Goal: Communication & Community: Participate in discussion

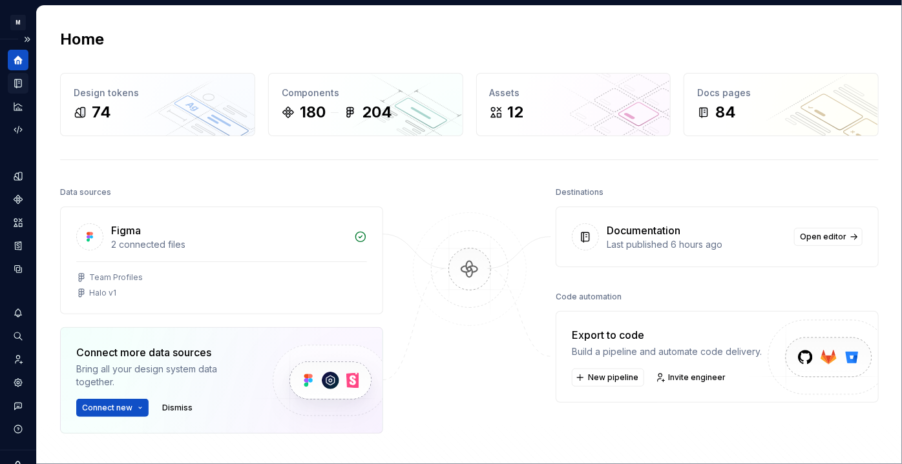
click at [15, 81] on icon "Documentation" at bounding box center [18, 83] width 6 height 8
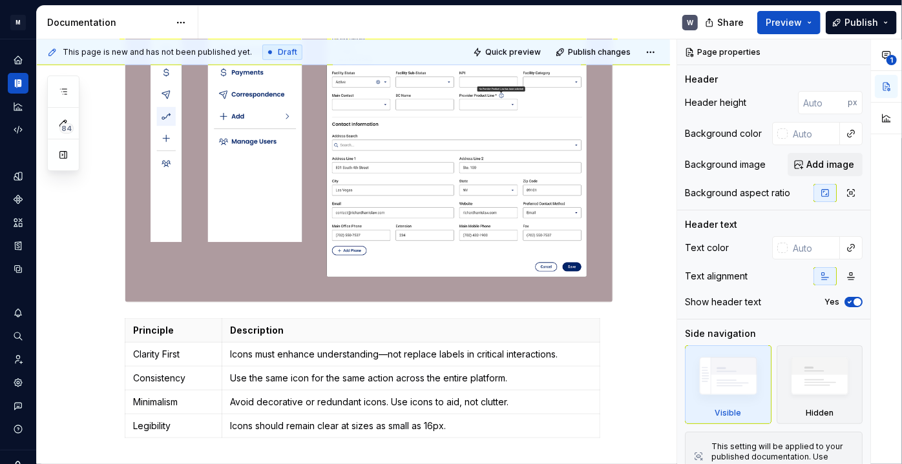
scroll to position [470, 0]
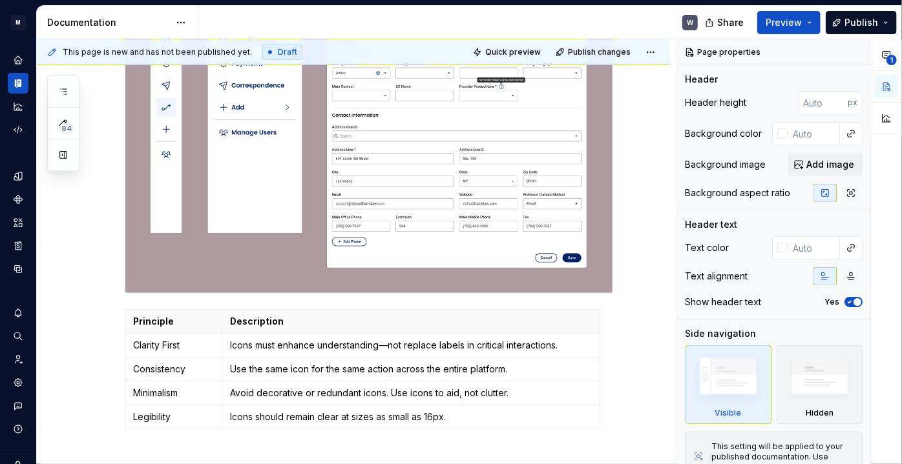
click at [118, 294] on div "Usage Principle Description Clarity First Icons must enhance understanding—not …" at bounding box center [353, 207] width 633 height 874
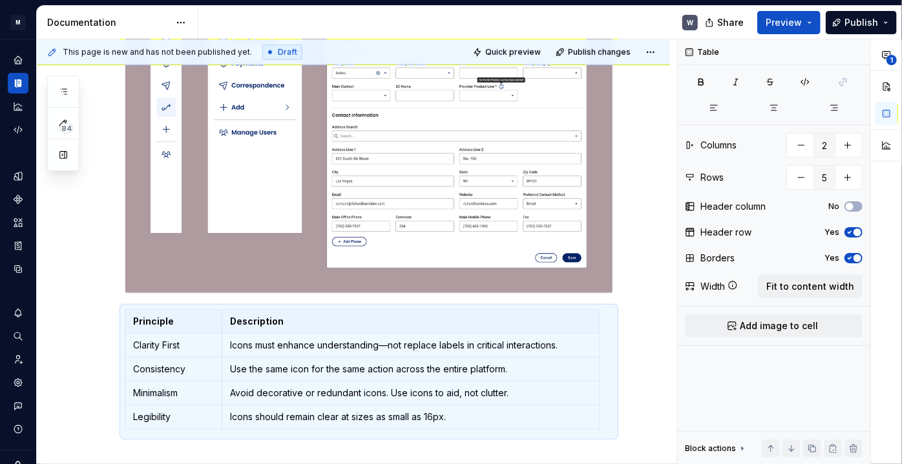
click at [129, 294] on div at bounding box center [369, 87] width 488 height 413
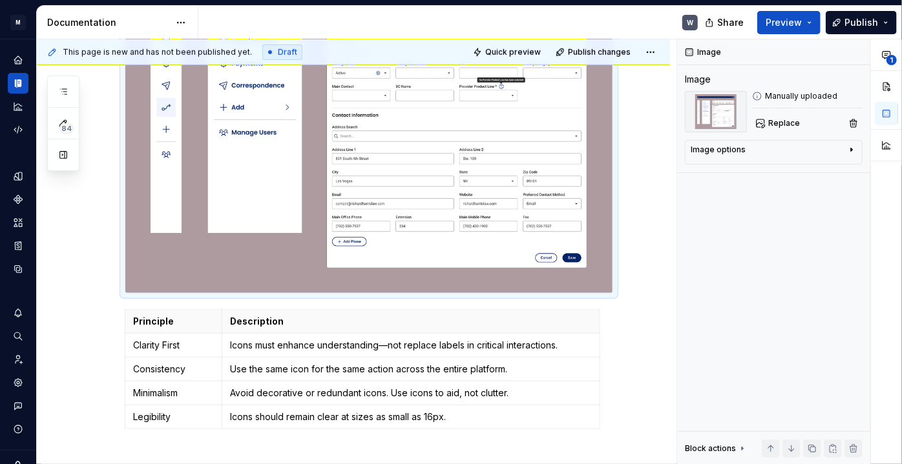
click at [648, 274] on div "Usage Principle Description Clarity First Icons must enhance understanding—not …" at bounding box center [353, 207] width 633 height 874
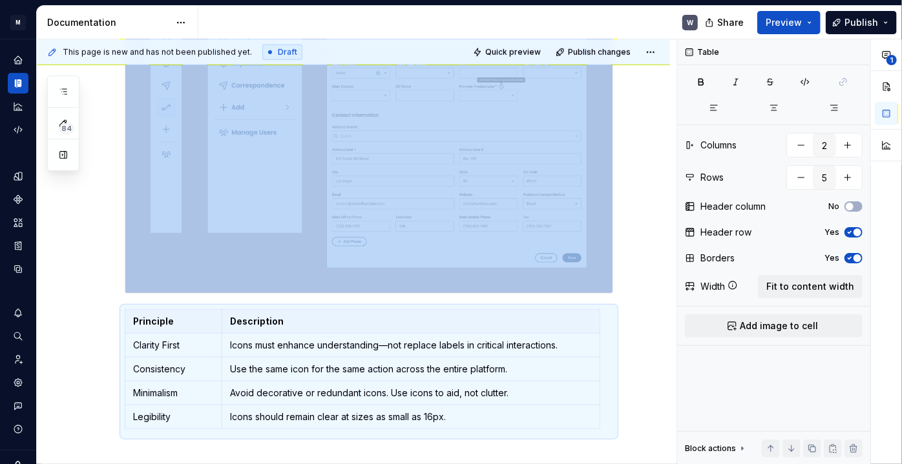
click at [635, 278] on div "Usage Principle Description Clarity First Icons must enhance understanding—not …" at bounding box center [353, 207] width 633 height 874
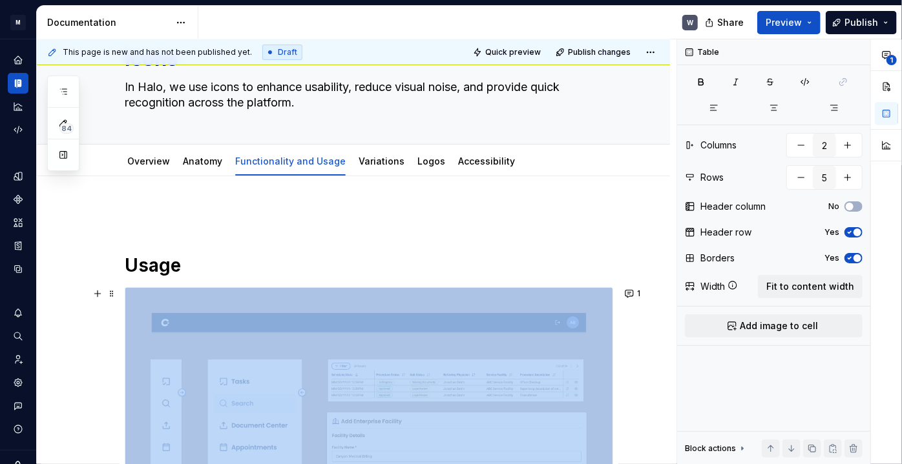
scroll to position [0, 0]
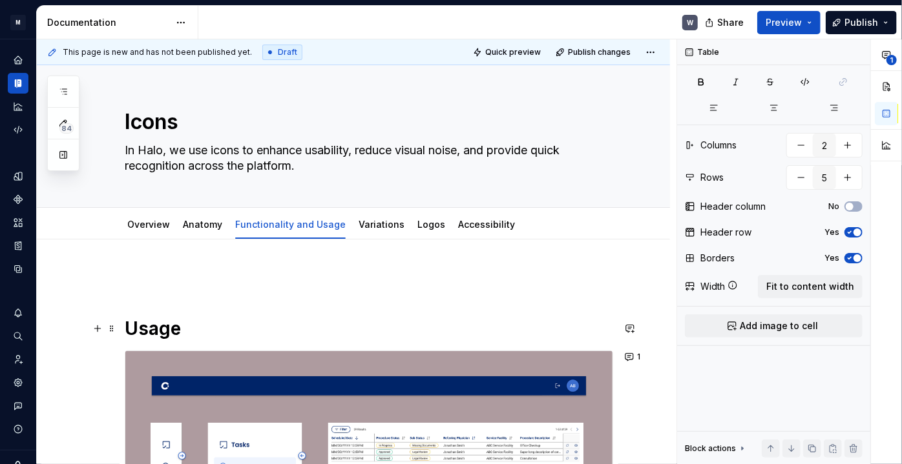
click at [269, 326] on h1 "Usage" at bounding box center [369, 328] width 488 height 23
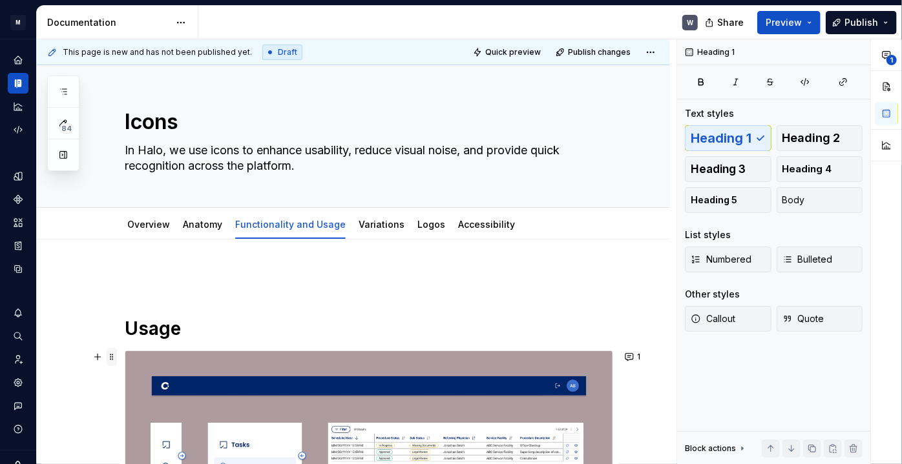
click at [117, 351] on span at bounding box center [112, 357] width 10 height 18
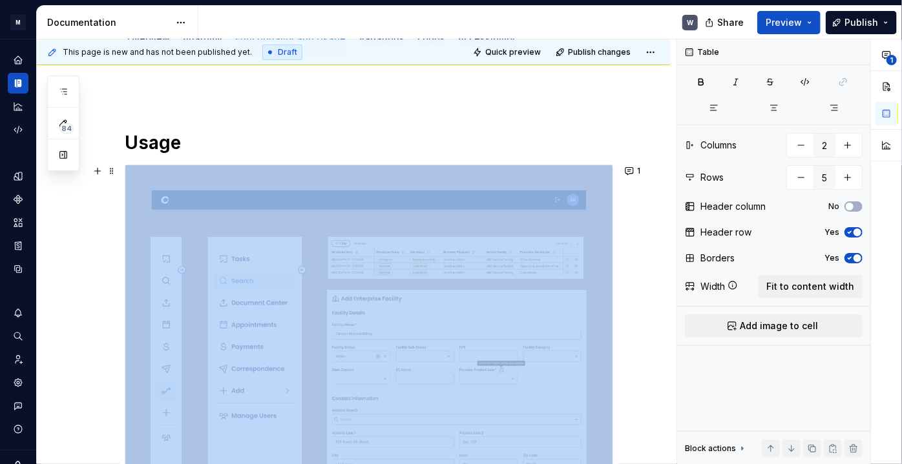
scroll to position [121, 0]
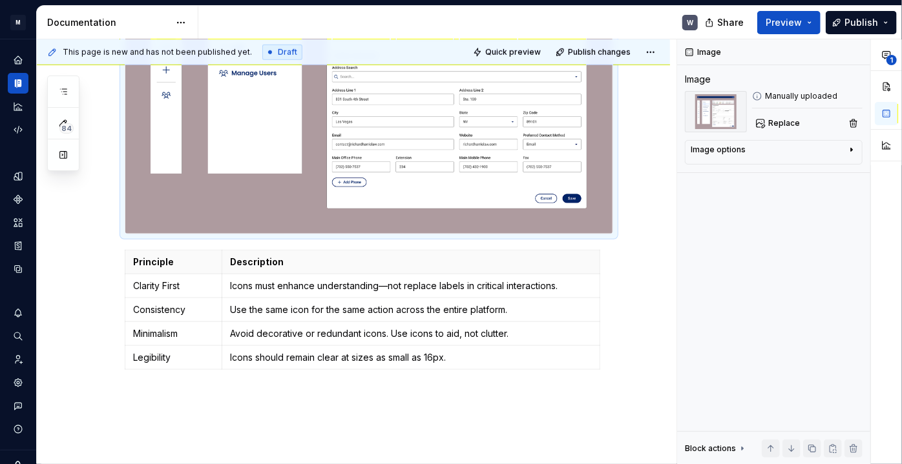
scroll to position [647, 0]
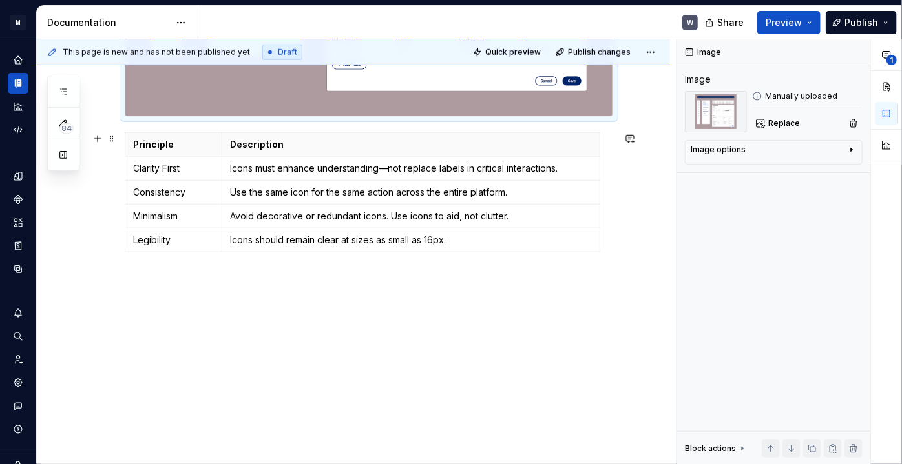
click at [641, 244] on div "Usage Principle Description Clarity First Icons must enhance understanding—not …" at bounding box center [353, 30] width 633 height 874
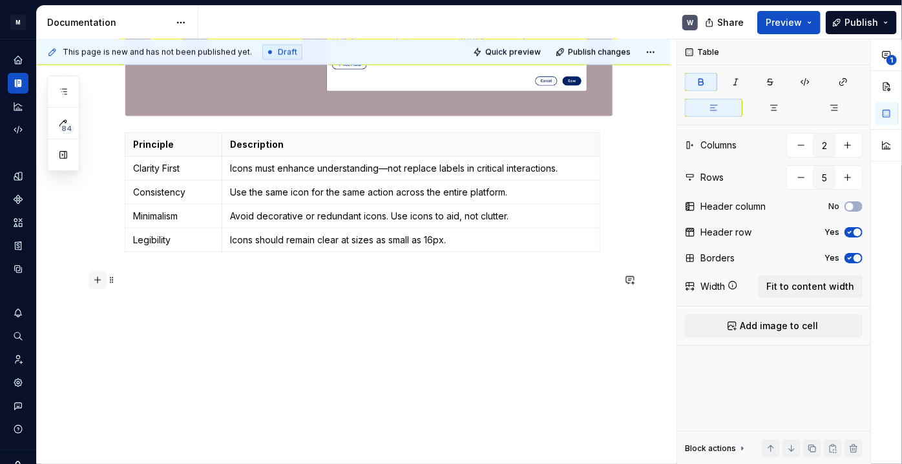
click at [101, 279] on button "button" at bounding box center [97, 280] width 18 height 18
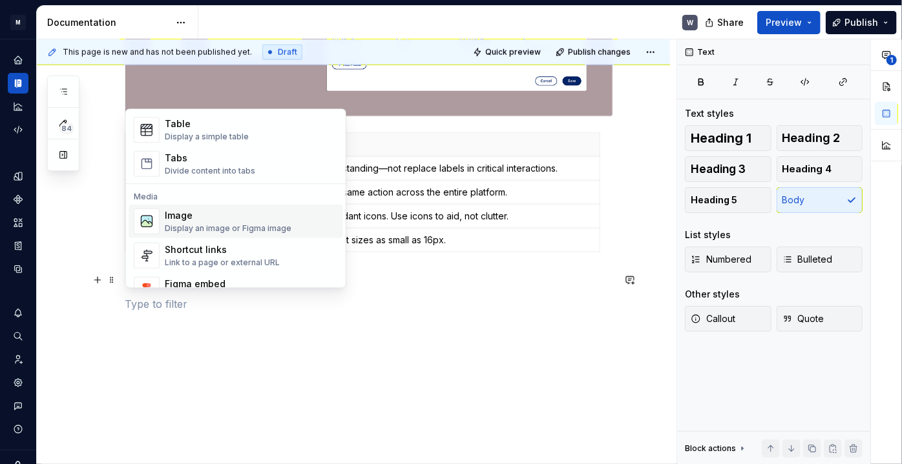
scroll to position [470, 0]
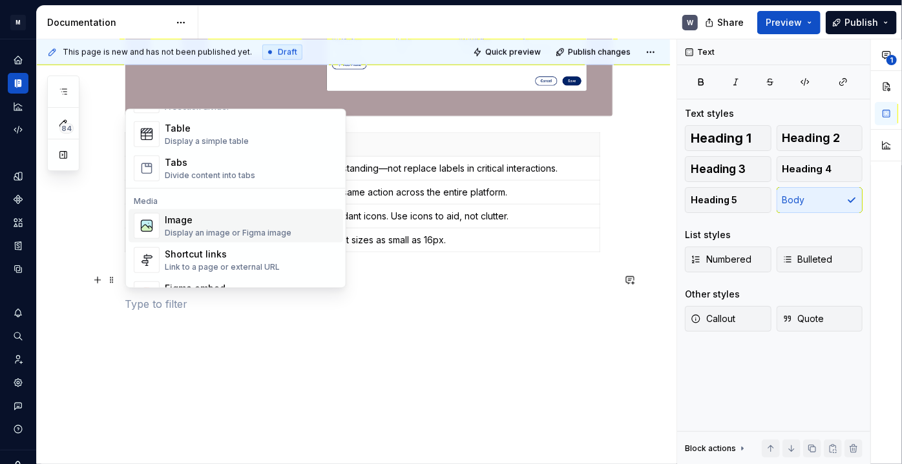
click at [206, 226] on div "Image" at bounding box center [228, 220] width 127 height 13
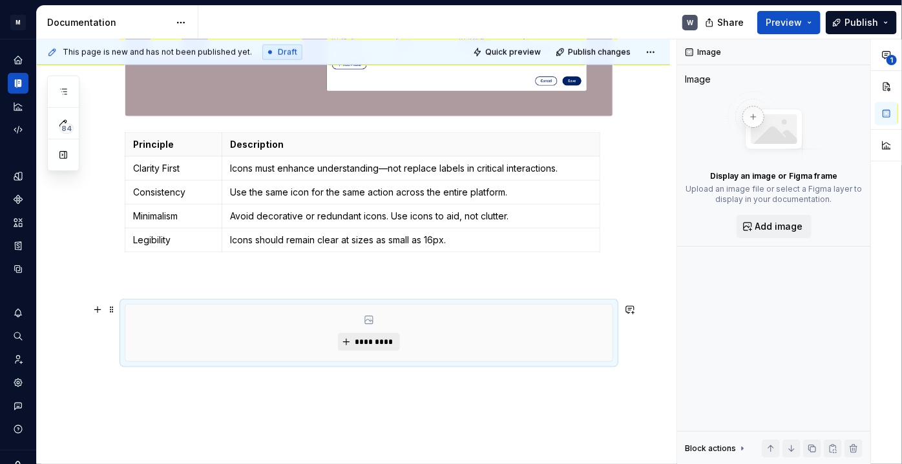
click at [367, 342] on span "*********" at bounding box center [373, 342] width 39 height 10
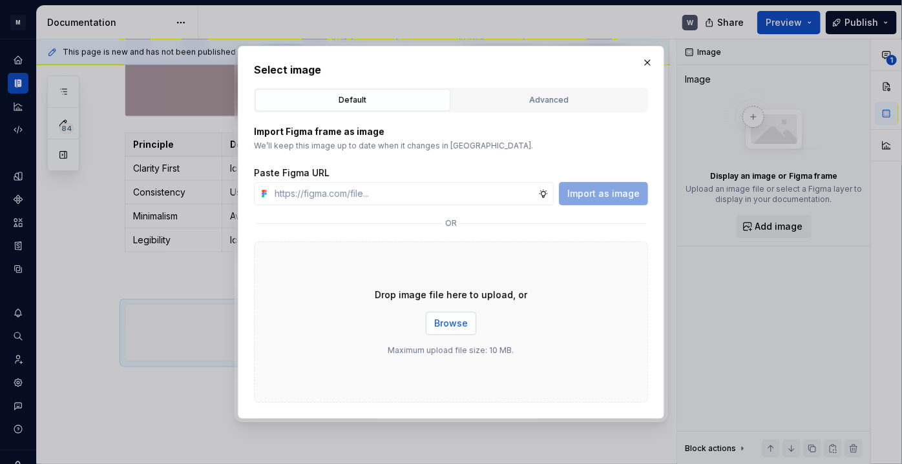
click at [450, 324] on span "Browse" at bounding box center [451, 323] width 34 height 13
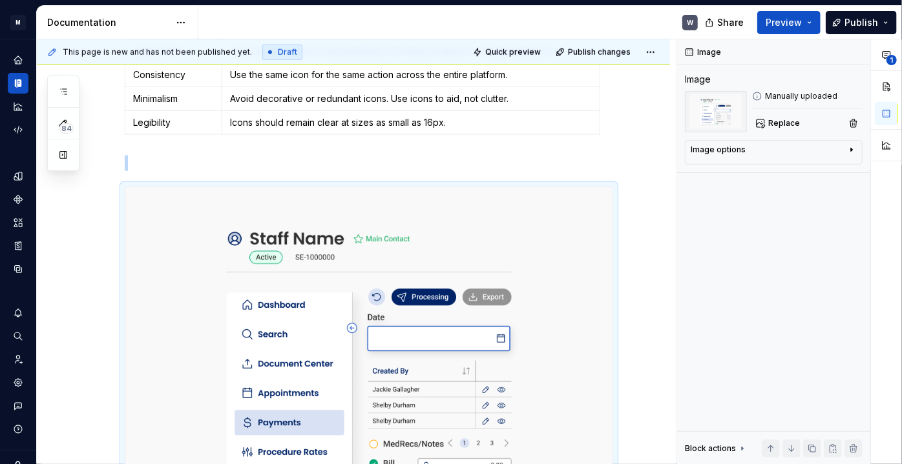
scroll to position [823, 0]
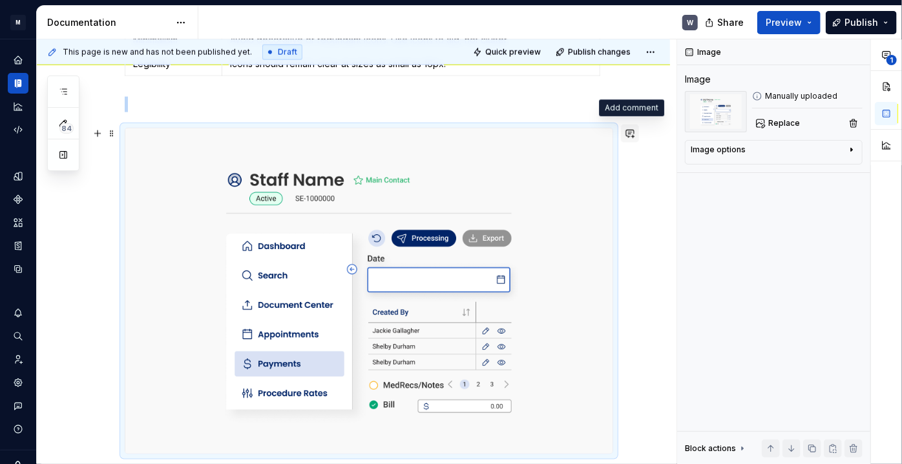
click at [630, 133] on button "button" at bounding box center [630, 134] width 18 height 18
click at [104, 169] on div "Usage Principle Description Clarity First Icons must enhance understanding—not …" at bounding box center [353, 29] width 633 height 1224
click at [112, 137] on span at bounding box center [112, 134] width 10 height 18
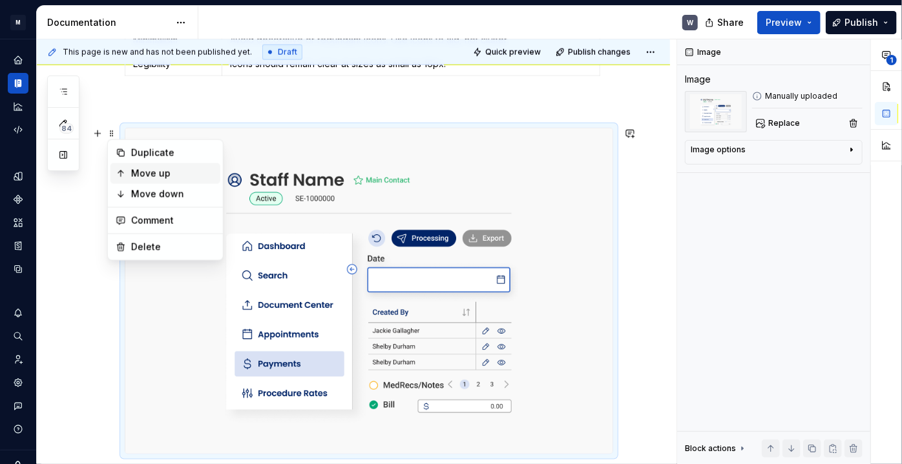
click at [132, 171] on div "Move up" at bounding box center [173, 173] width 84 height 13
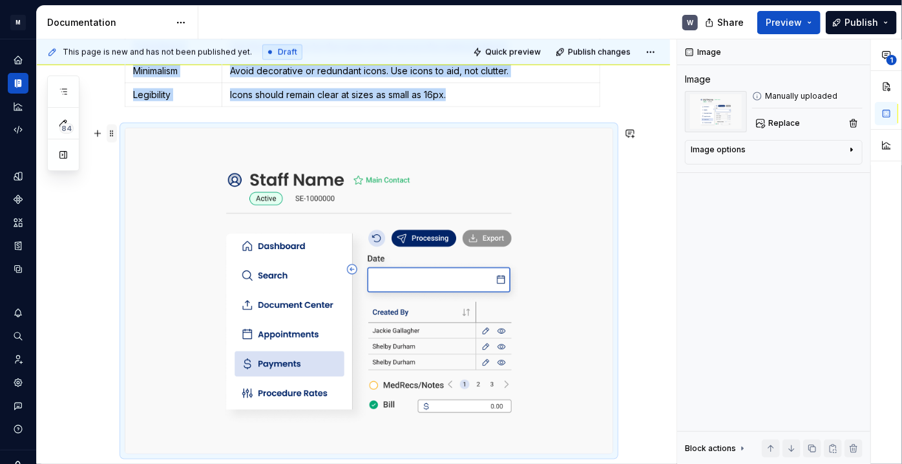
click at [112, 138] on span at bounding box center [112, 134] width 10 height 18
click at [127, 175] on div "Move up" at bounding box center [165, 173] width 110 height 21
type textarea "*"
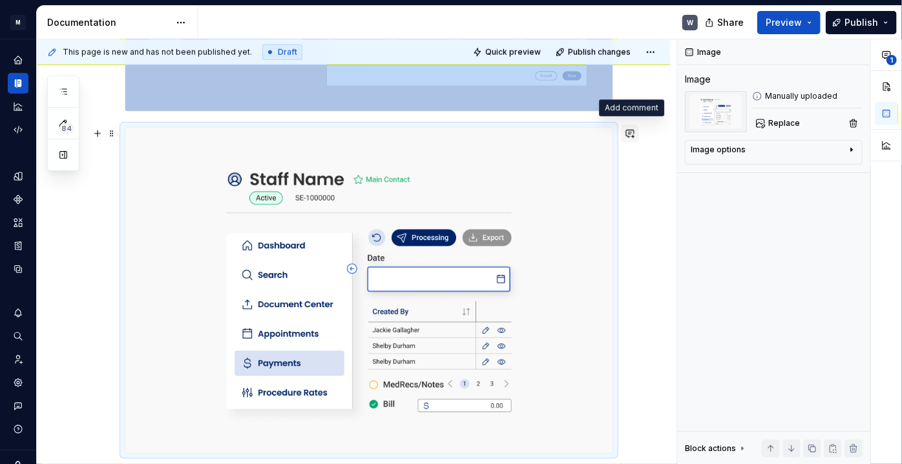
click at [627, 131] on button "button" at bounding box center [630, 134] width 18 height 18
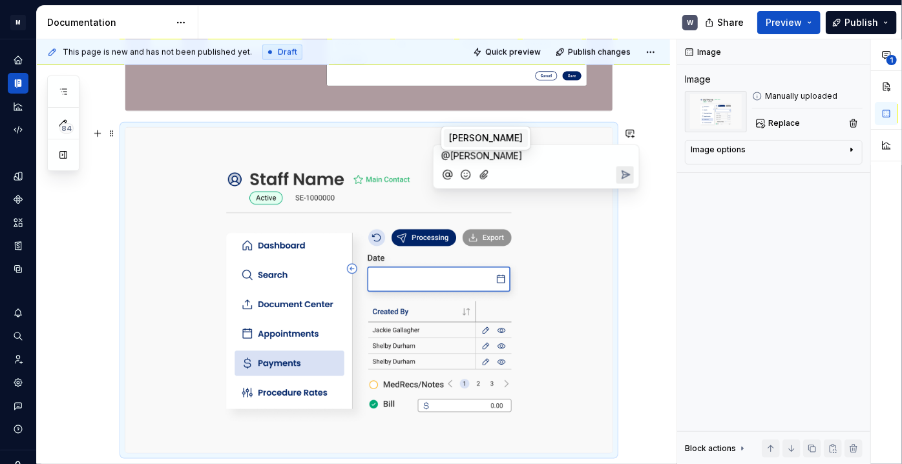
click at [496, 129] on li "RG [PERSON_NAME]" at bounding box center [486, 138] width 84 height 18
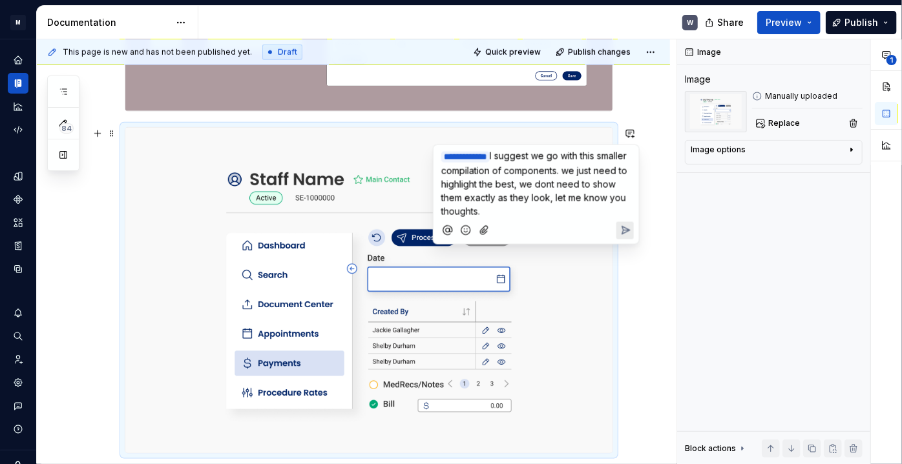
click at [511, 154] on span "I suggest we go with this smaller compilation of components. we just need to hi…" at bounding box center [535, 184] width 189 height 67
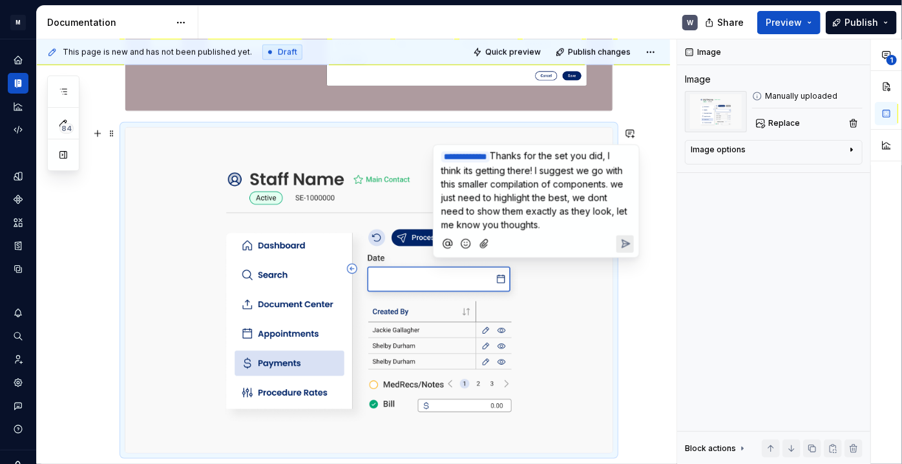
click at [608, 182] on span "Thanks for the set you did, I think its getting there! I suggest we go with thi…" at bounding box center [535, 191] width 189 height 80
click at [456, 210] on span "Thanks for the set you did, I think its getting there! I suggest we go with thi…" at bounding box center [536, 191] width 190 height 80
click at [532, 212] on span "Thanks for the set you did, I think its getting there! I suggest we go with thi…" at bounding box center [536, 191] width 190 height 80
click at [458, 225] on span "Thanks for the set you did, I think its getting there! I suggest we go with thi…" at bounding box center [536, 191] width 190 height 80
drag, startPoint x: 607, startPoint y: 192, endPoint x: 458, endPoint y: 227, distance: 153.1
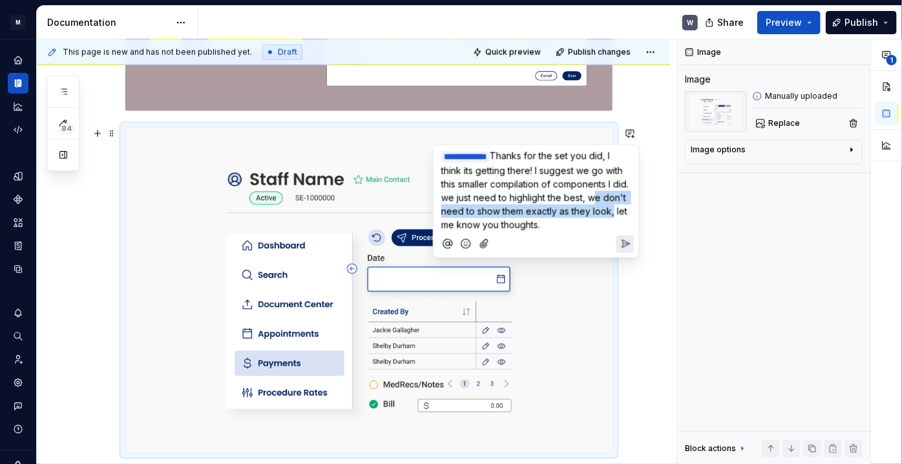
click at [458, 227] on span "Thanks for the set you did, I think its getting there! I suggest we go with thi…" at bounding box center [536, 191] width 190 height 80
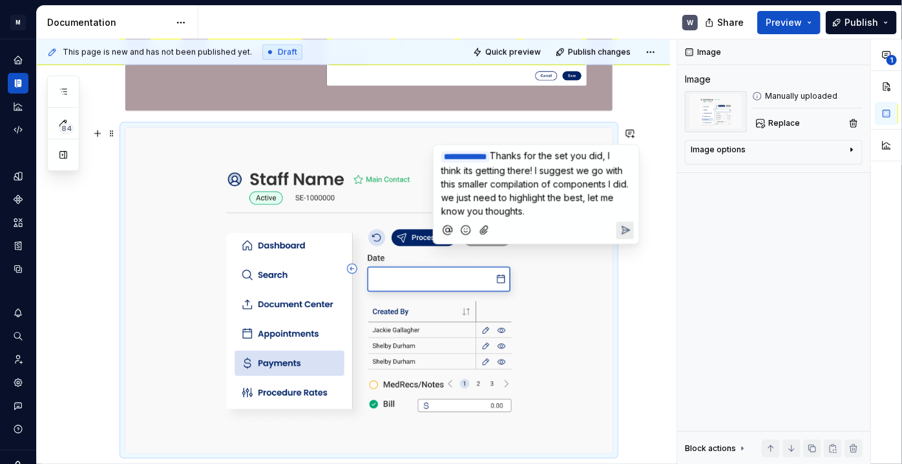
click at [460, 194] on span "Thanks for the set you did, I think its getting there! I suggest we go with thi…" at bounding box center [536, 184] width 190 height 67
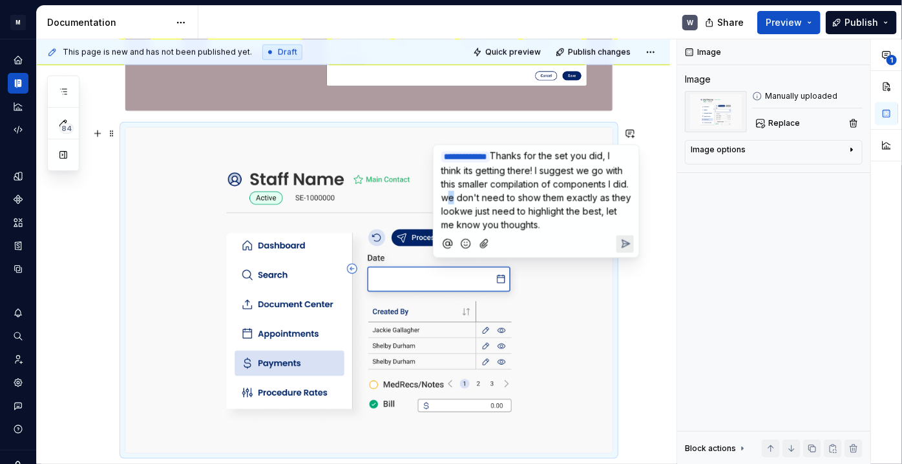
click at [461, 194] on span "Thanks for the set you did, I think its getting there! I suggest we go with thi…" at bounding box center [537, 191] width 192 height 80
click at [481, 211] on span "Thanks for the set you did, I think its getting there! I suggest we go with thi…" at bounding box center [536, 191] width 190 height 80
drag, startPoint x: 578, startPoint y: 220, endPoint x: 440, endPoint y: 224, distance: 138.3
click at [440, 224] on div "**********" at bounding box center [536, 188] width 195 height 87
click at [624, 238] on icon "Send" at bounding box center [624, 244] width 13 height 13
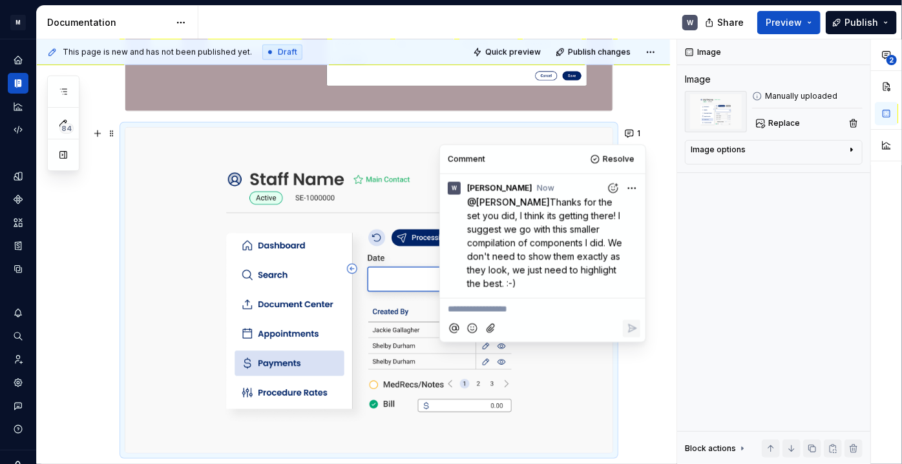
click at [88, 211] on div "Usage Principle Description Clarity First Icons must enhance understanding—not …" at bounding box center [353, 196] width 633 height 1216
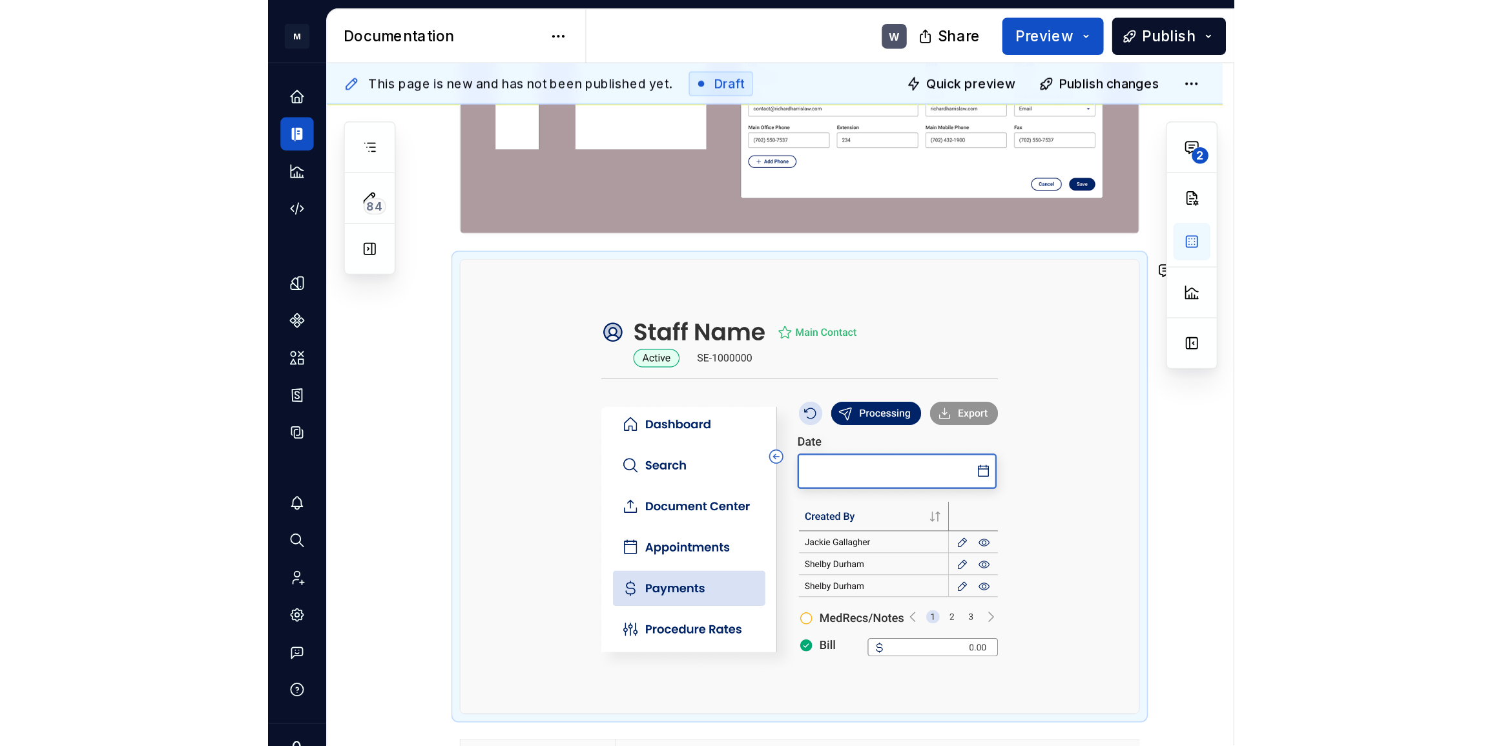
scroll to position [594, 0]
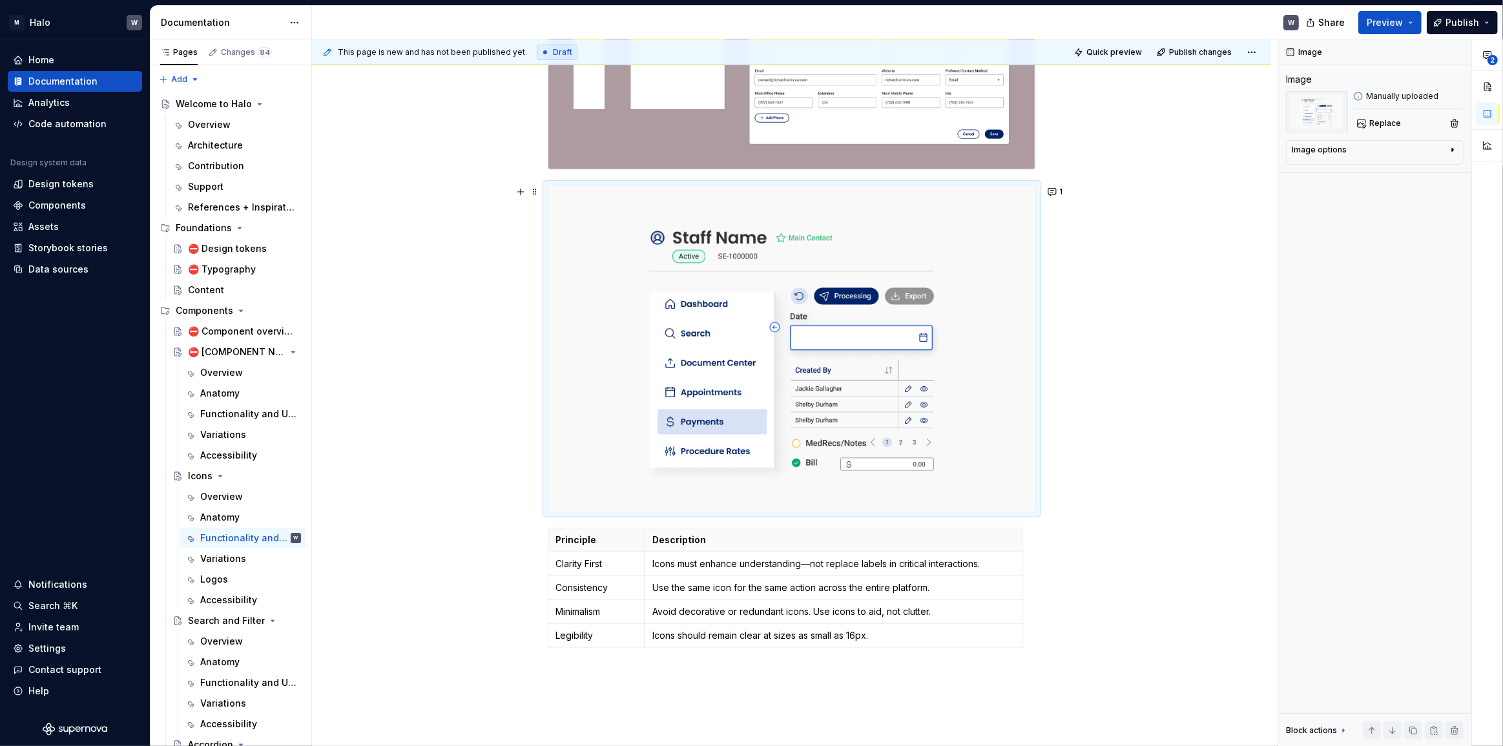
click at [477, 350] on div "Usage Principle Description Clarity First Icons must enhance understanding—not …" at bounding box center [791, 296] width 959 height 1301
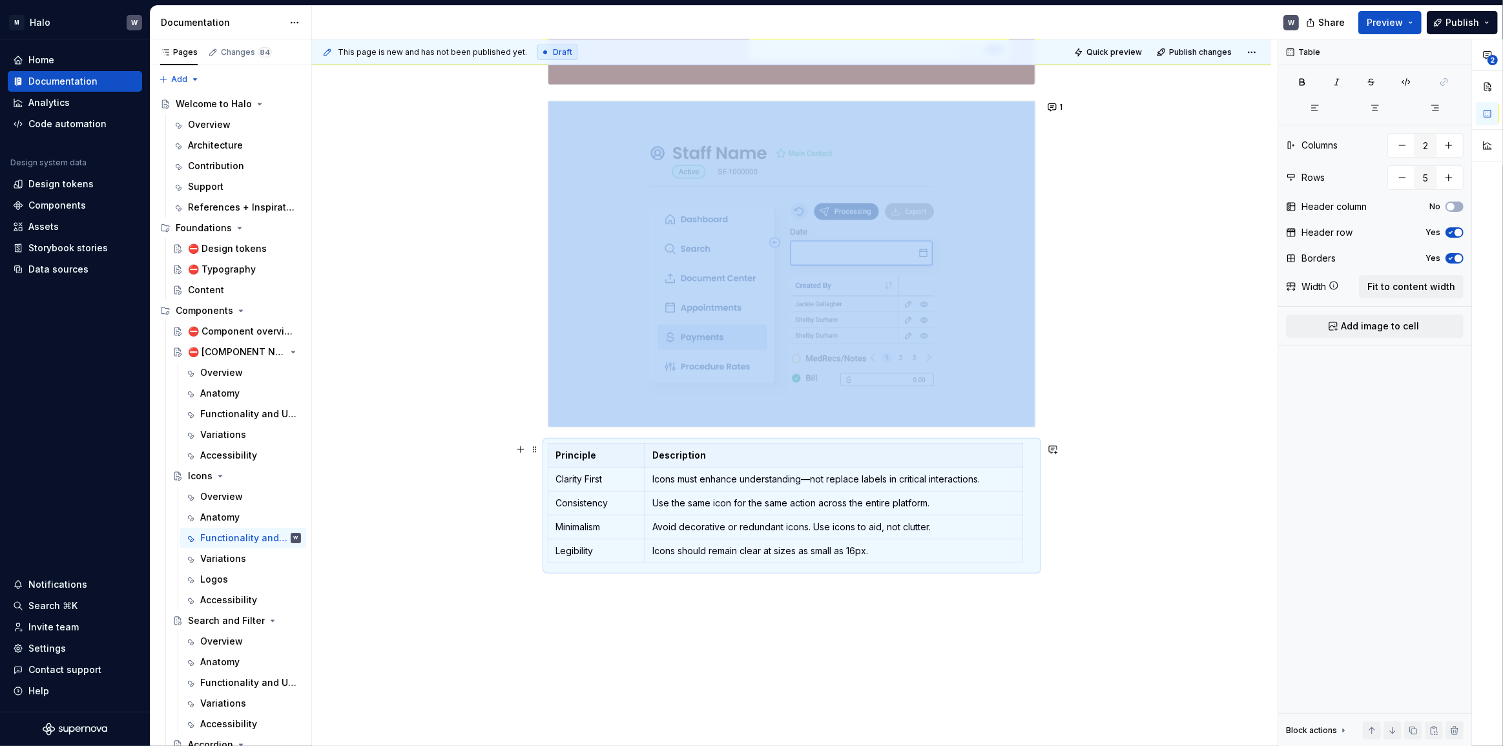
scroll to position [617, 0]
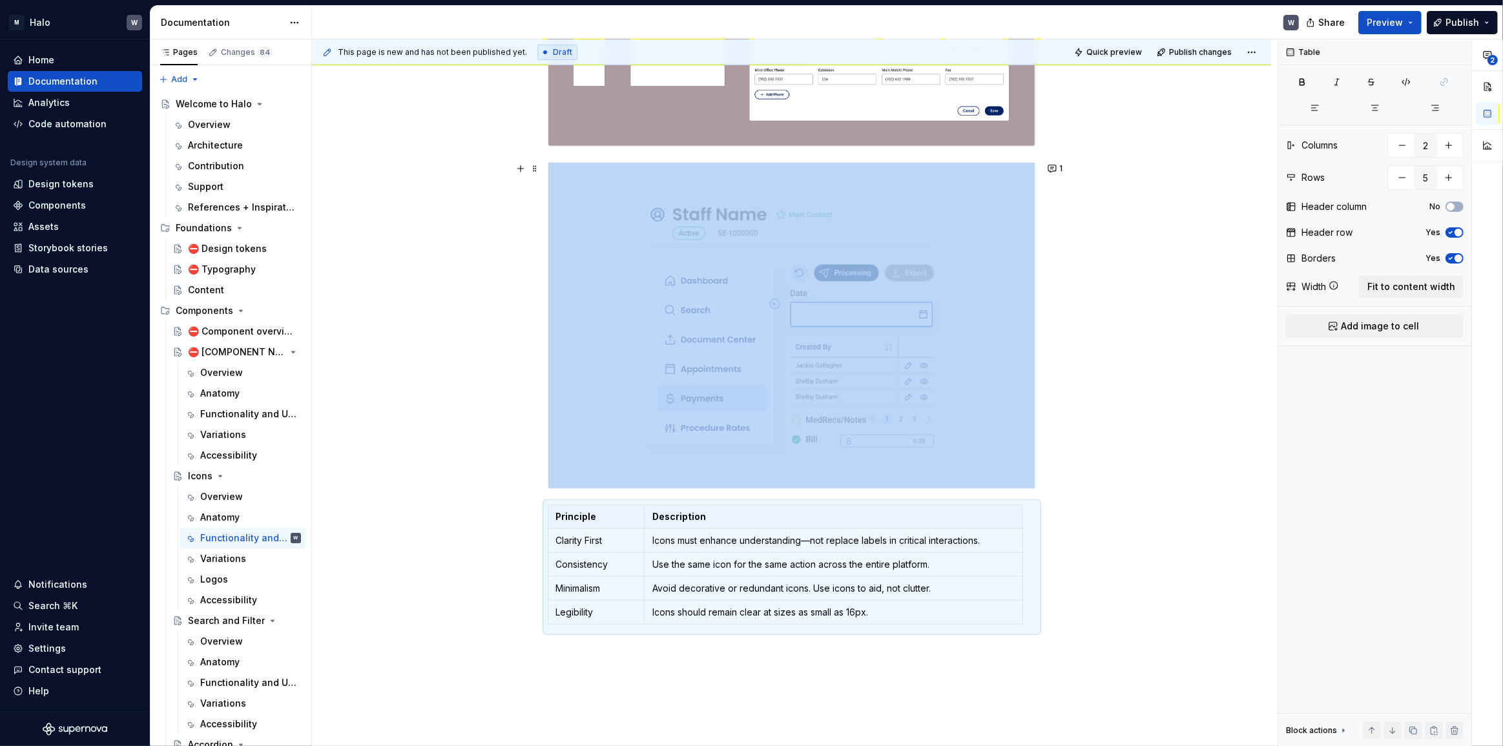
click at [360, 426] on div "Usage Principle Description Clarity First Icons must enhance understanding—not …" at bounding box center [791, 273] width 959 height 1301
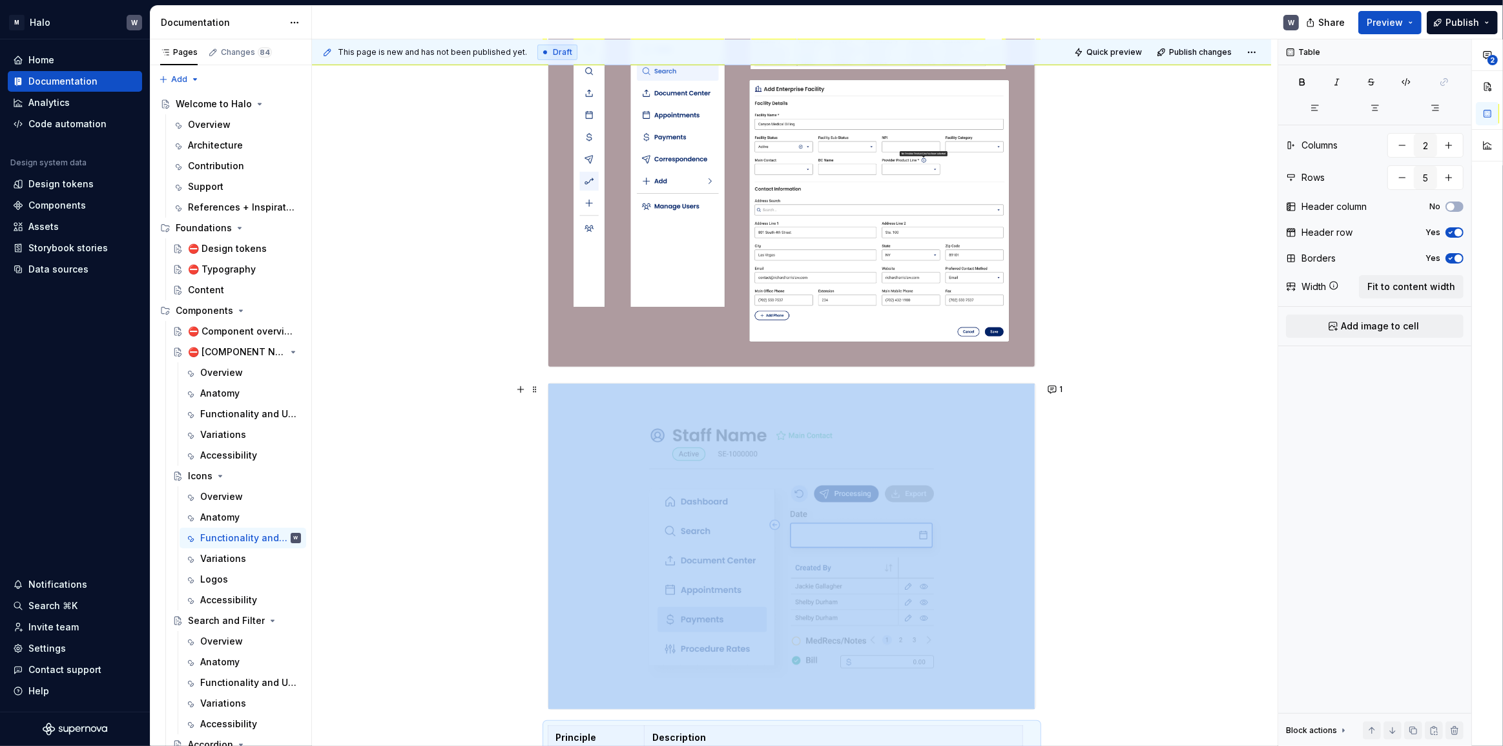
scroll to position [382, 0]
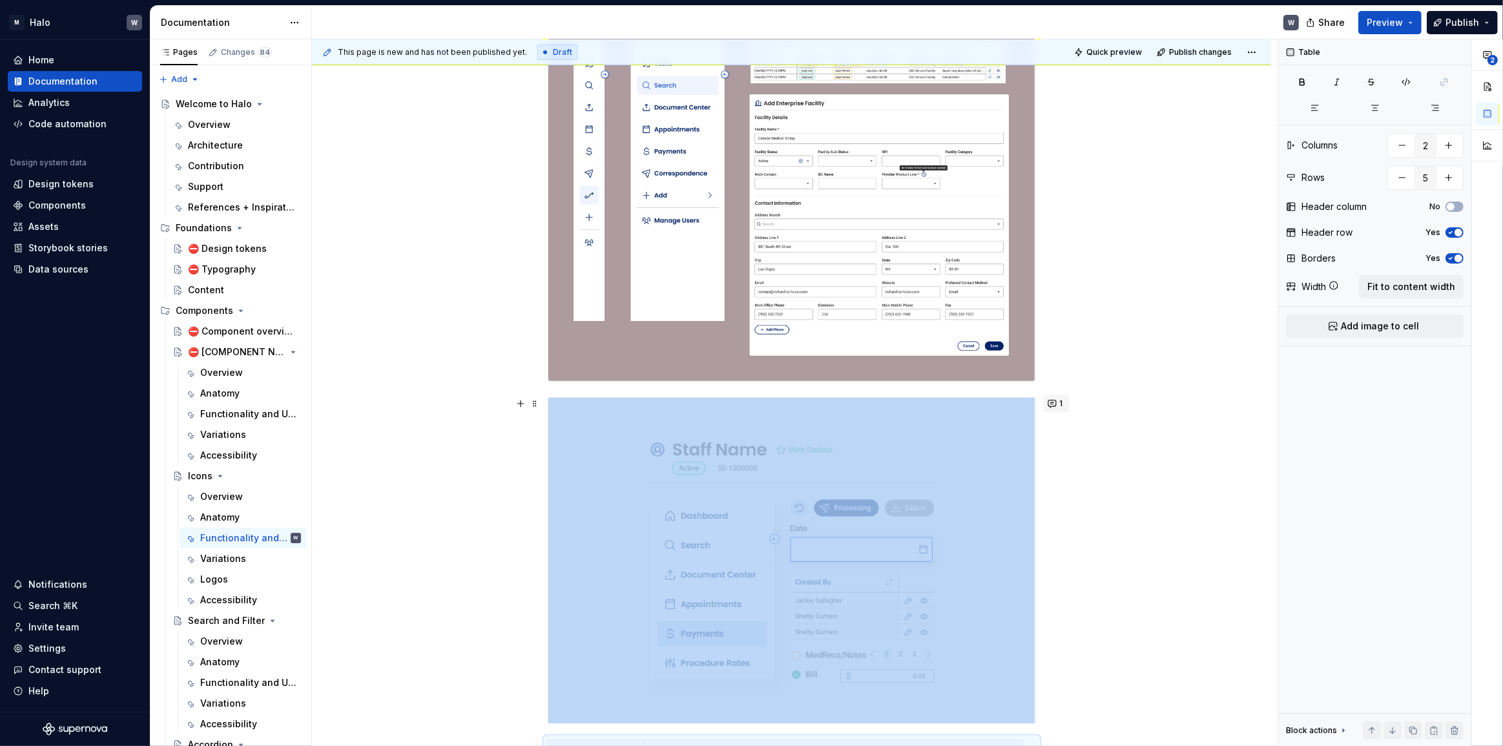
click at [901, 409] on button "1" at bounding box center [1056, 404] width 25 height 18
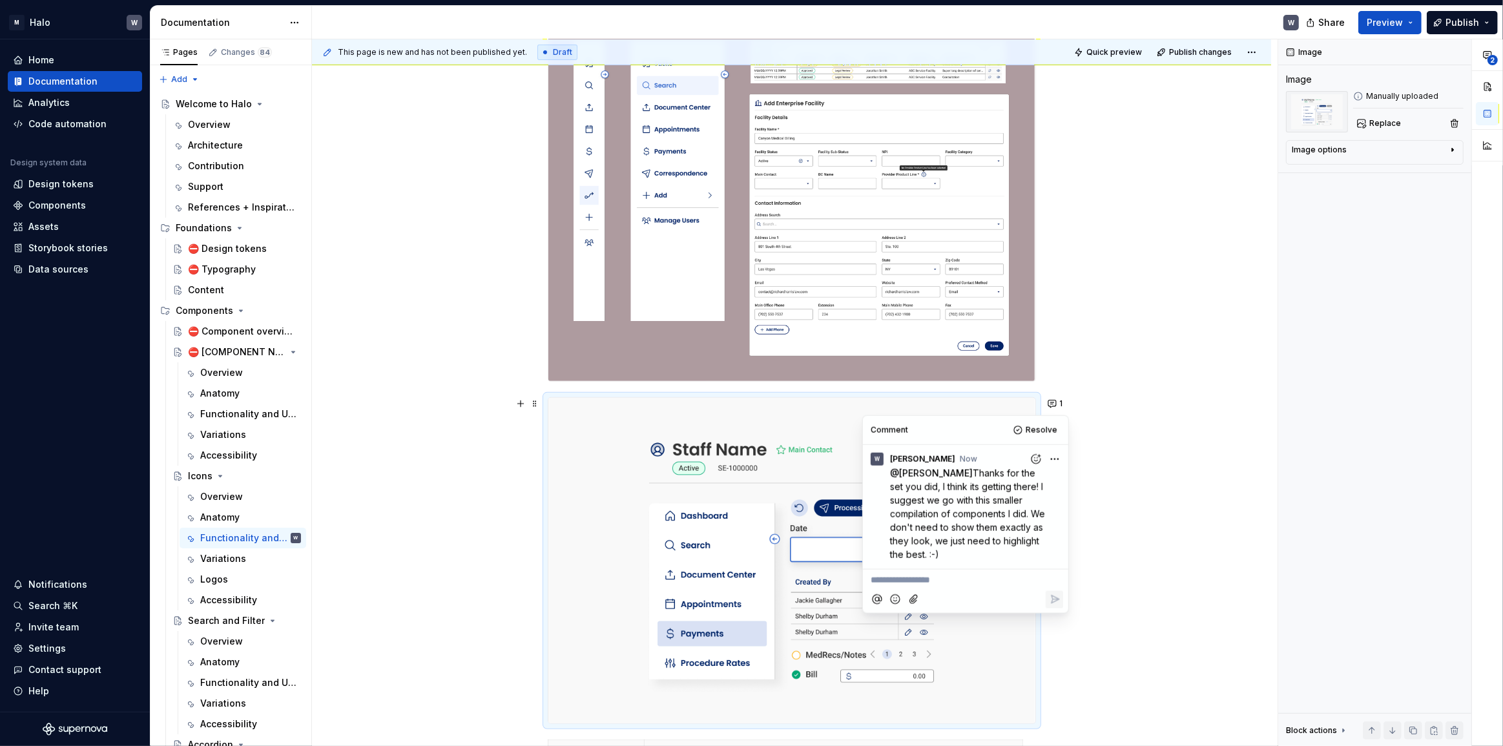
click at [901, 454] on html "M Halo W Home Documentation Analytics Code automation Design system data Design…" at bounding box center [751, 373] width 1503 height 746
click at [901, 464] on span "Edit comment" at bounding box center [1012, 483] width 61 height 13
type textarea "*"
click at [901, 464] on span "Thanks for the set you did, I think its getting there! I suggest we go with thi…" at bounding box center [969, 507] width 158 height 80
click at [901, 464] on icon "Save" at bounding box center [1054, 574] width 13 height 13
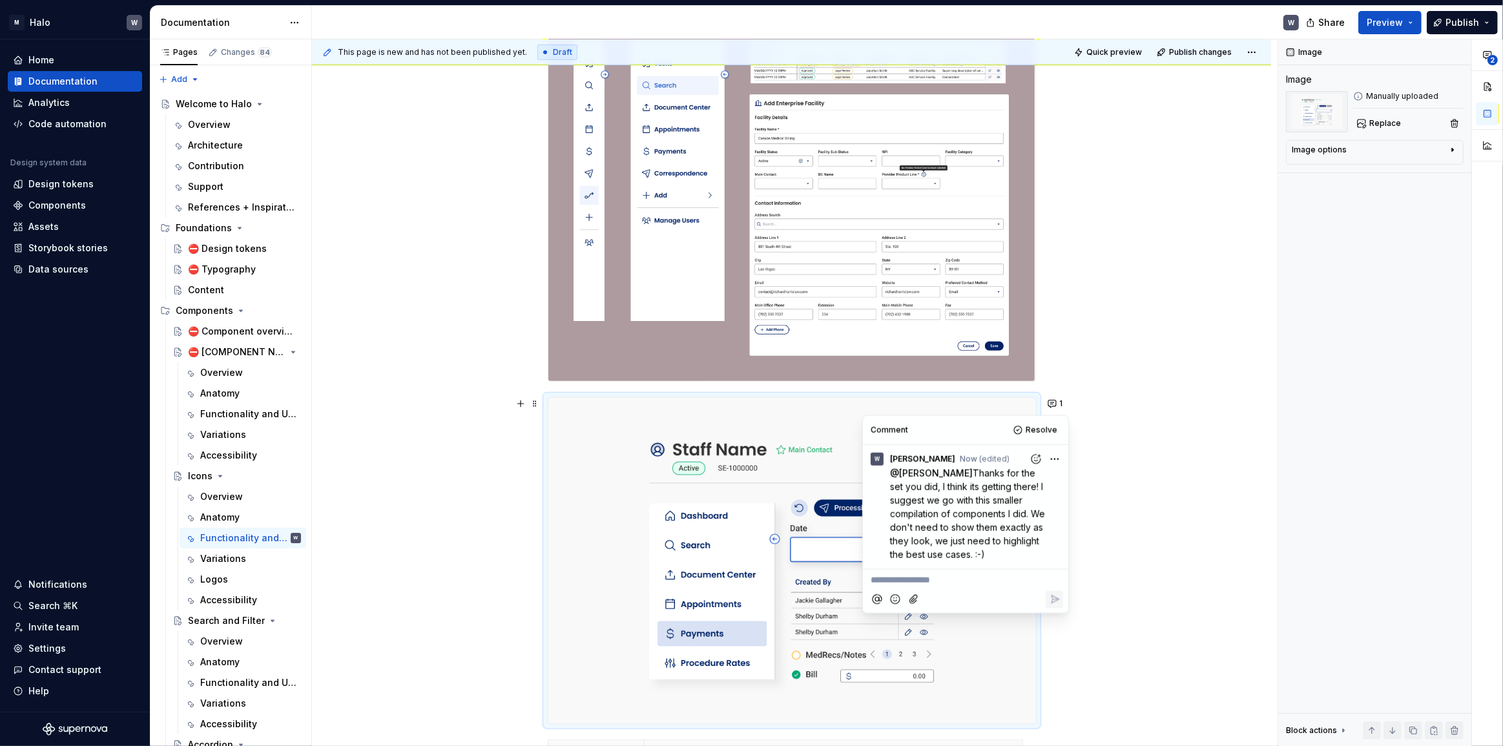
click at [901, 447] on div "Usage Principle Description Clarity First Icons must enhance understanding—not …" at bounding box center [791, 508] width 959 height 1301
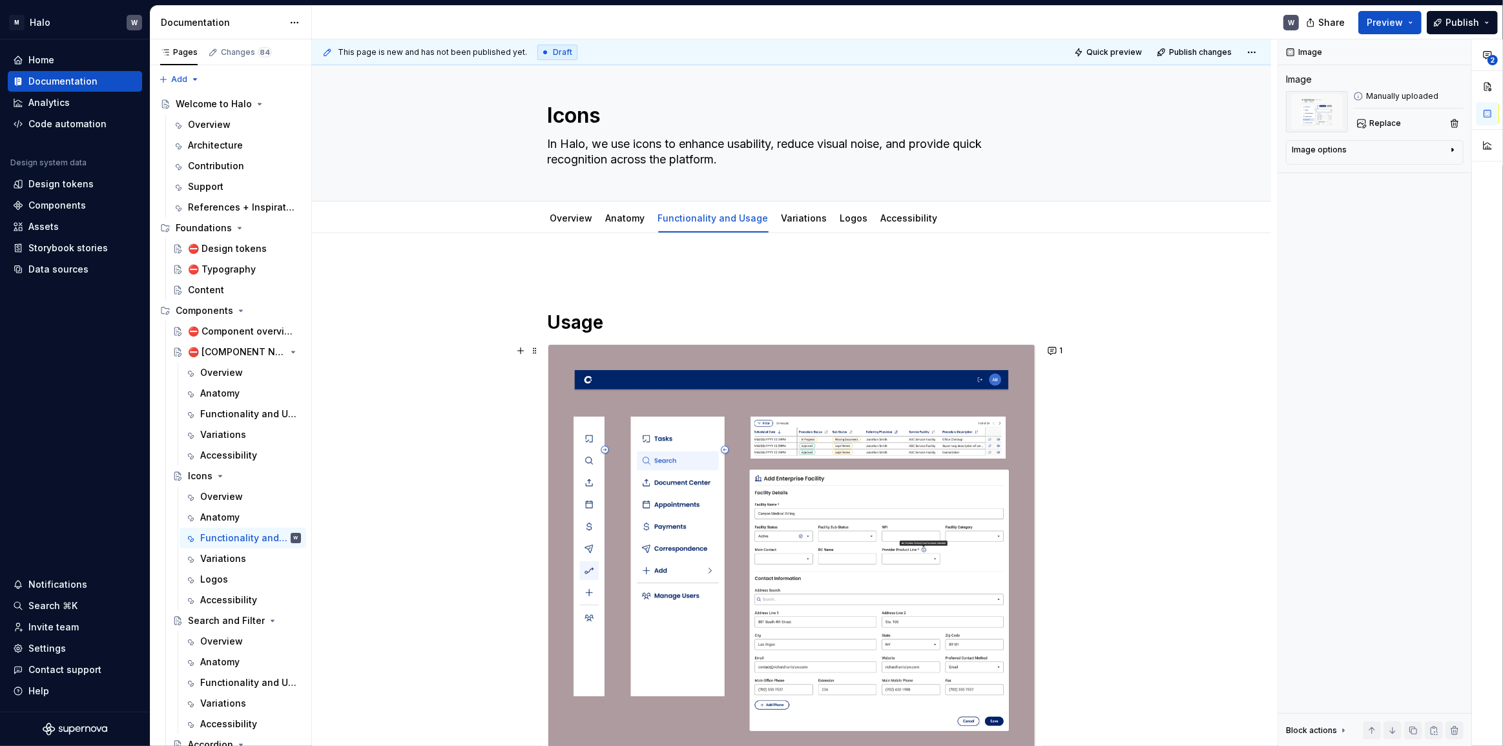
scroll to position [0, 0]
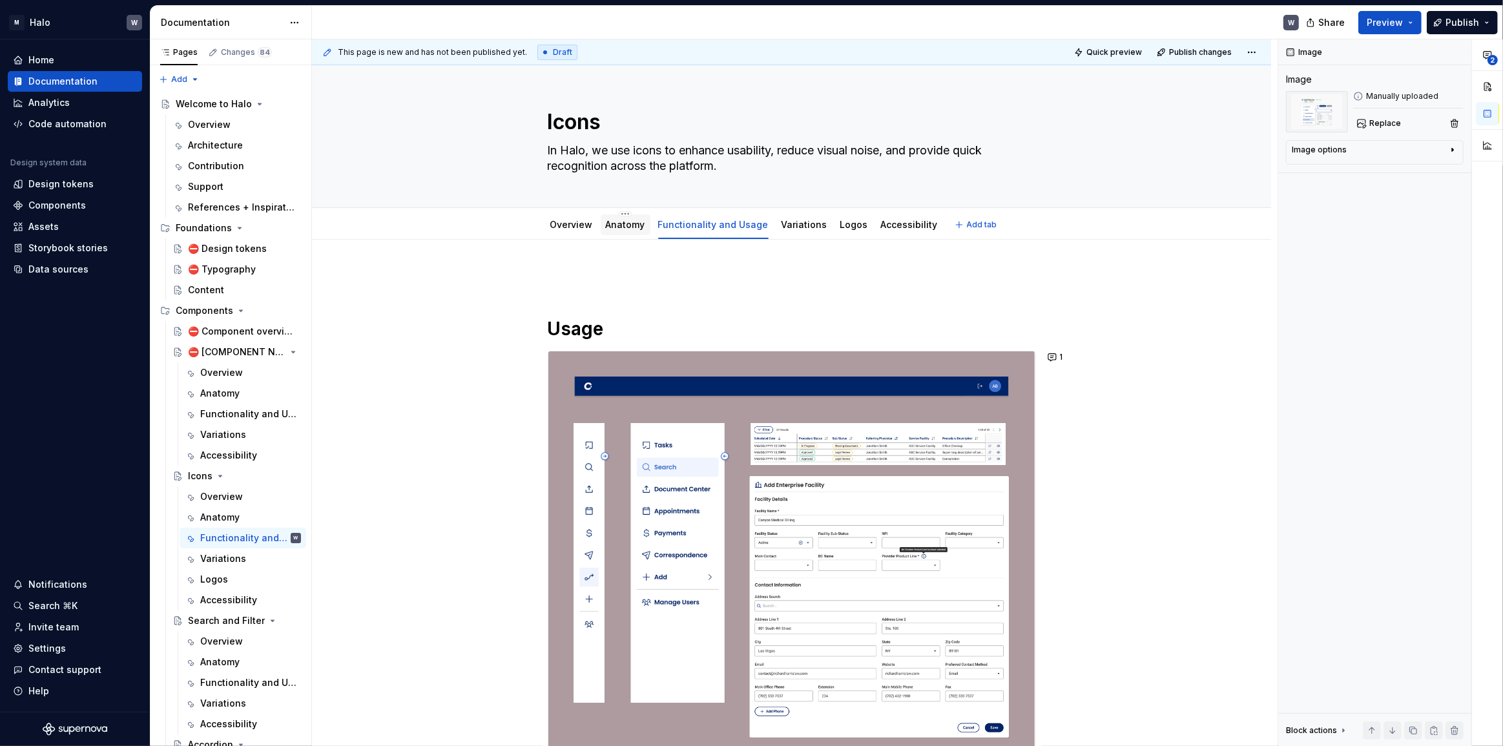
click at [632, 228] on link "Anatomy" at bounding box center [625, 224] width 39 height 11
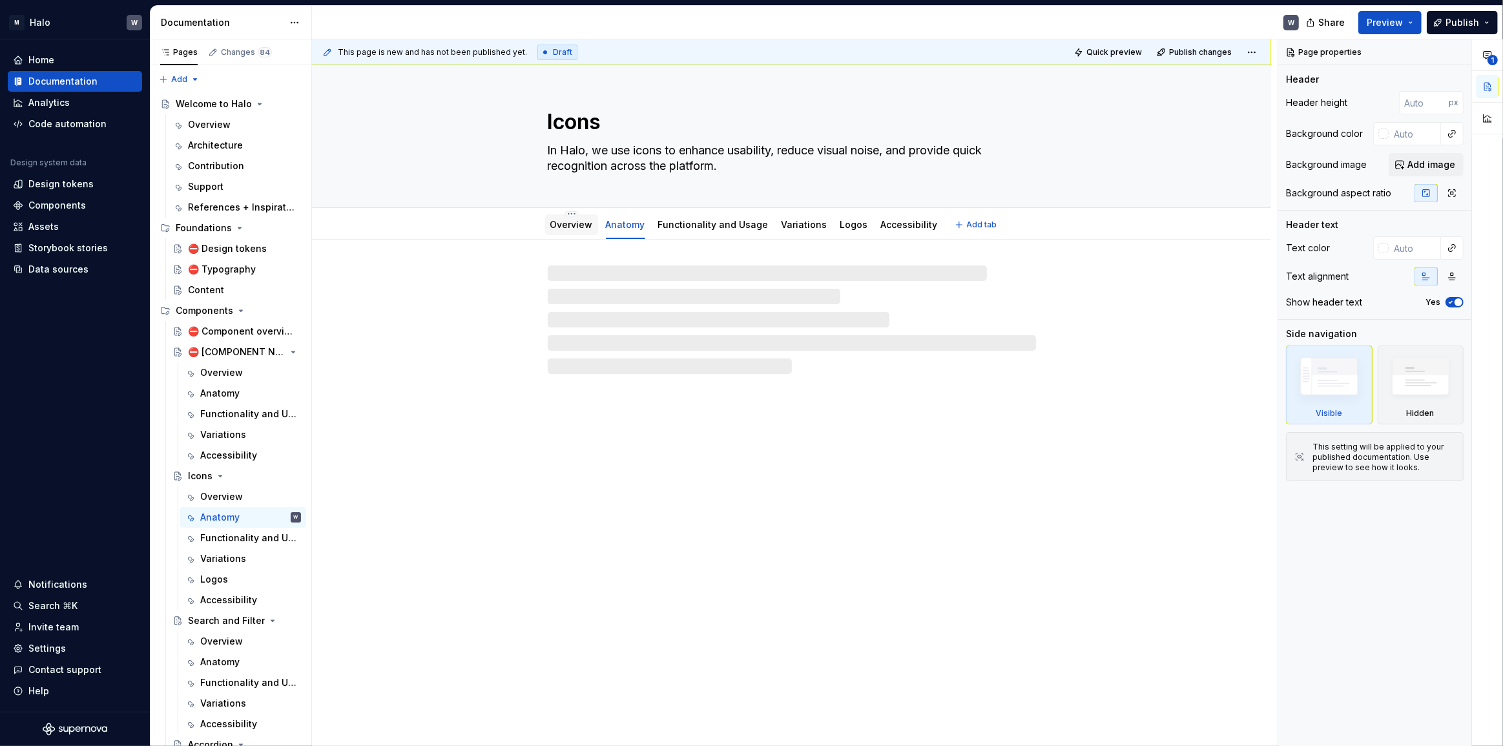
click at [577, 224] on link "Overview" at bounding box center [571, 224] width 43 height 11
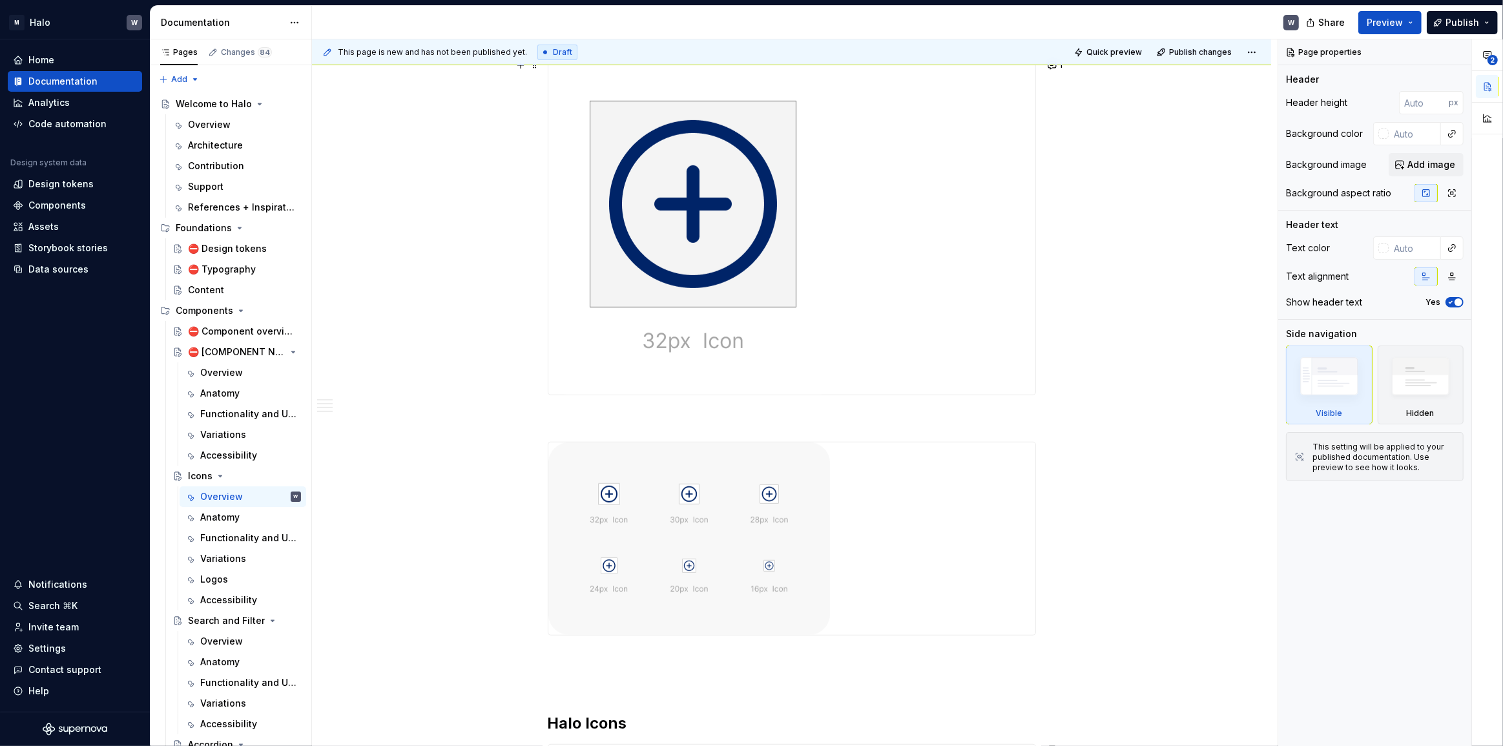
scroll to position [587, 0]
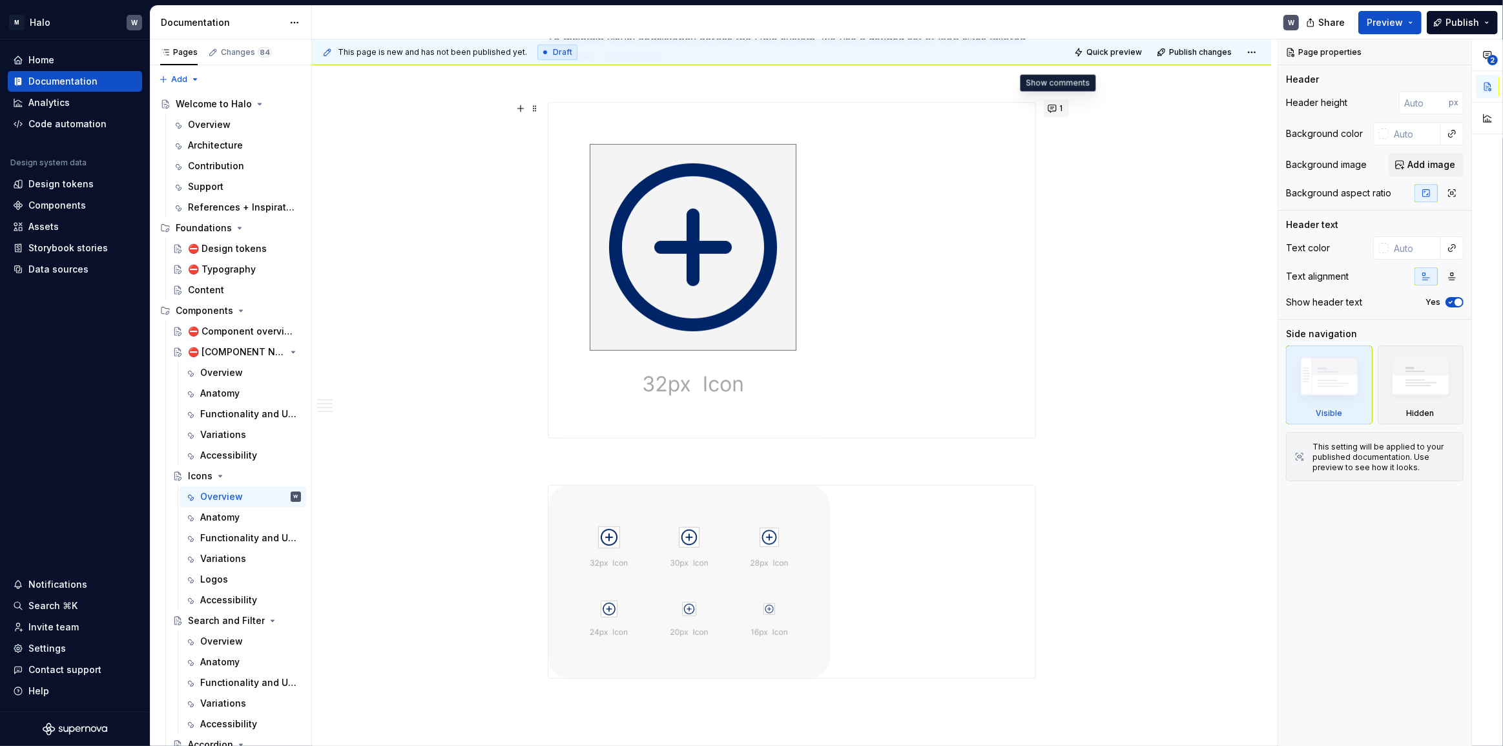
click at [901, 109] on span "1" at bounding box center [1061, 108] width 3 height 10
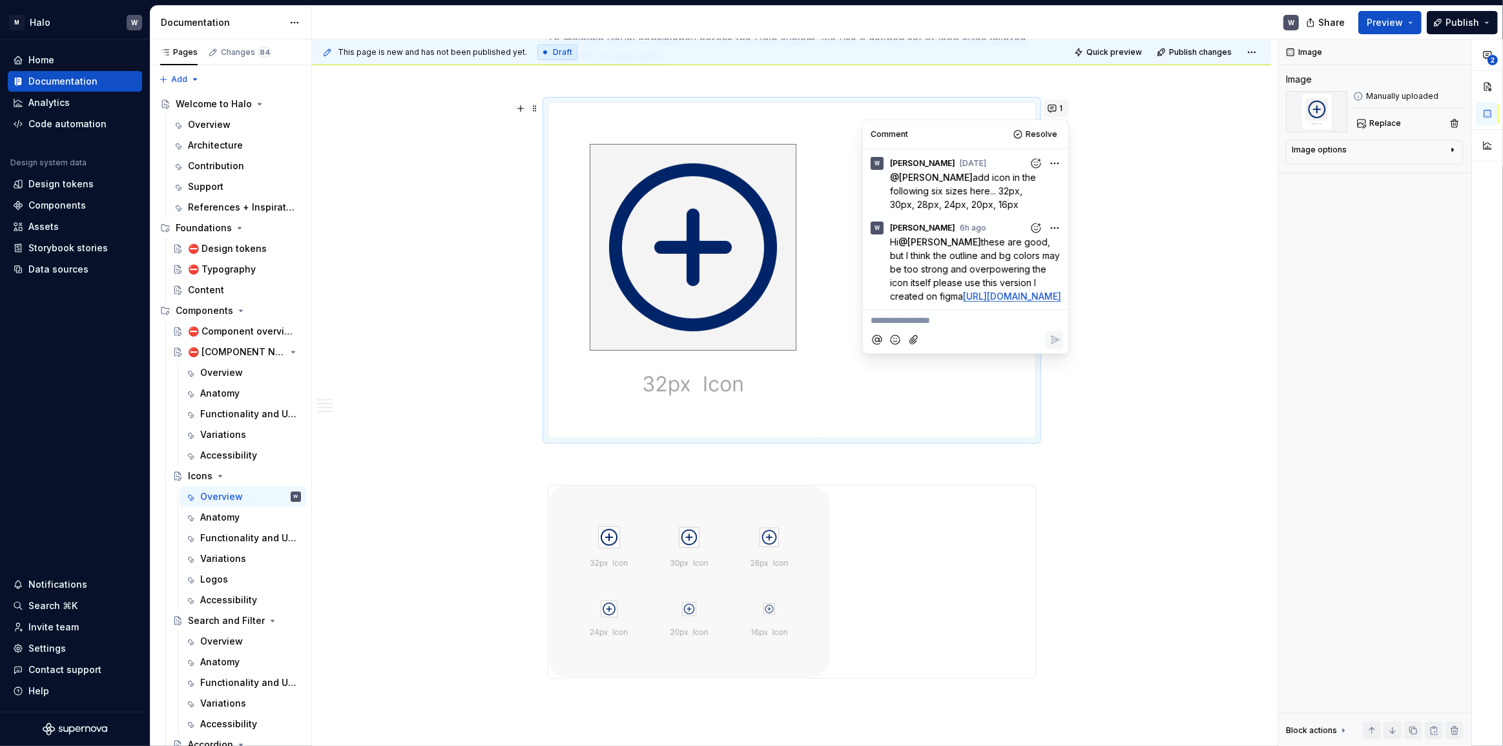
scroll to position [7, 0]
click at [901, 218] on html "M Halo W Home Documentation Analytics Code automation Design system data Design…" at bounding box center [751, 373] width 1503 height 746
click at [901, 287] on html "M Halo W Home Documentation Analytics Code automation Design system data Design…" at bounding box center [751, 373] width 1503 height 746
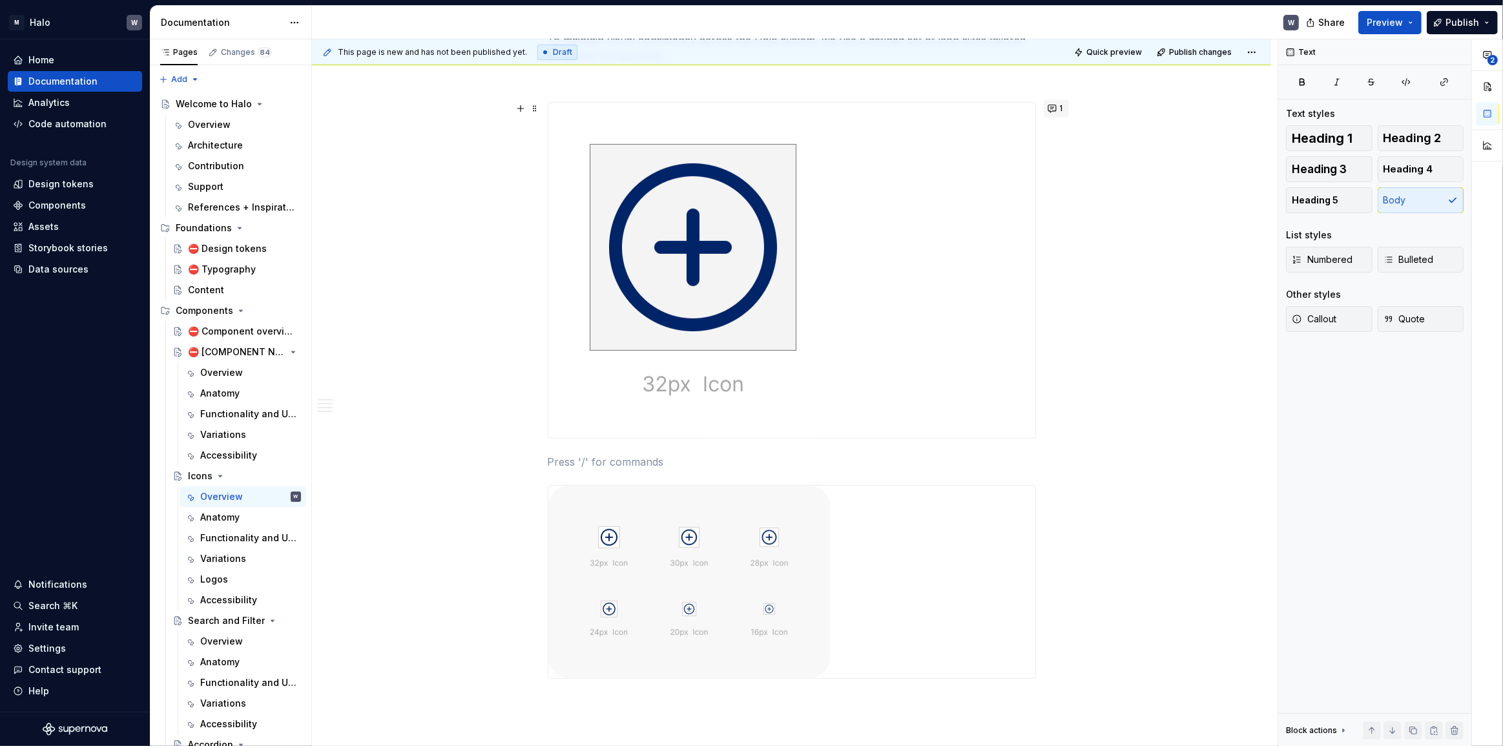
click at [901, 107] on button "1" at bounding box center [1056, 108] width 25 height 18
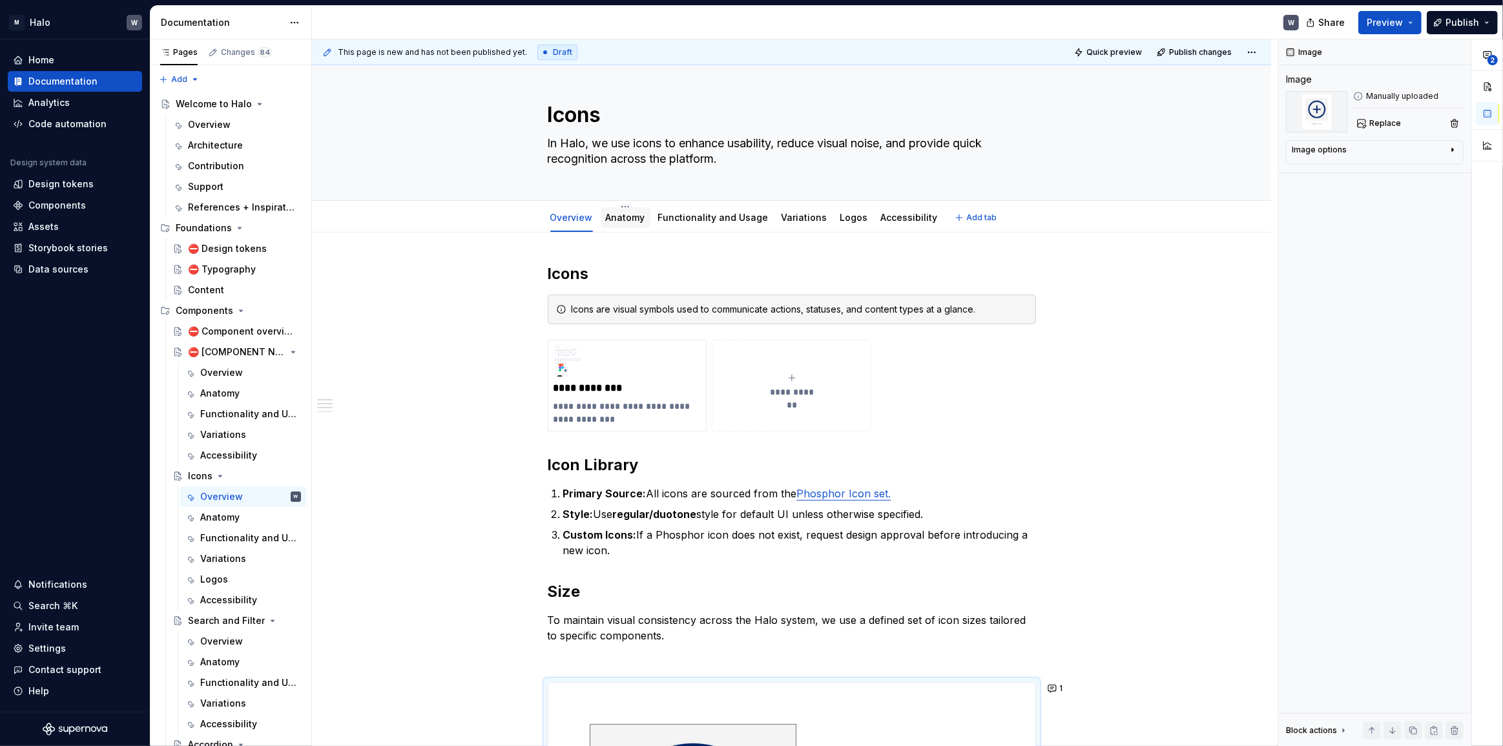
scroll to position [0, 0]
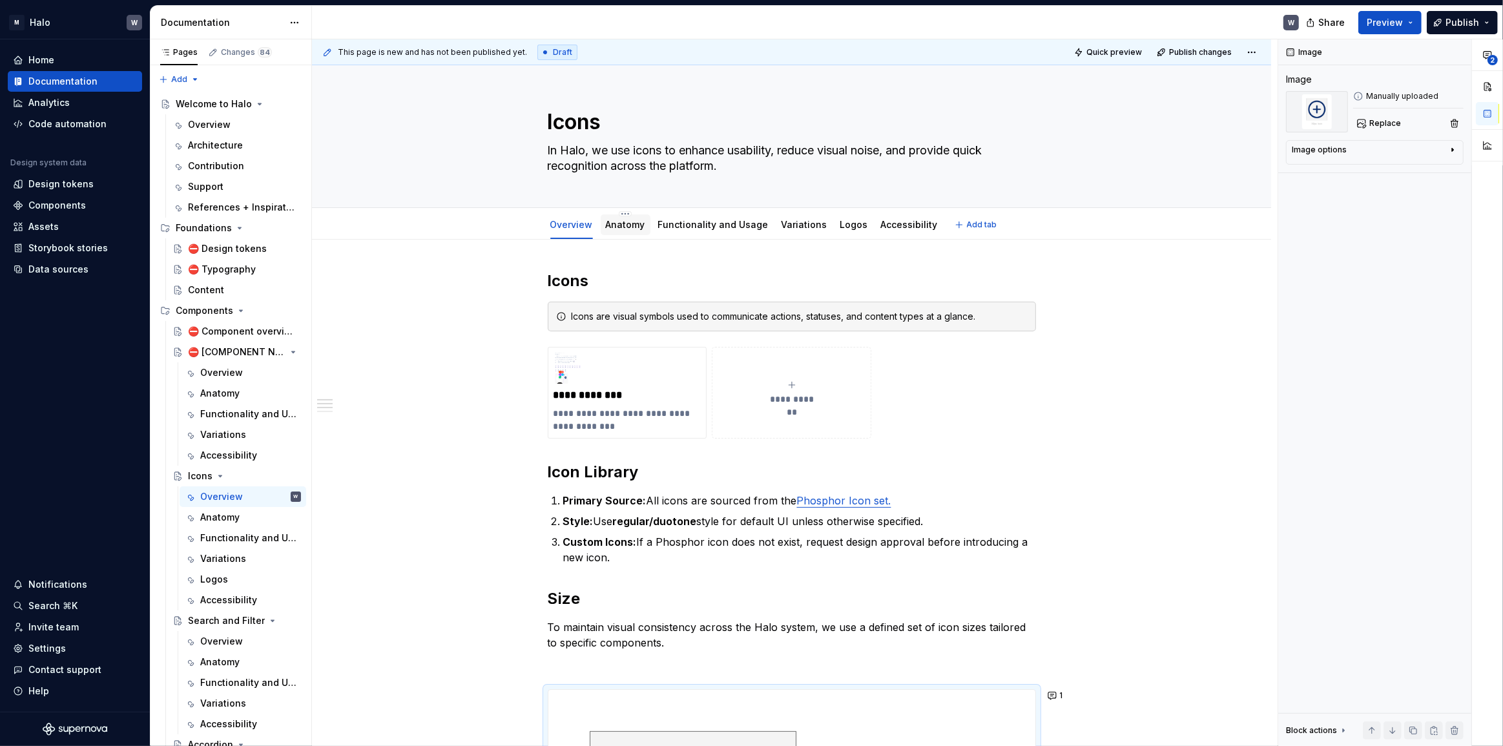
click at [633, 226] on link "Anatomy" at bounding box center [625, 224] width 39 height 11
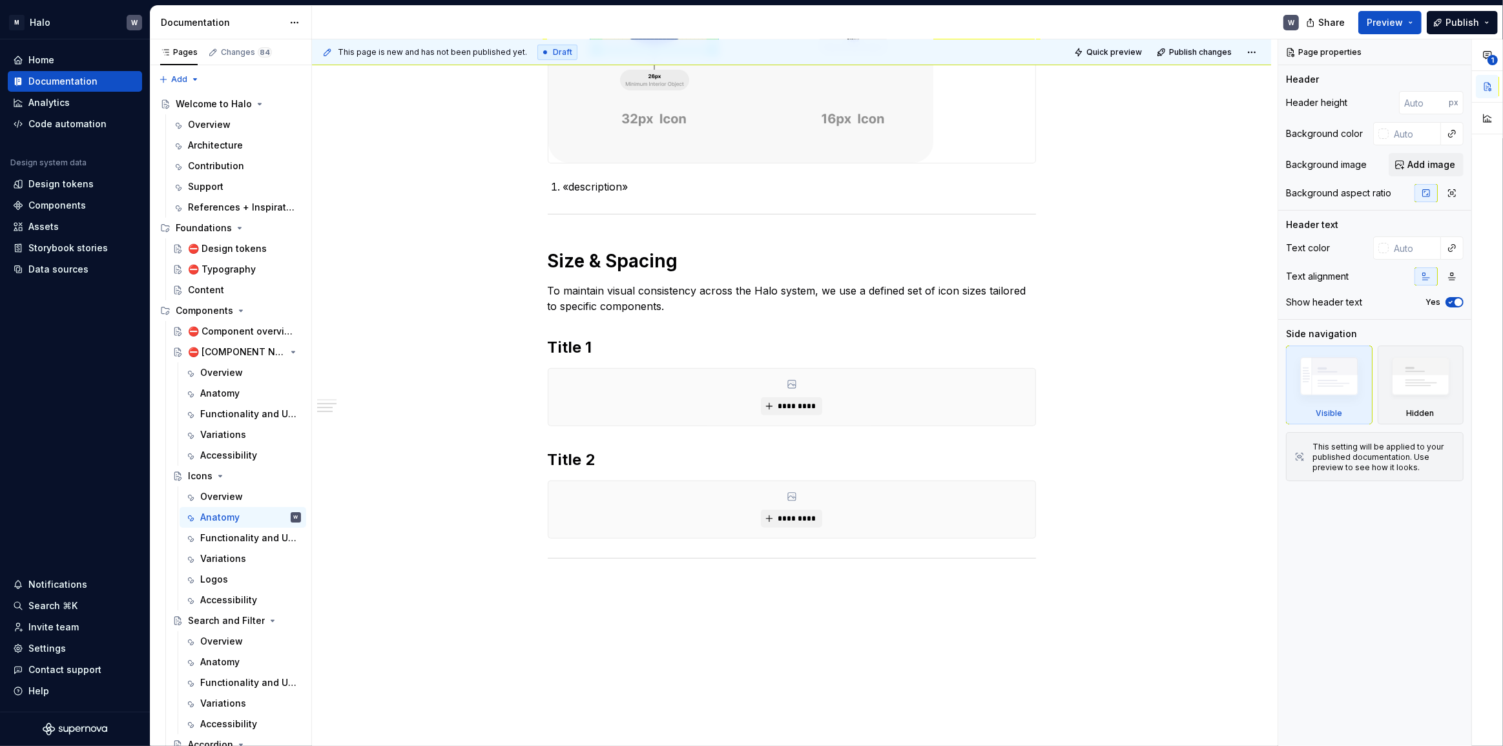
scroll to position [528, 0]
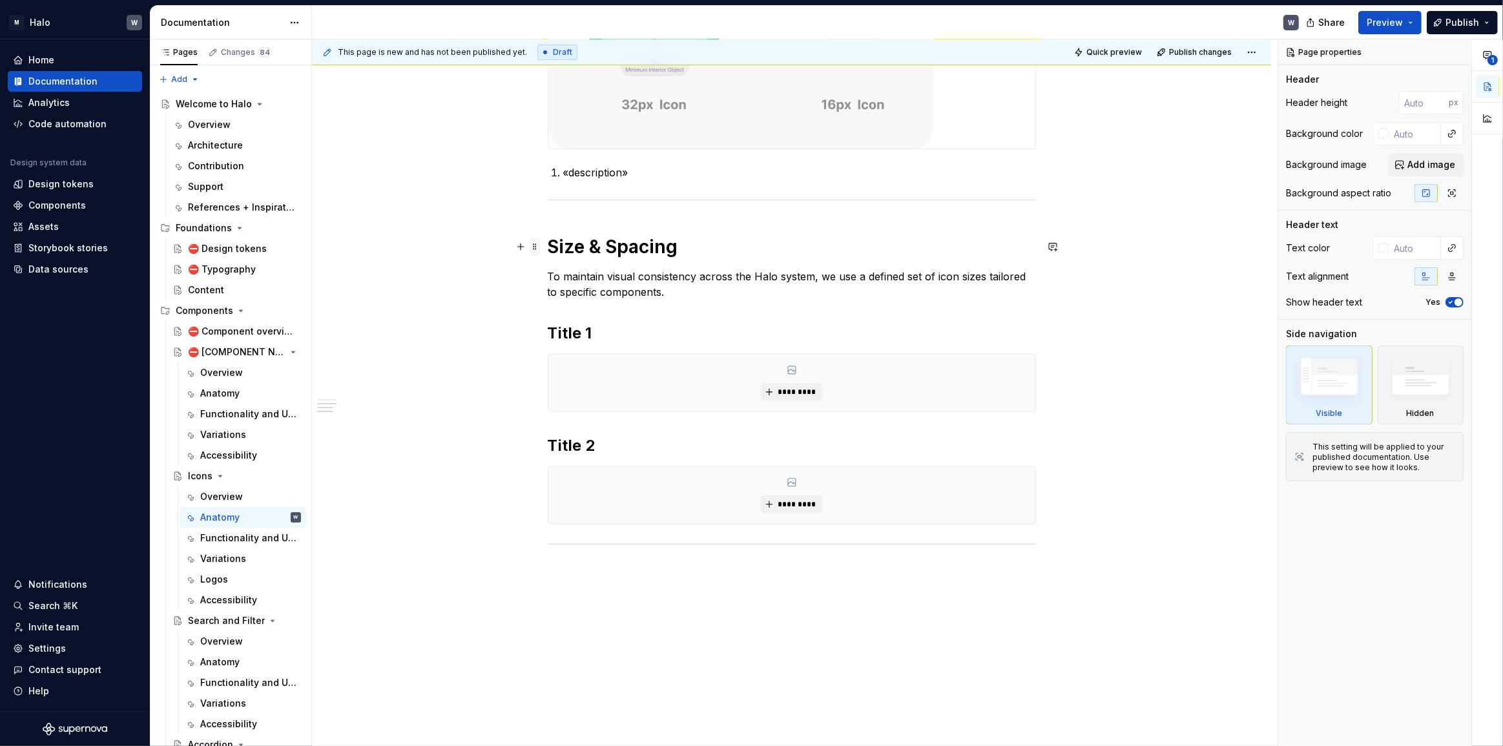
click at [535, 243] on span at bounding box center [535, 247] width 10 height 18
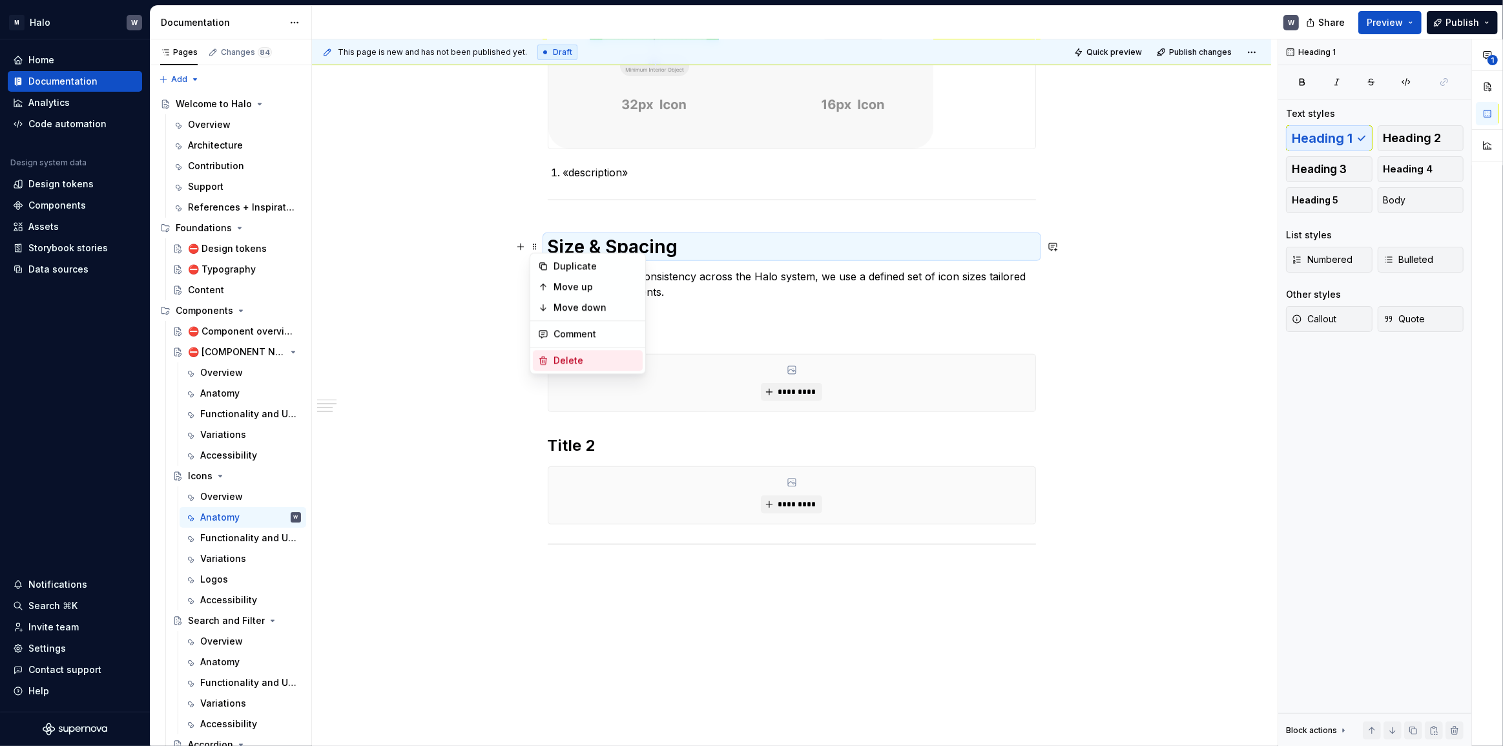
click at [564, 364] on div "Delete" at bounding box center [596, 360] width 84 height 13
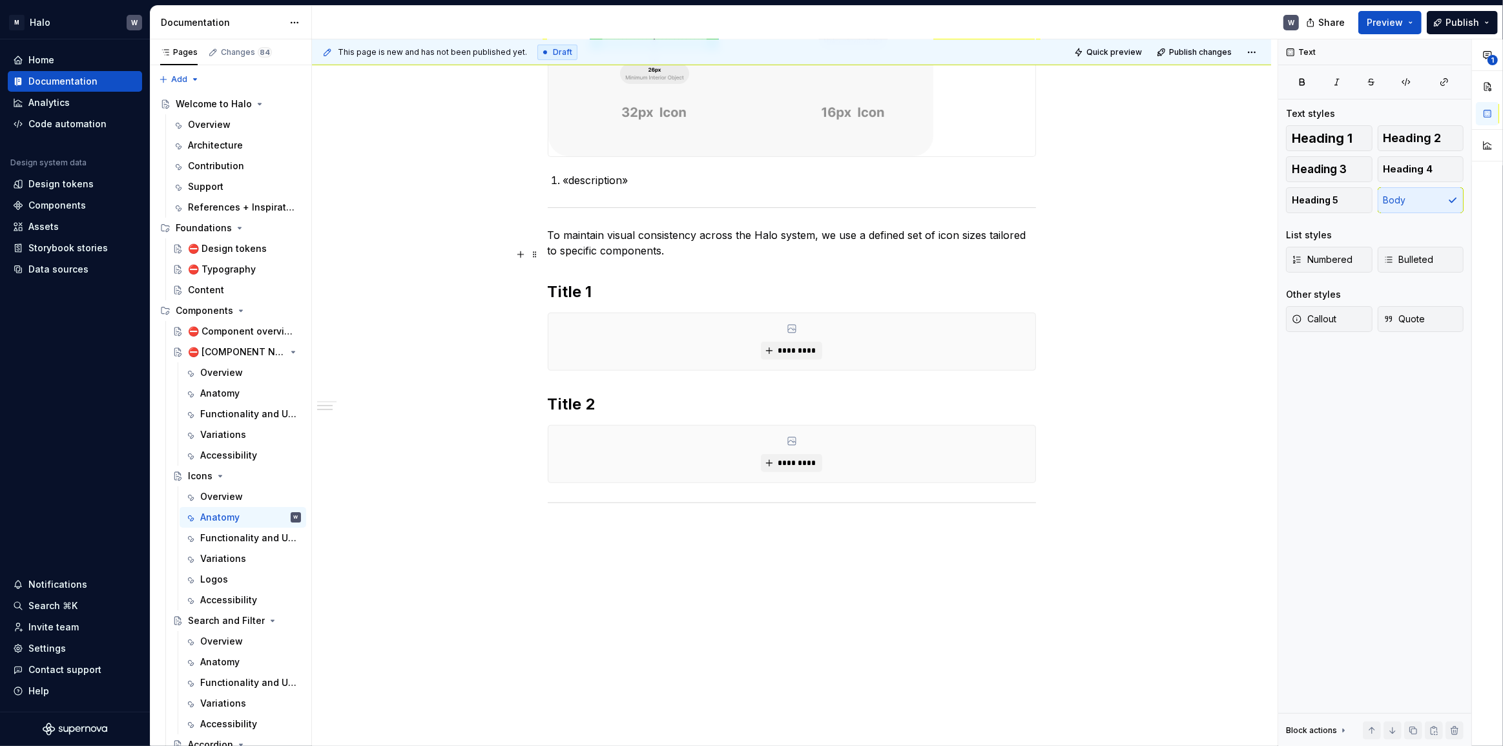
scroll to position [519, 0]
click at [537, 236] on span at bounding box center [535, 236] width 10 height 18
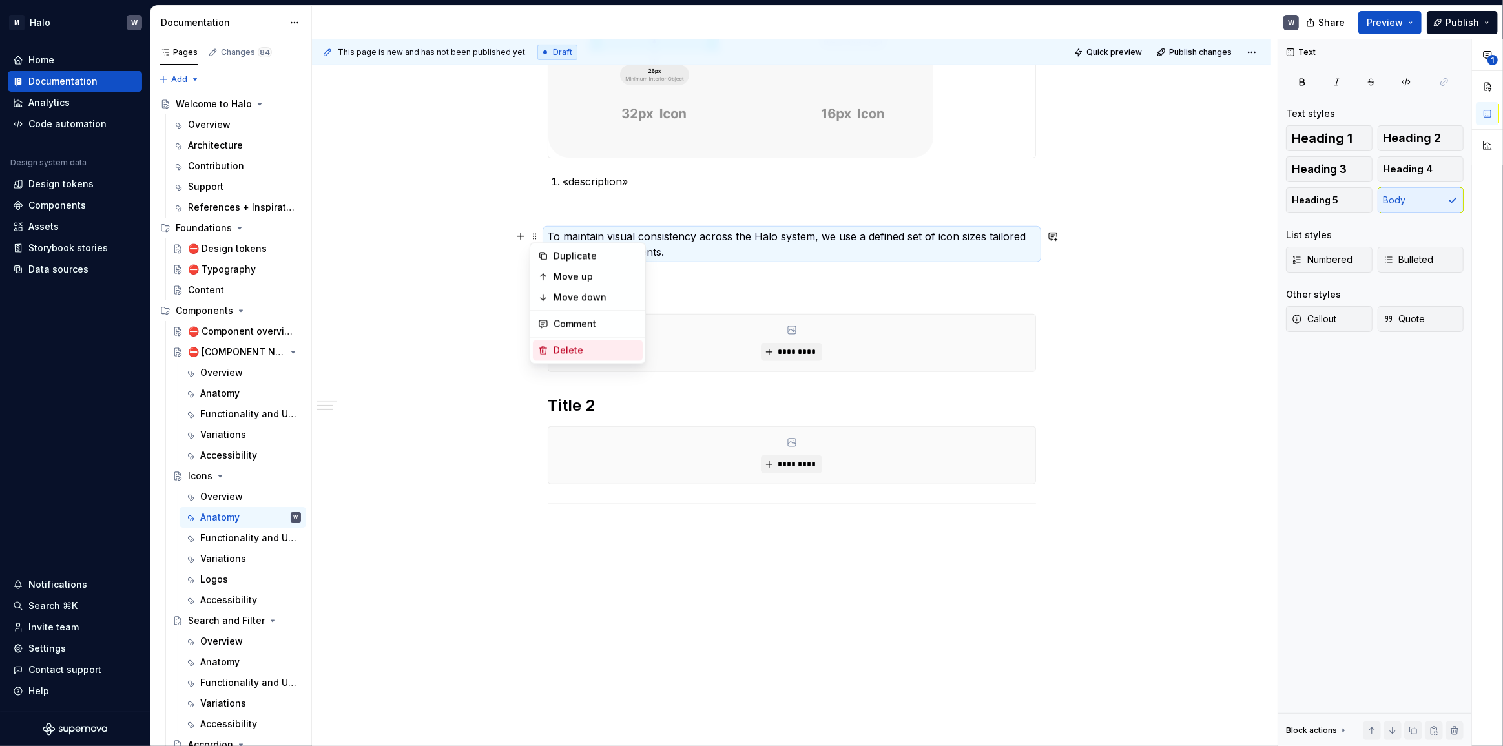
click at [566, 347] on div "Delete" at bounding box center [596, 350] width 84 height 13
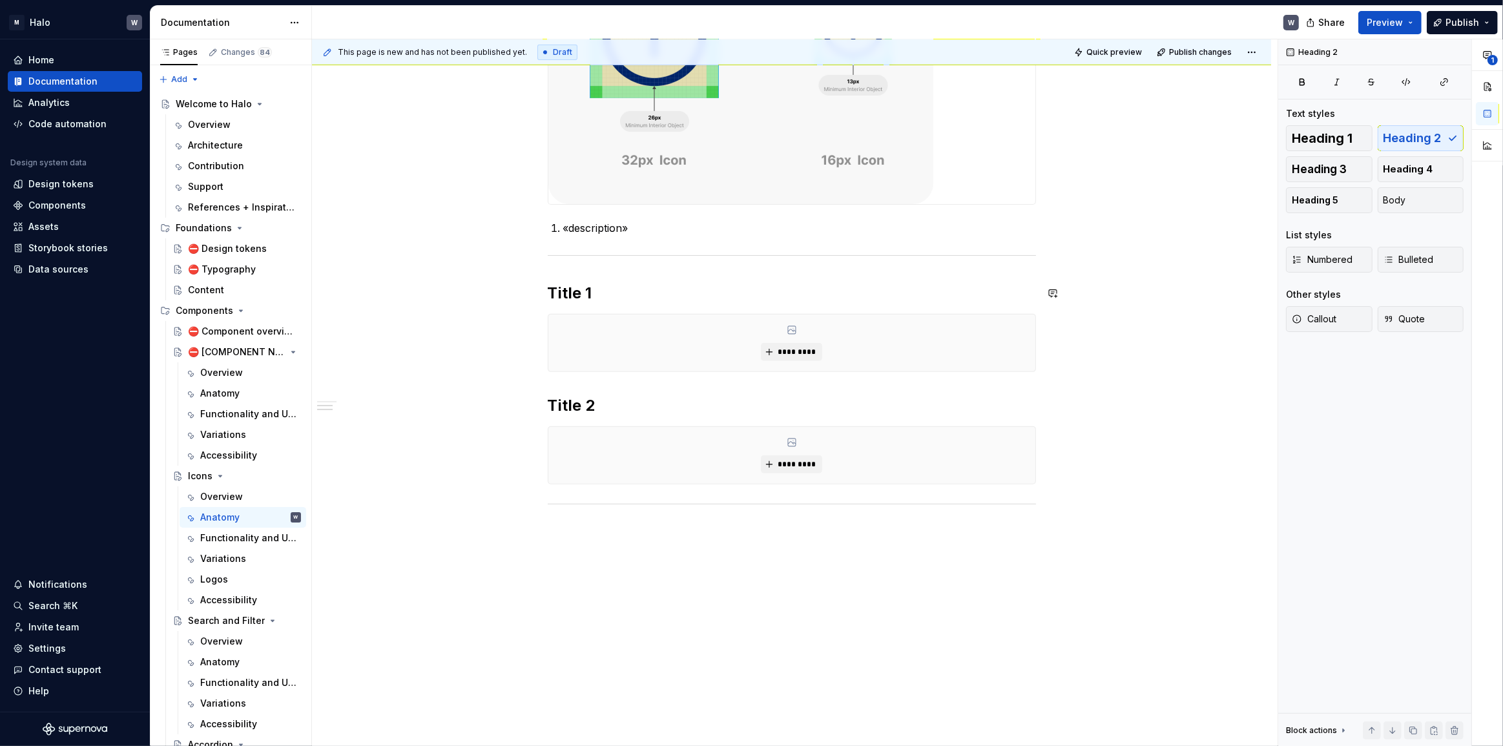
scroll to position [179, 0]
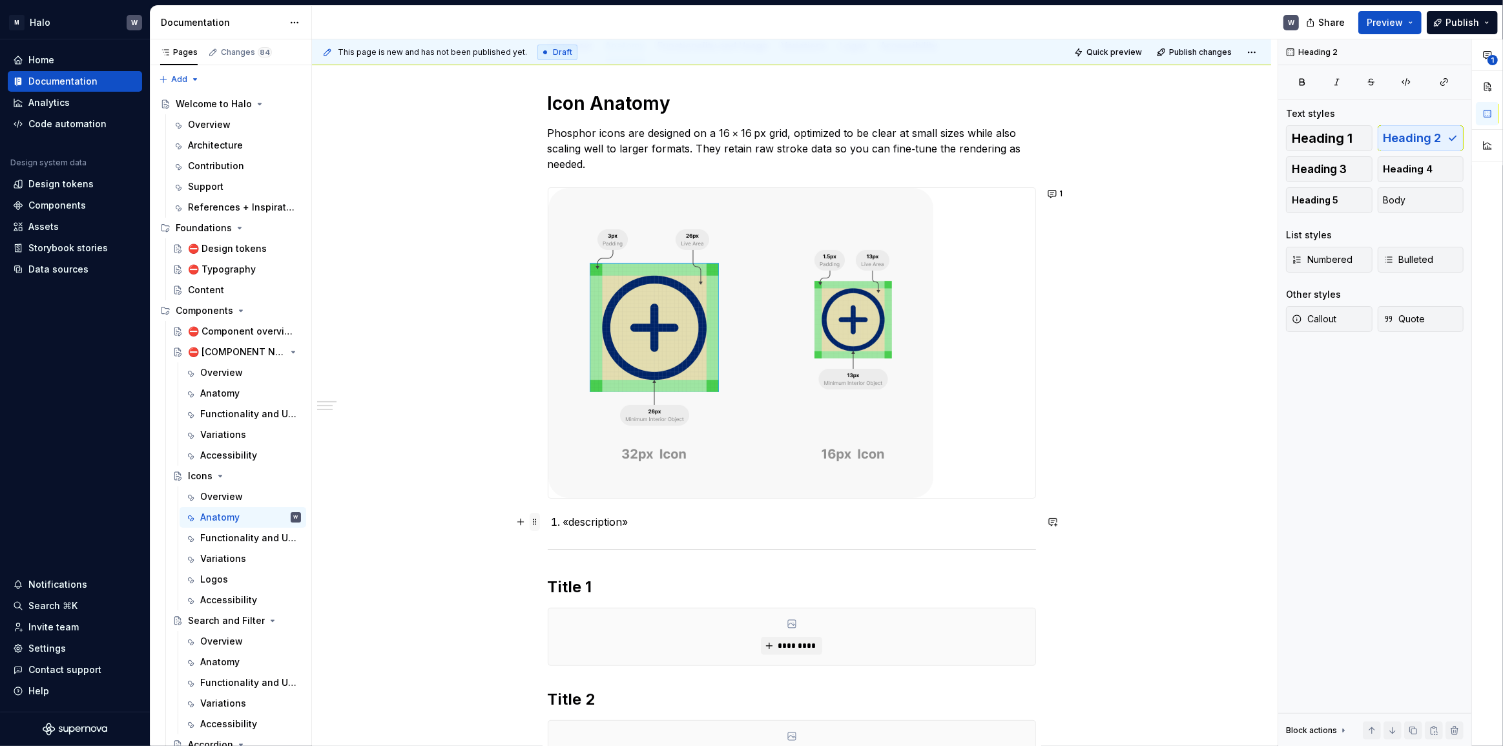
click at [530, 464] on span at bounding box center [535, 522] width 10 height 18
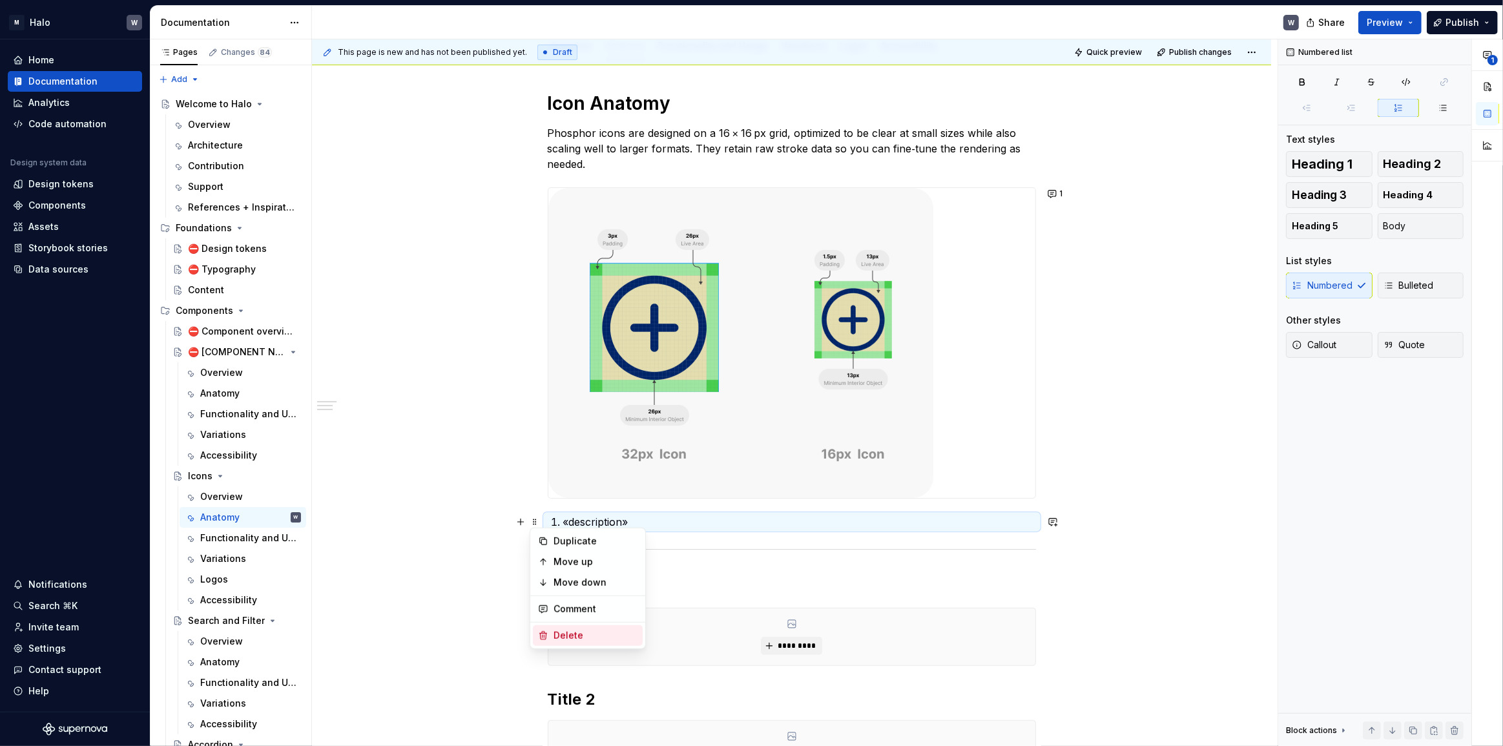
click at [572, 464] on div "Delete" at bounding box center [596, 635] width 84 height 13
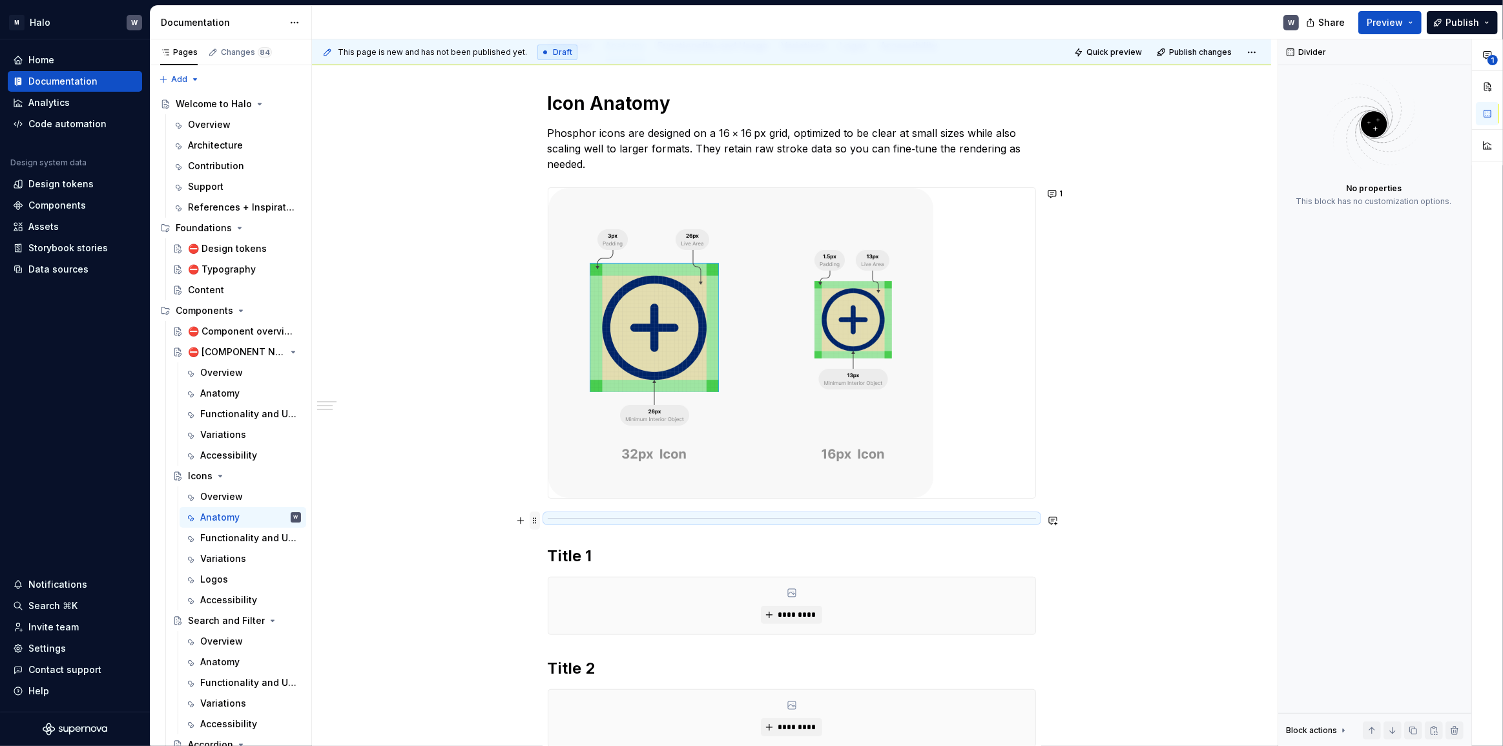
click at [536, 464] on span at bounding box center [535, 521] width 10 height 18
click at [570, 464] on div "Delete" at bounding box center [596, 634] width 84 height 13
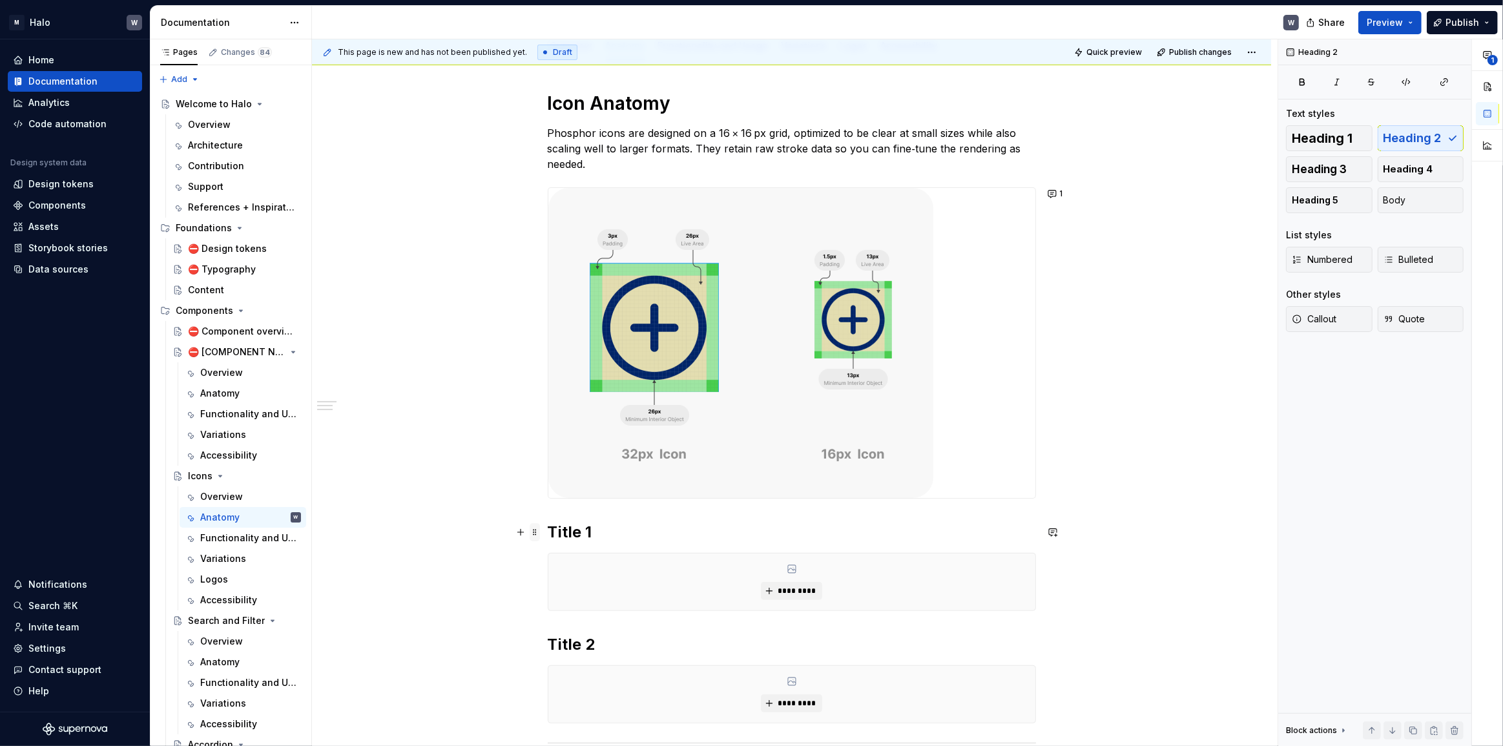
click at [537, 464] on span at bounding box center [535, 532] width 10 height 18
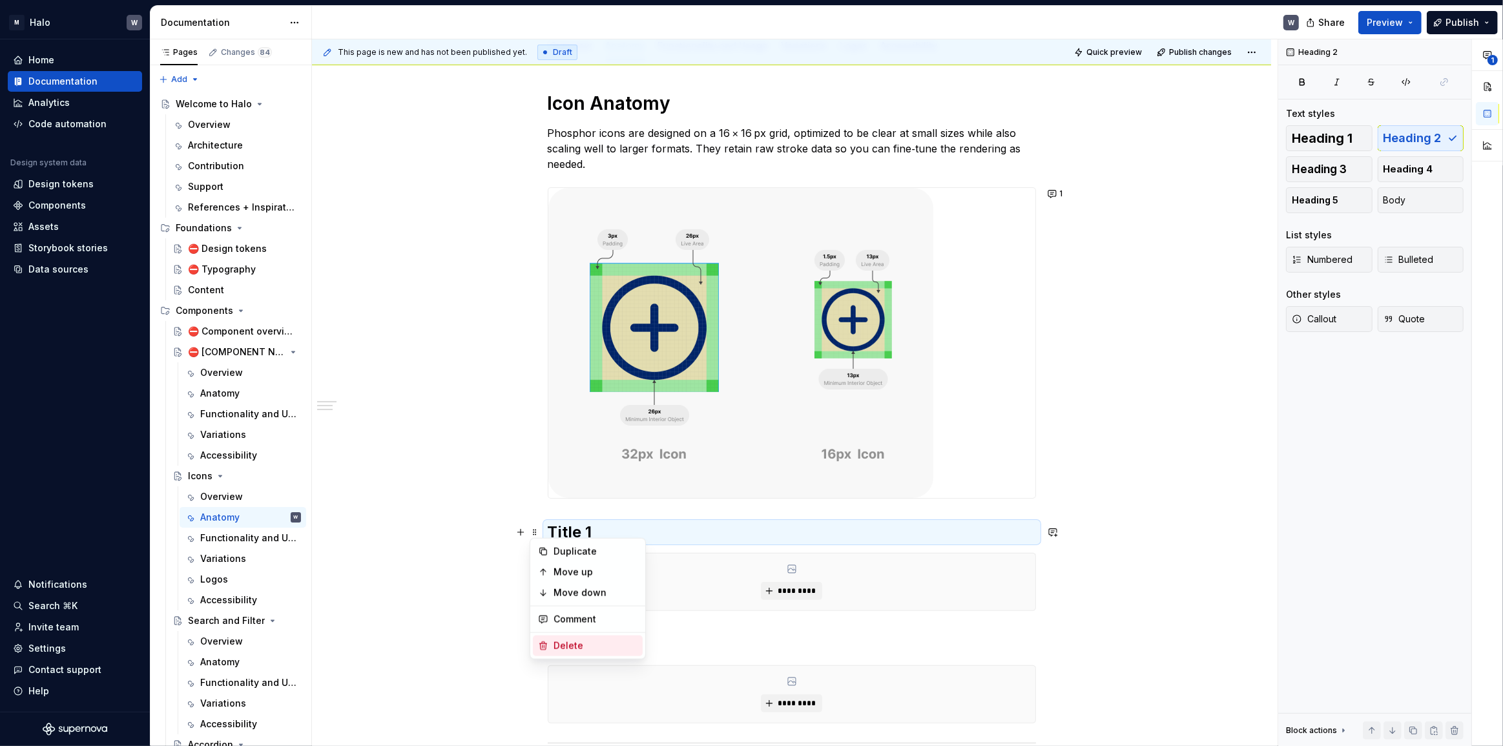
click at [565, 464] on div "Delete" at bounding box center [596, 645] width 84 height 13
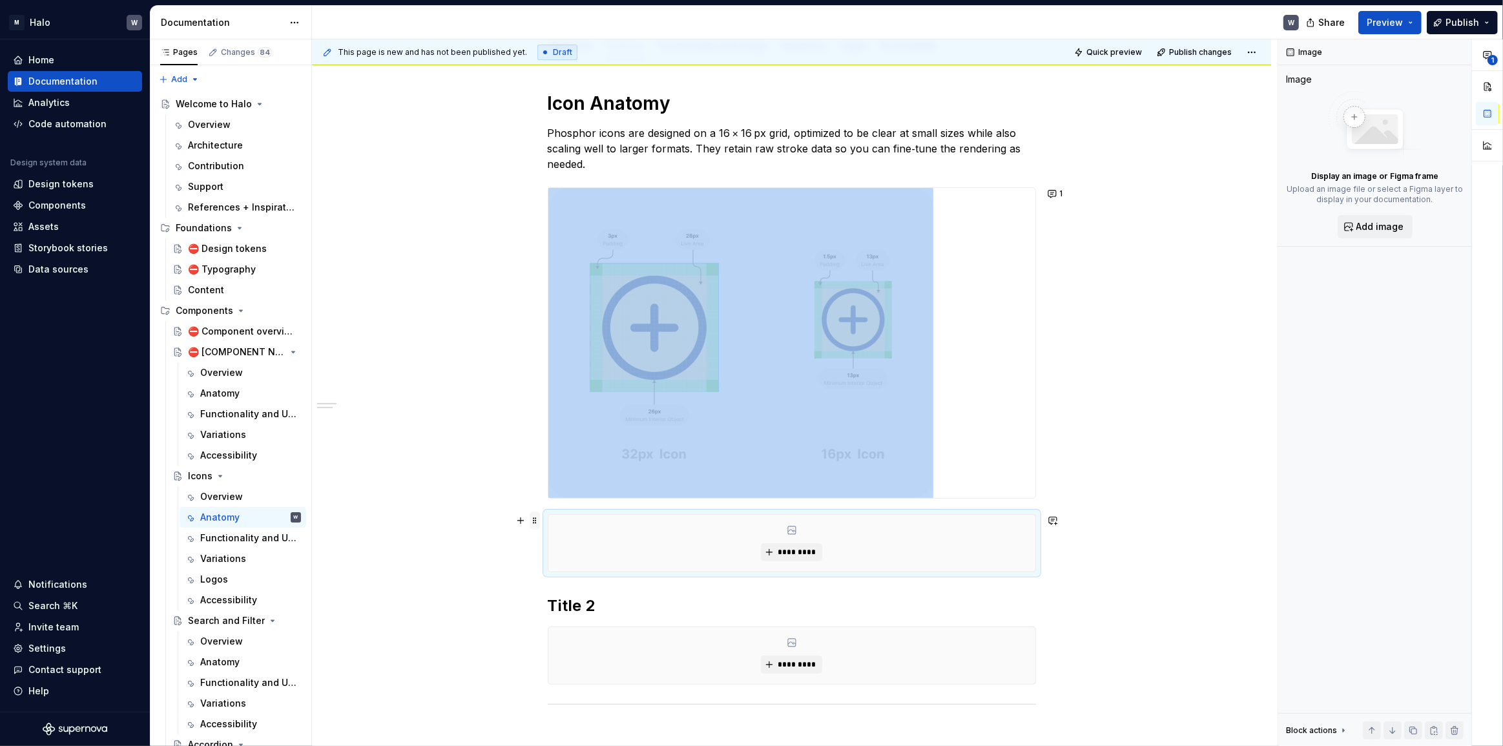
click at [535, 464] on span at bounding box center [535, 521] width 10 height 18
click at [565, 464] on div "Delete" at bounding box center [596, 634] width 84 height 13
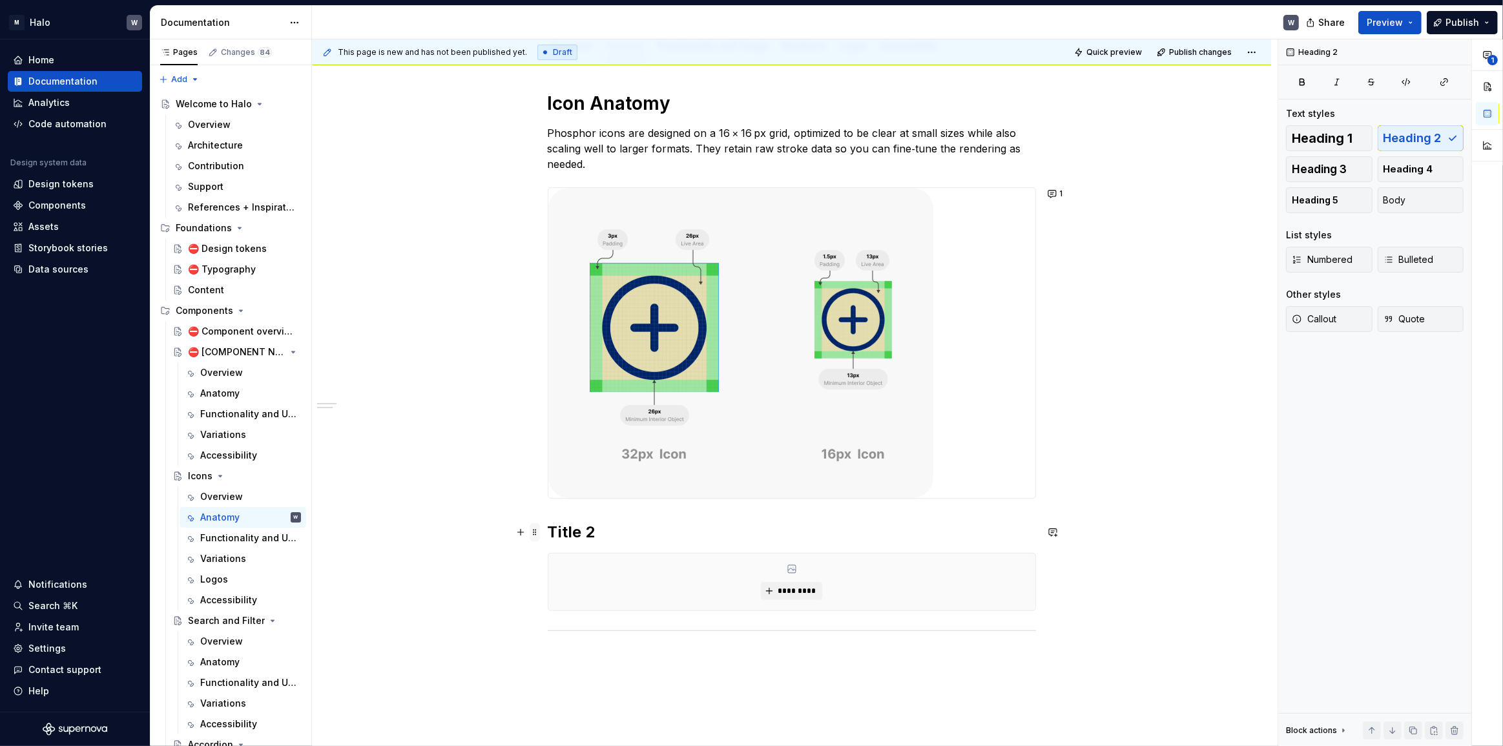
click at [534, 464] on span at bounding box center [535, 532] width 10 height 18
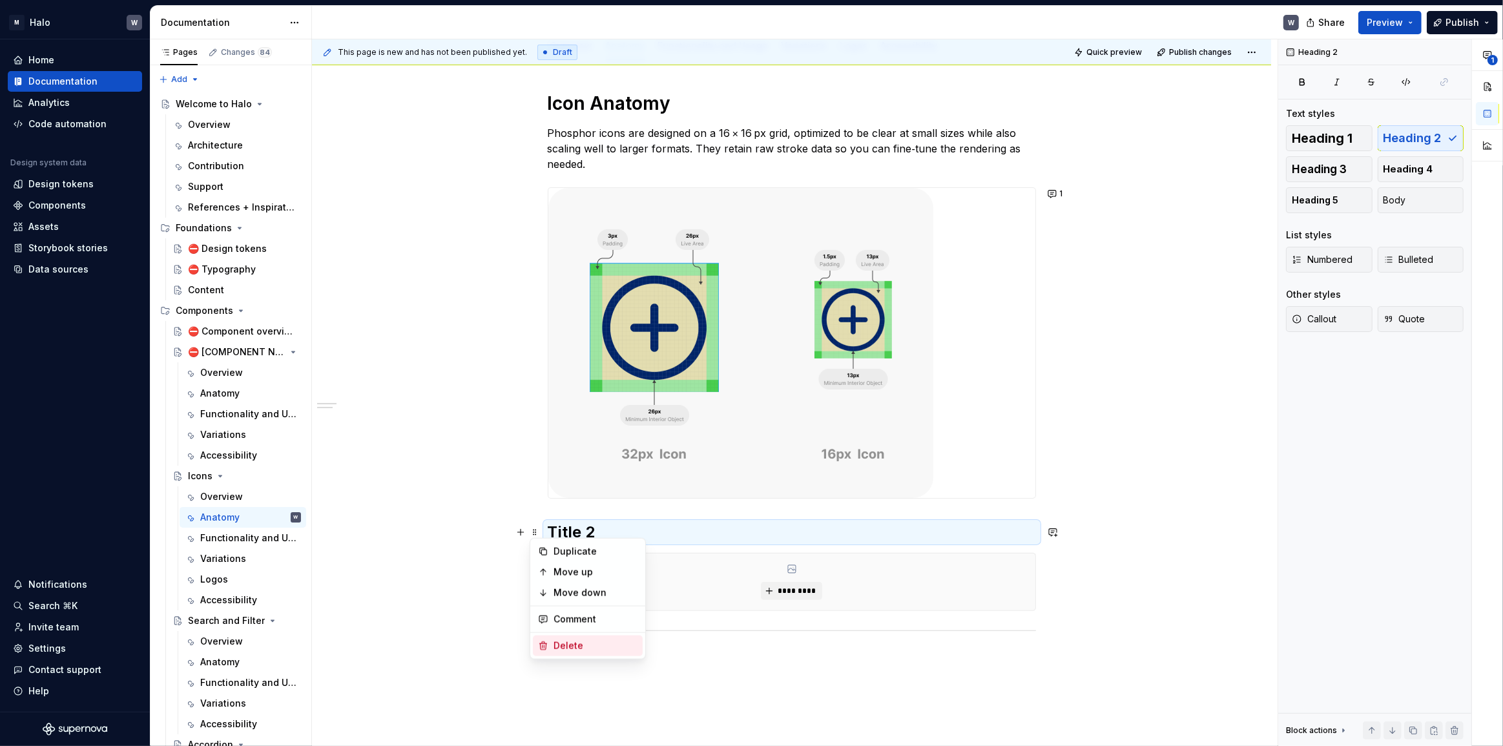
click at [554, 464] on div "Delete" at bounding box center [596, 645] width 84 height 13
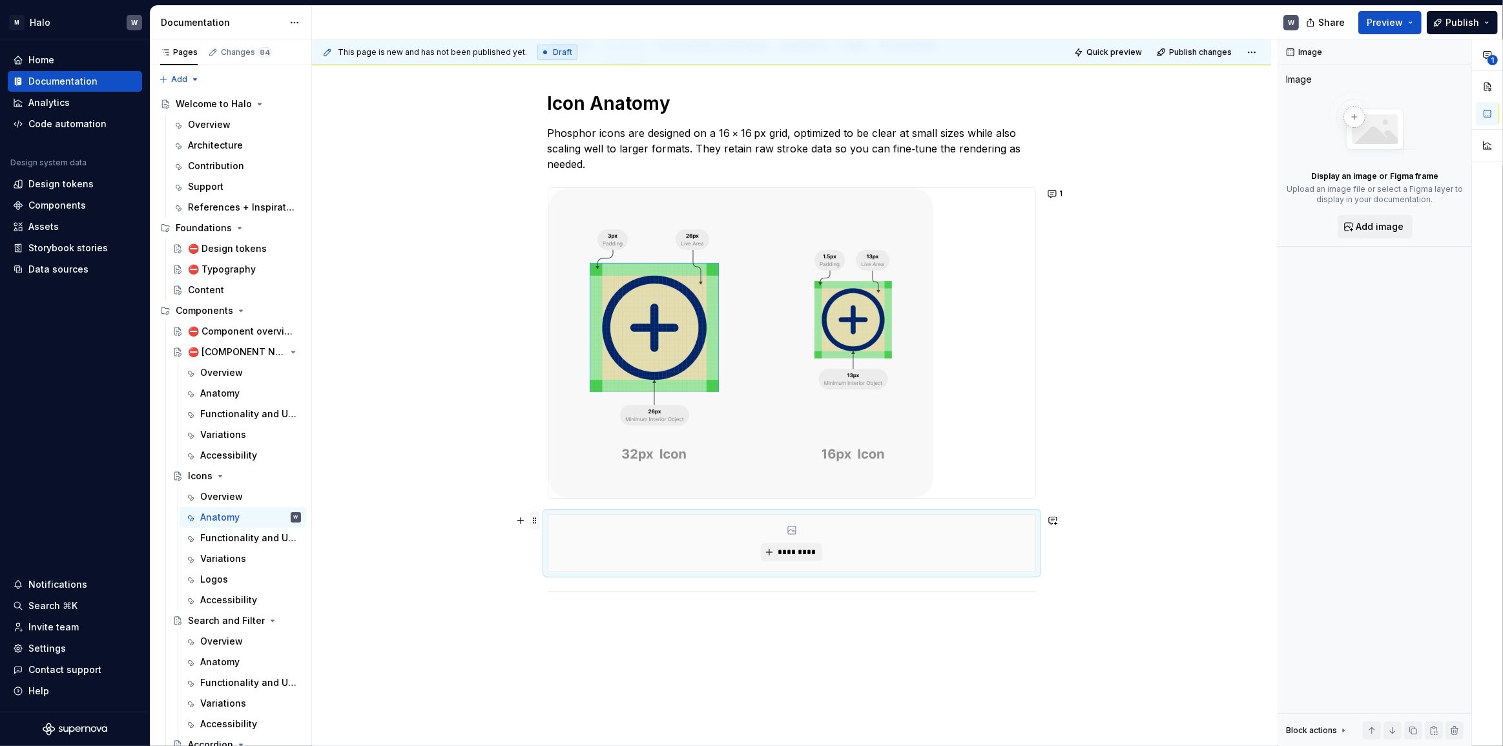
click at [536, 464] on span at bounding box center [535, 521] width 10 height 18
click at [571, 464] on div "Delete" at bounding box center [596, 634] width 84 height 13
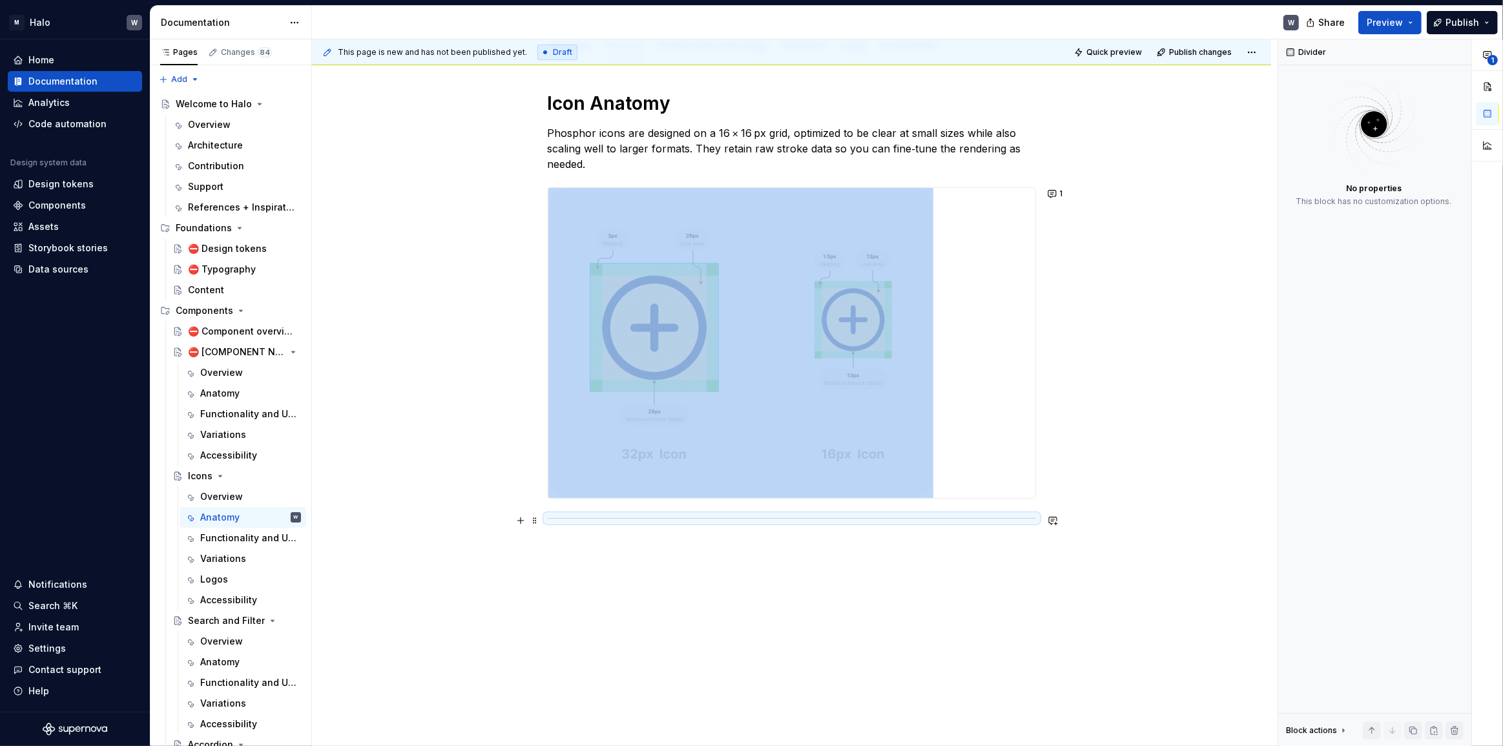
click at [535, 464] on span at bounding box center [535, 521] width 10 height 18
click at [574, 464] on div "Delete" at bounding box center [596, 634] width 84 height 13
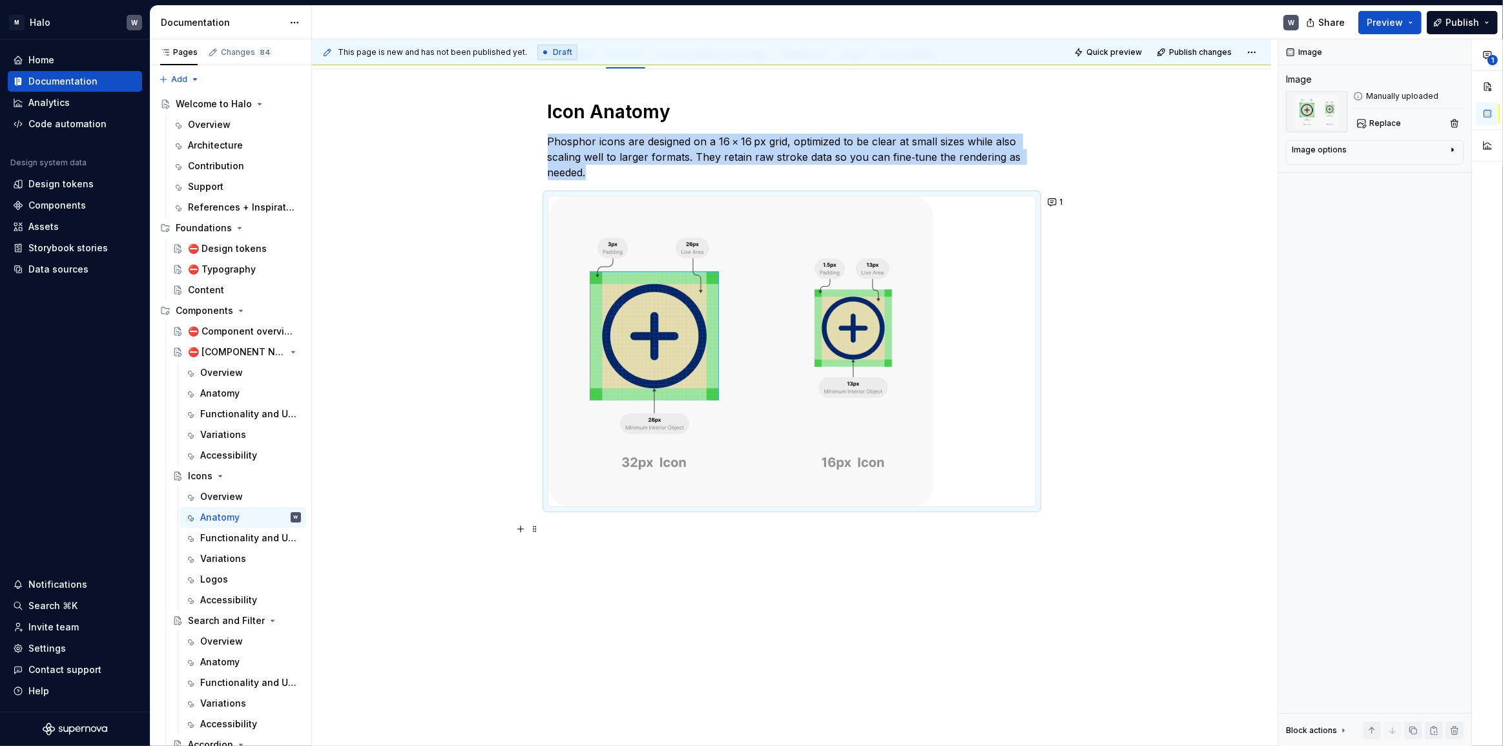
scroll to position [169, 0]
click at [692, 464] on div "Icon Anatomy Phosphor icons are designed on a 16 × 16 px grid, optimized to be …" at bounding box center [791, 409] width 959 height 678
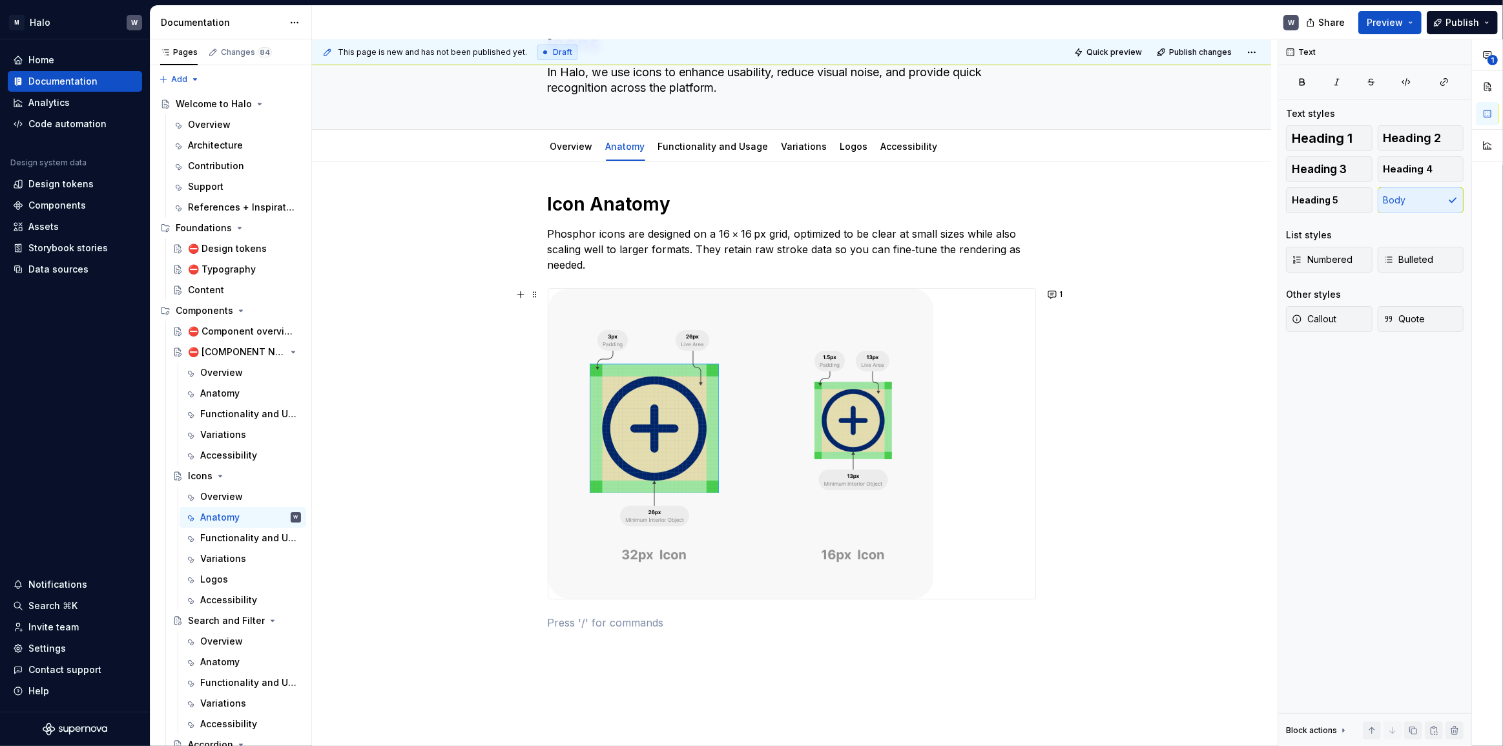
scroll to position [0, 0]
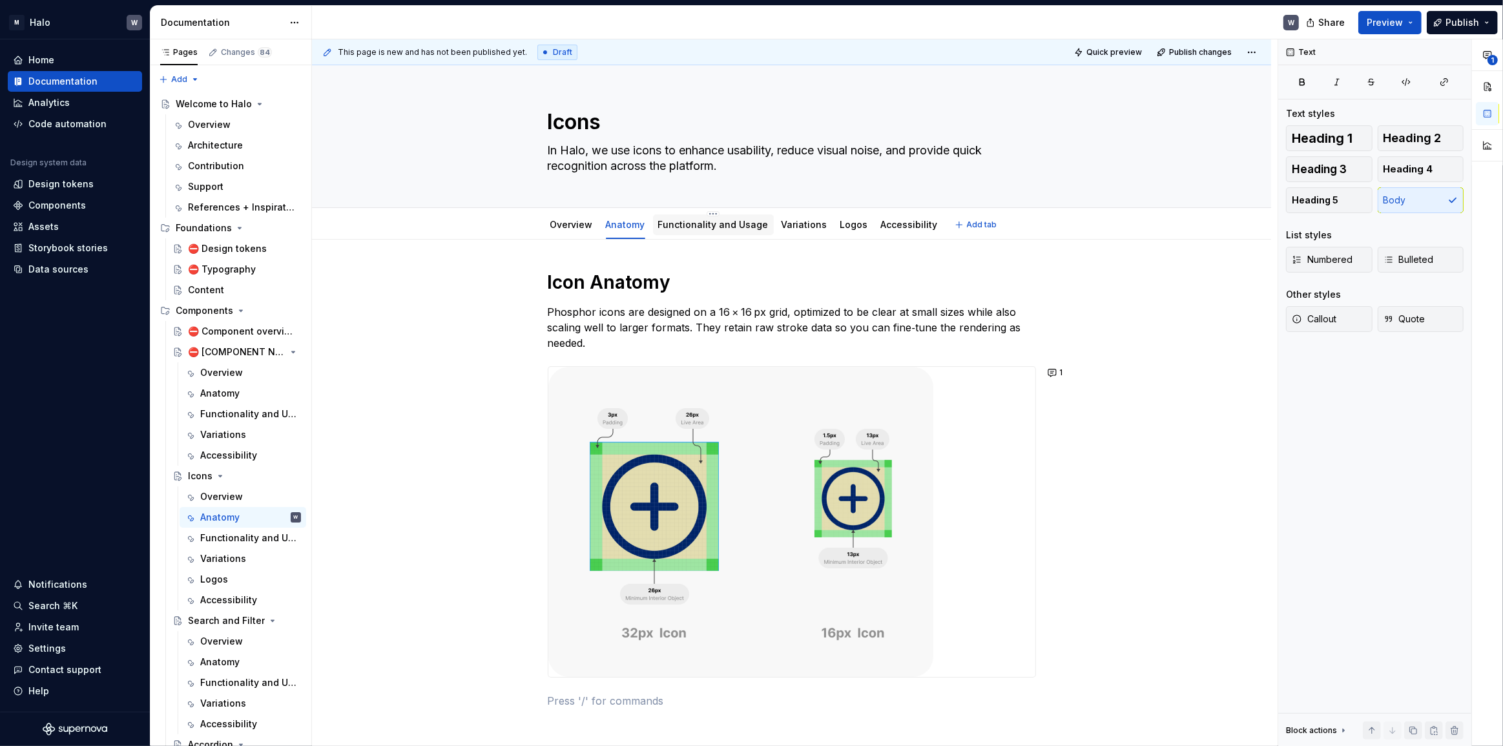
click at [705, 228] on link "Functionality and Usage" at bounding box center [713, 224] width 110 height 11
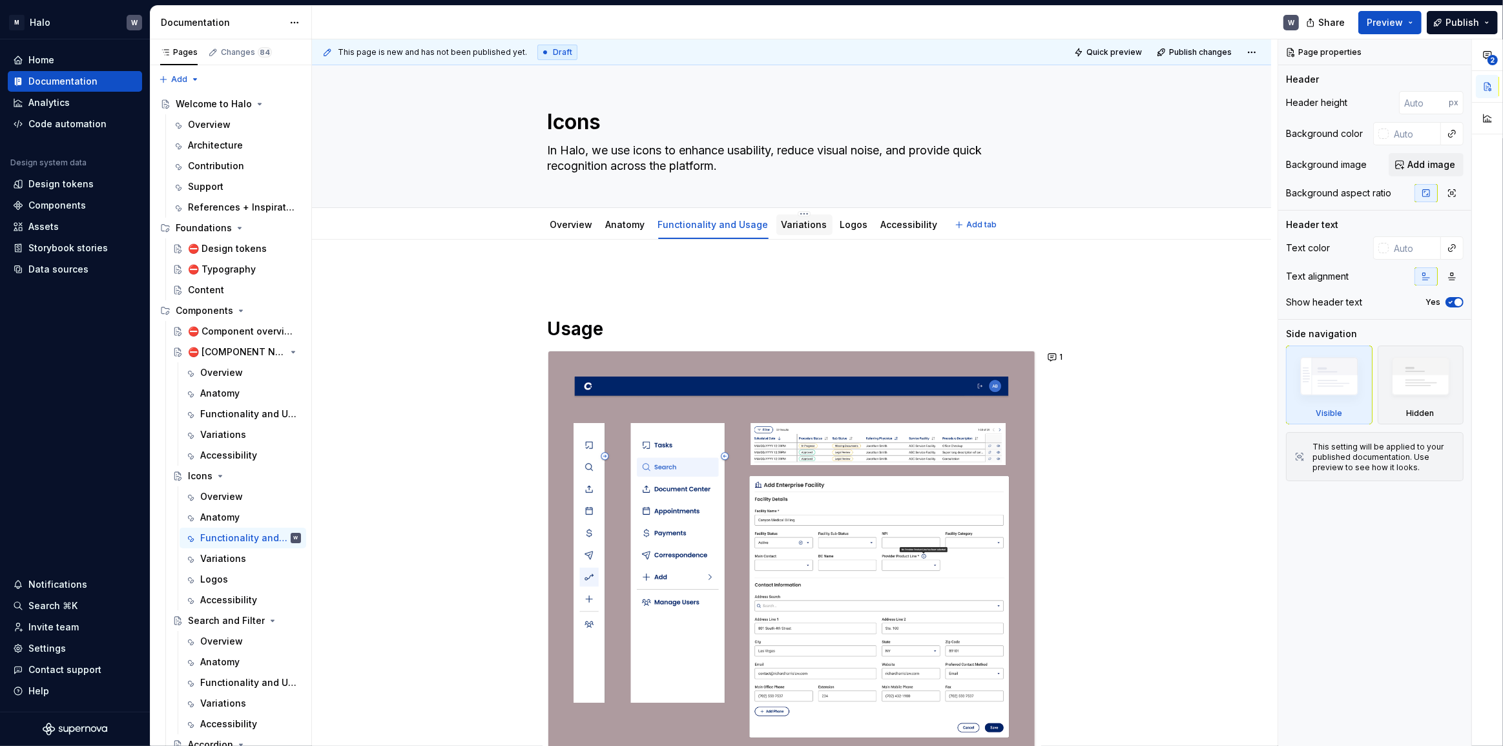
click at [788, 225] on link "Variations" at bounding box center [805, 224] width 46 height 11
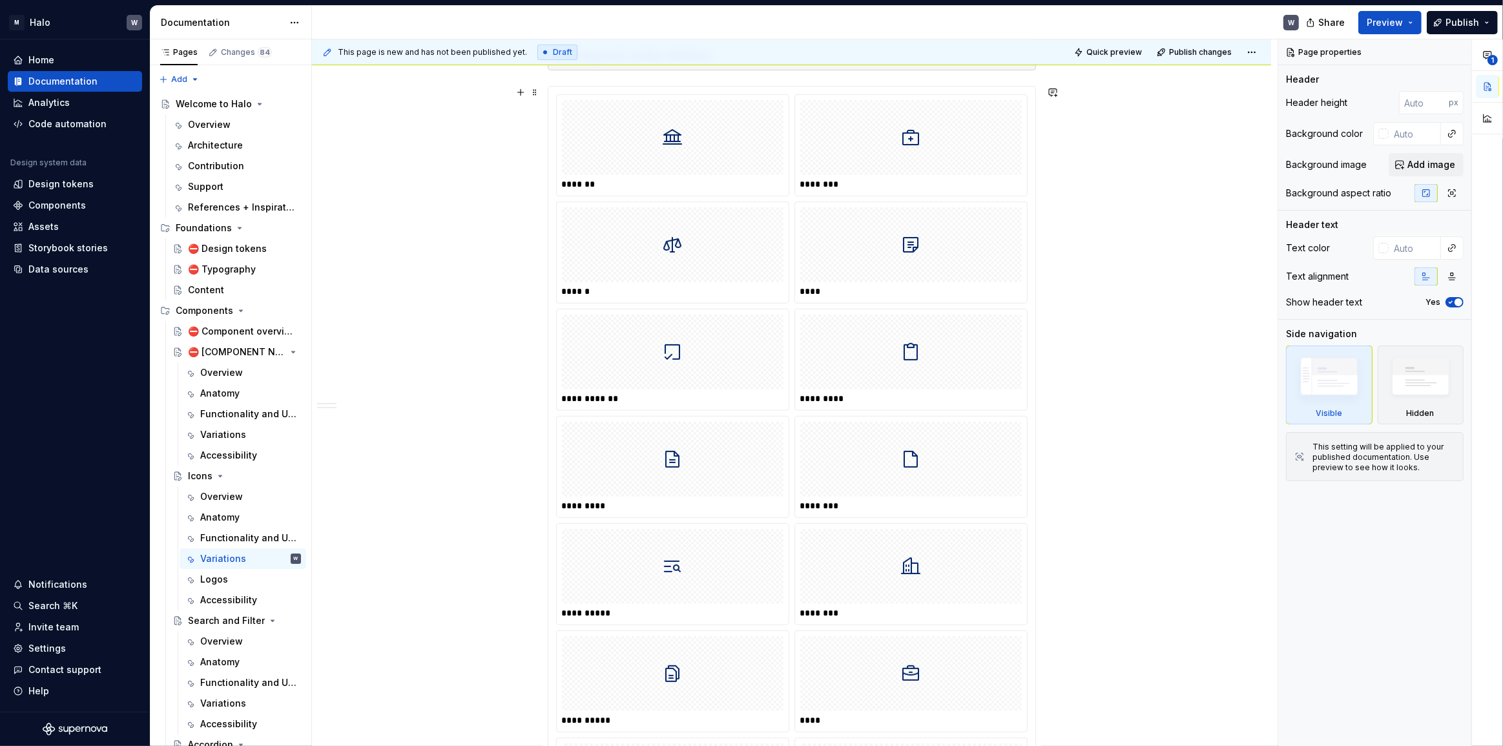
scroll to position [143, 0]
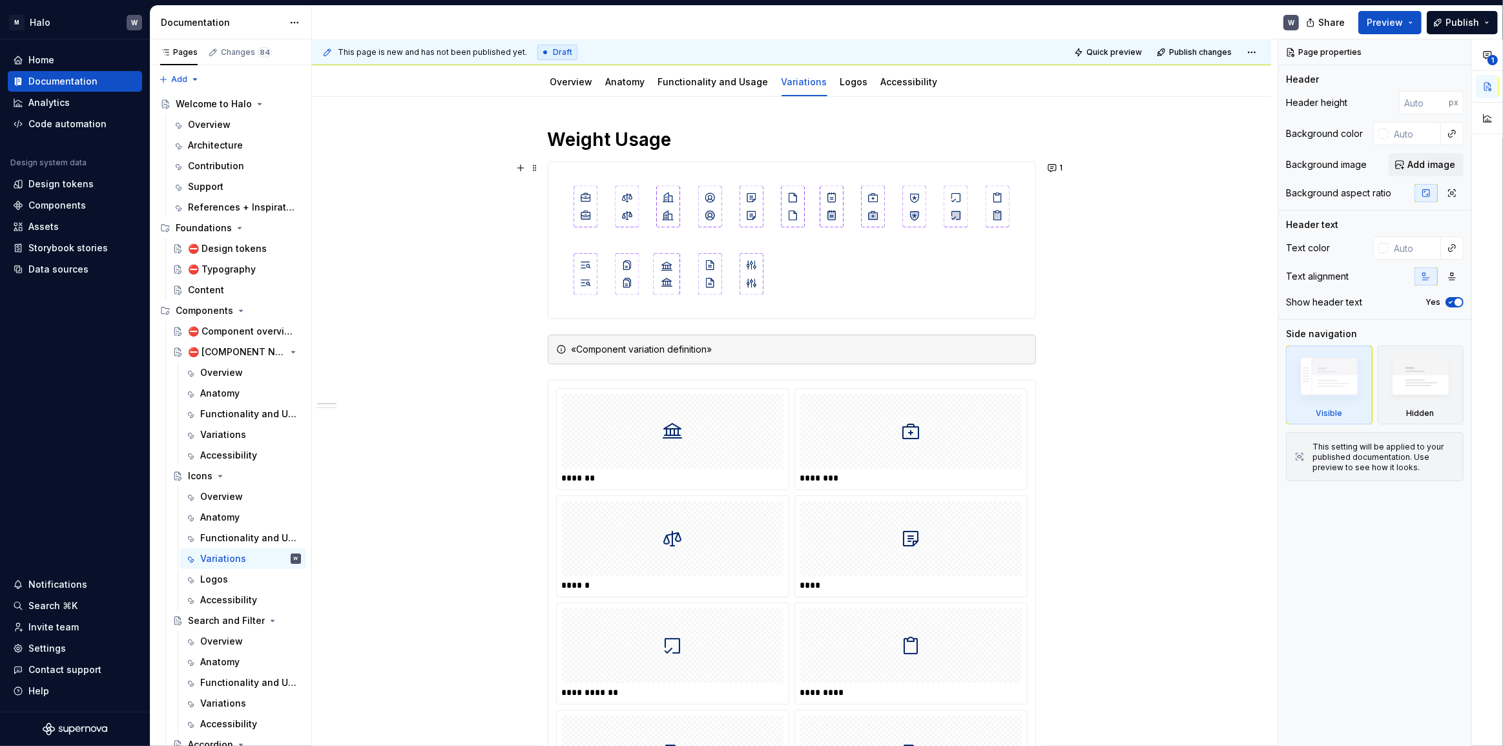
click at [688, 287] on img at bounding box center [791, 240] width 487 height 156
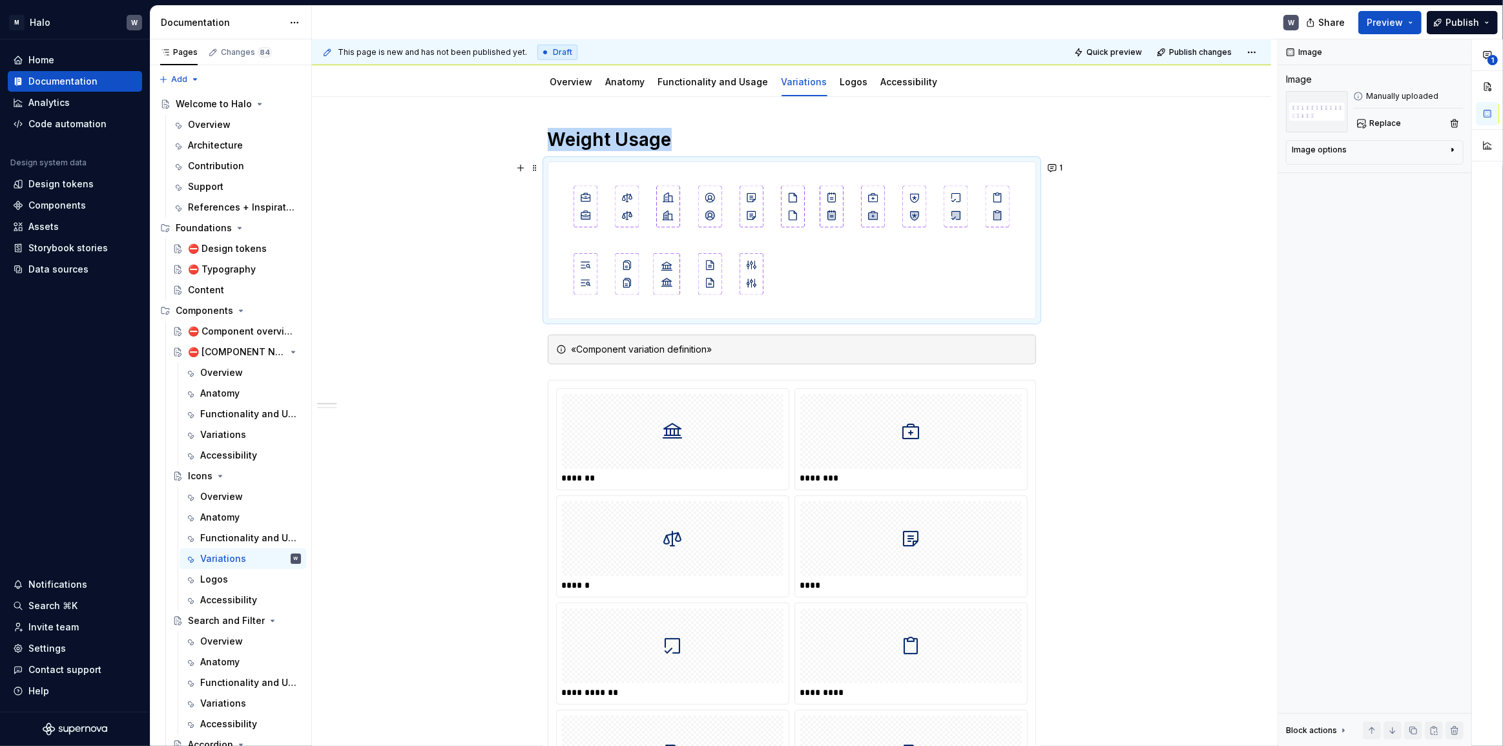
click at [684, 268] on img at bounding box center [791, 240] width 487 height 156
click at [625, 267] on img at bounding box center [791, 240] width 487 height 156
click at [901, 167] on button "1" at bounding box center [1056, 168] width 25 height 18
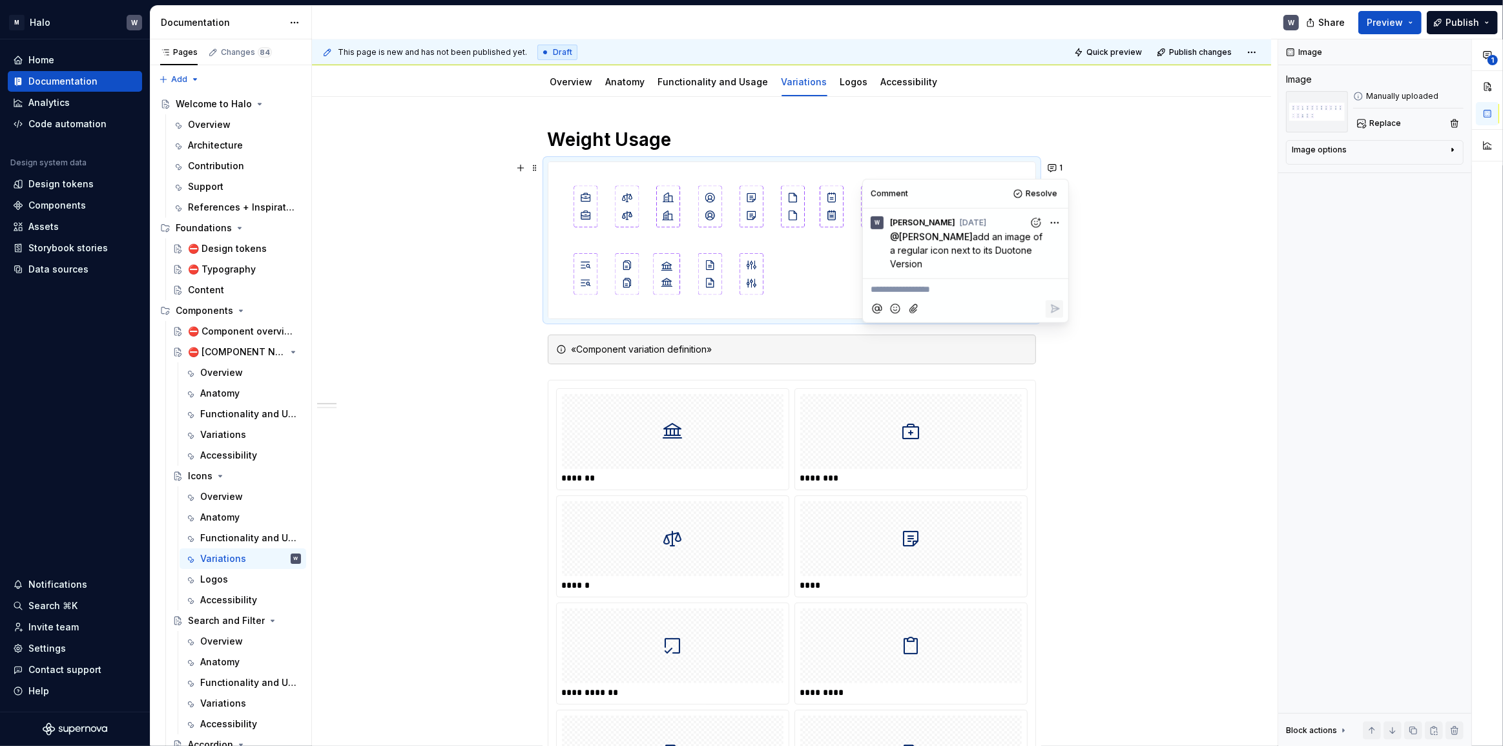
click at [901, 289] on p "**********" at bounding box center [966, 290] width 190 height 14
type textarea "*"
click at [901, 304] on span "@[PERSON_NAME] thanks for this but I think we just need to show 1 or 2 examples…" at bounding box center [965, 303] width 189 height 38
click at [901, 338] on icon "Reply" at bounding box center [1054, 335] width 13 height 13
click at [840, 79] on link "Logos" at bounding box center [854, 81] width 28 height 11
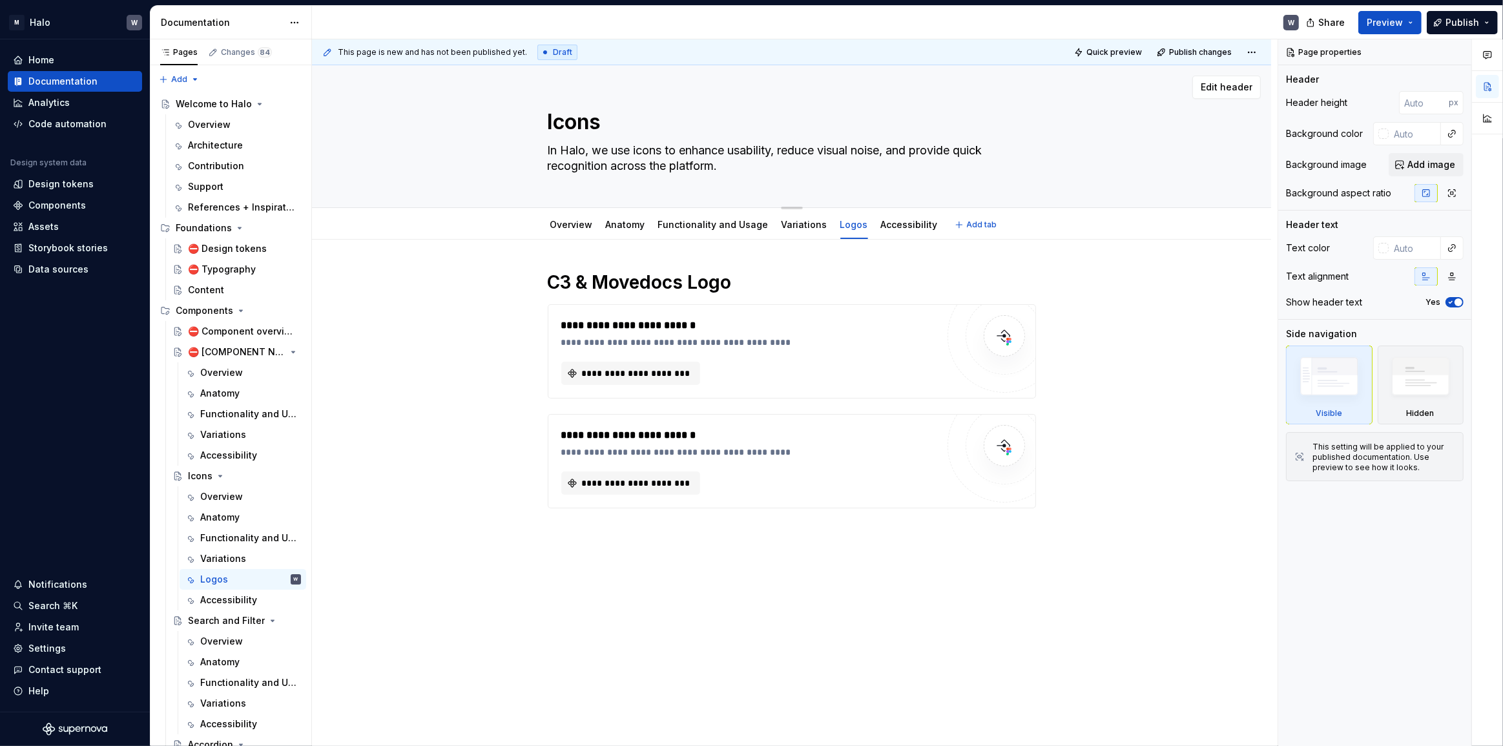
click at [634, 165] on textarea "In Halo, we use icons to enhance usability, reduce visual noise, and provide qu…" at bounding box center [789, 158] width 488 height 36
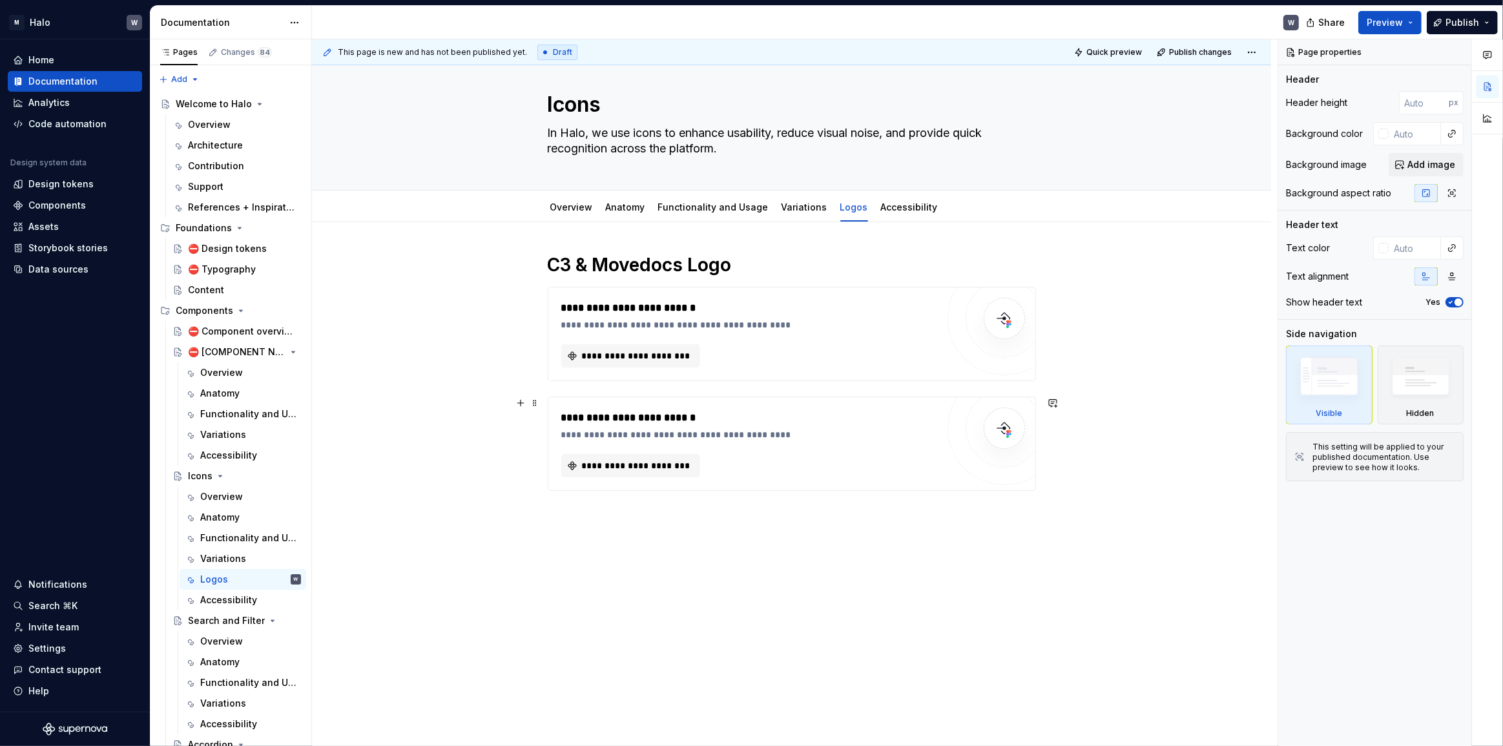
scroll to position [31, 0]
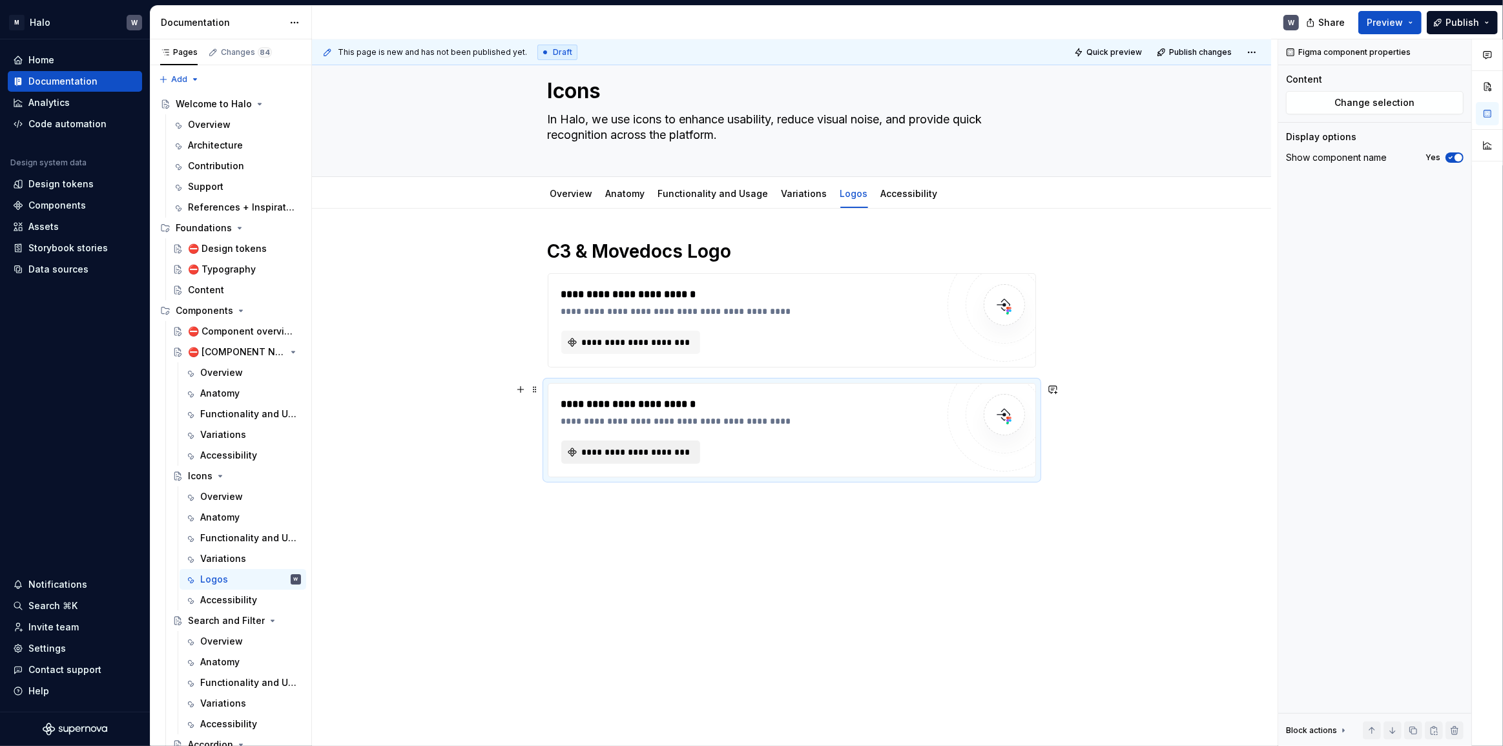
click at [605, 449] on span "**********" at bounding box center [636, 452] width 112 height 13
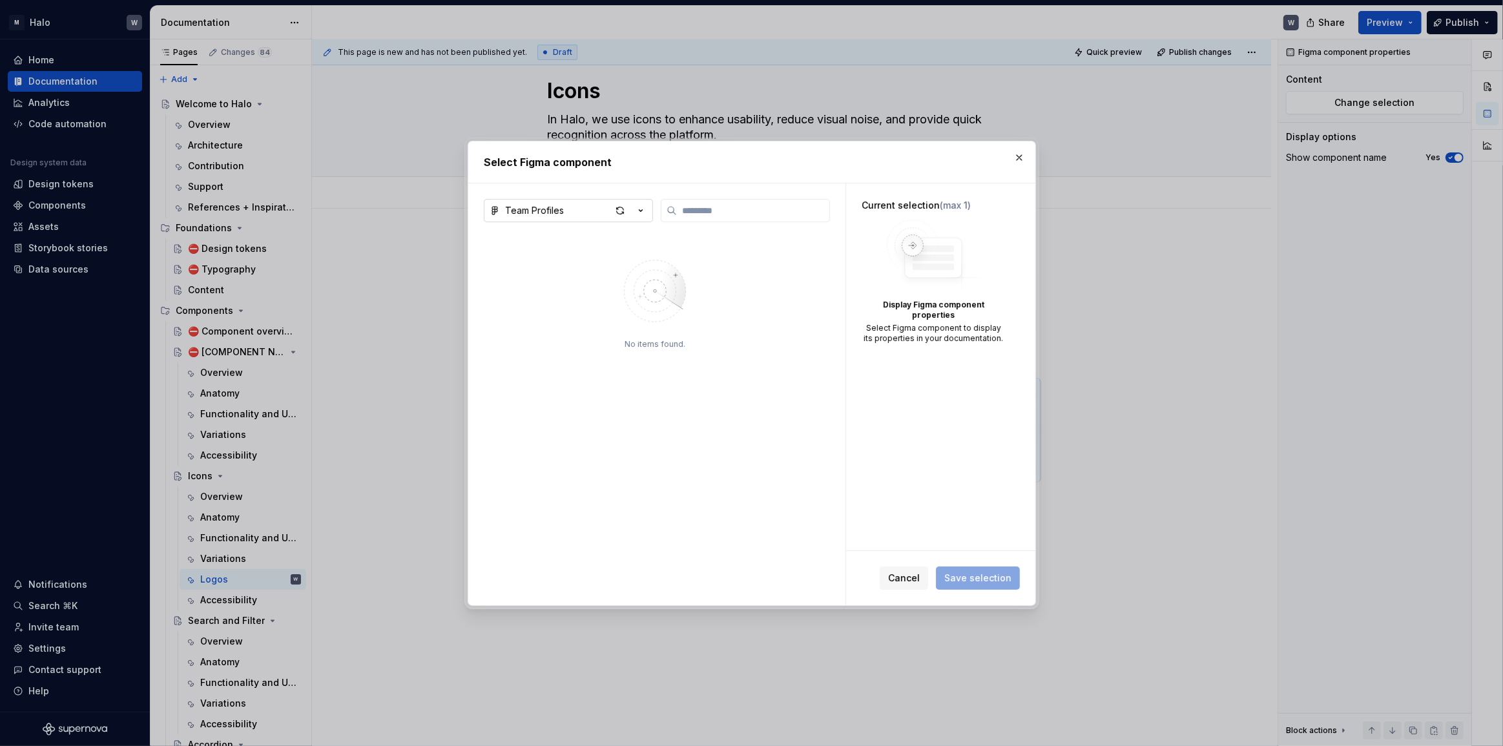
click at [641, 210] on icon "button" at bounding box center [640, 210] width 13 height 13
click at [901, 464] on div "Select Figma component Team Profiles No items found. Current selection (max 1) …" at bounding box center [751, 373] width 1503 height 746
click at [901, 464] on span "Cancel" at bounding box center [904, 578] width 32 height 13
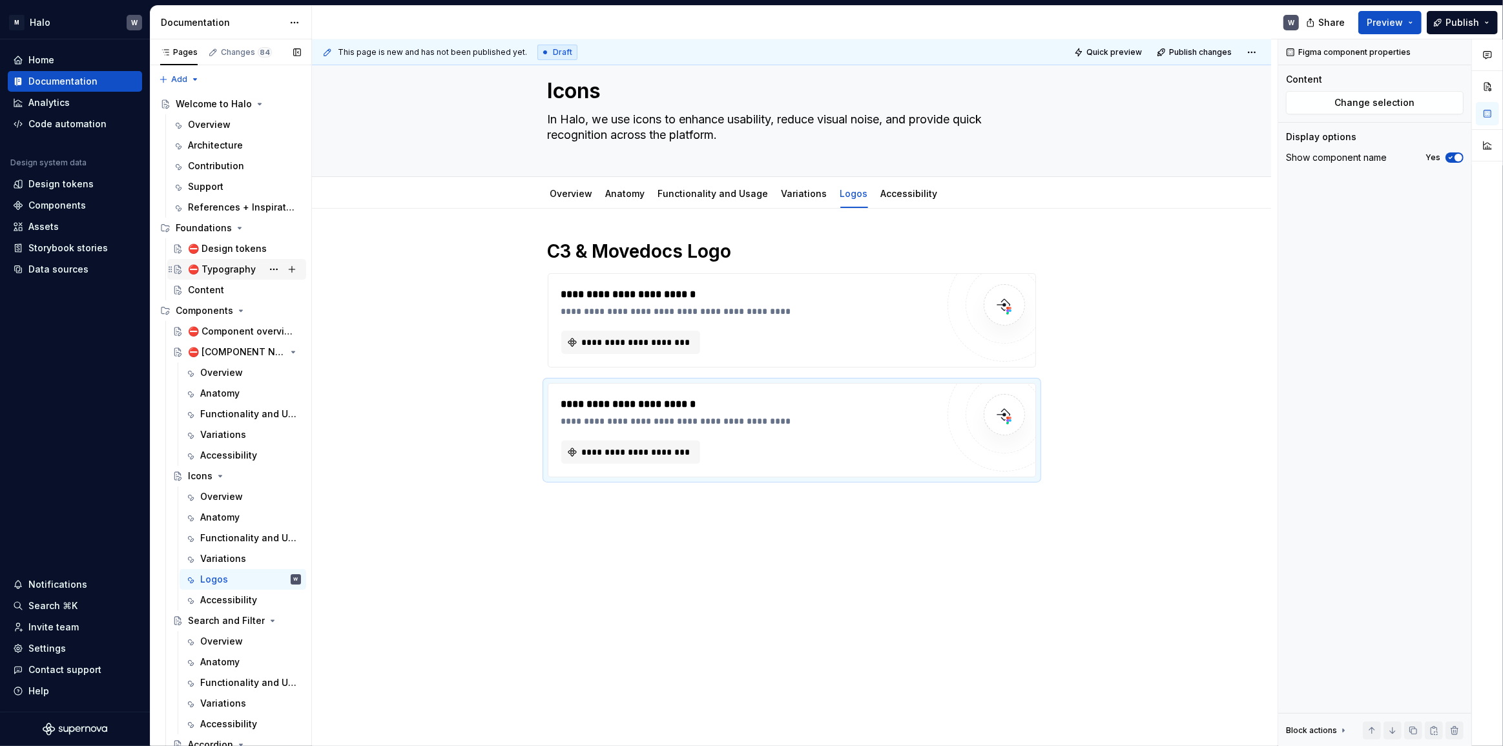
click at [244, 268] on div "⛔ Typography" at bounding box center [222, 269] width 68 height 13
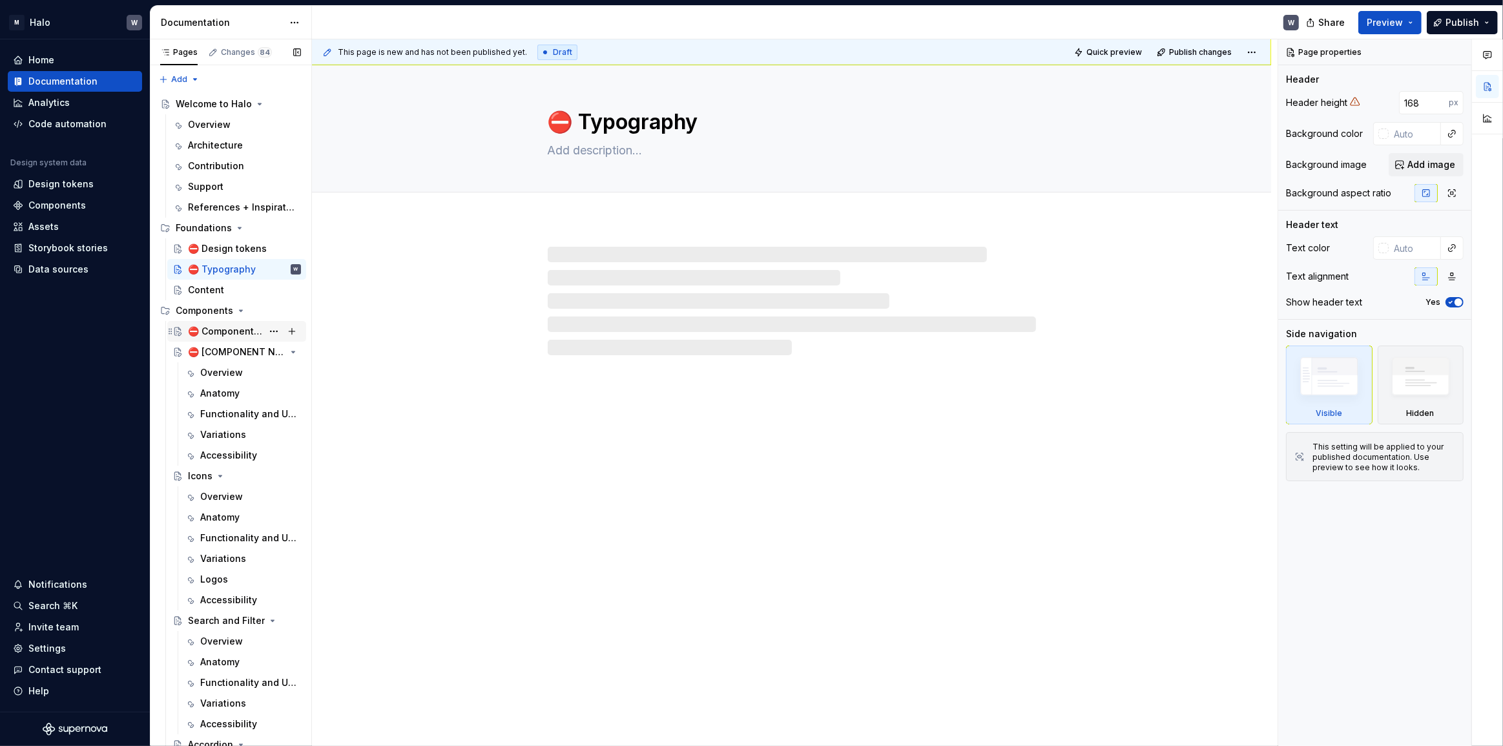
click at [236, 329] on div "⛔️ Component overview" at bounding box center [225, 331] width 74 height 13
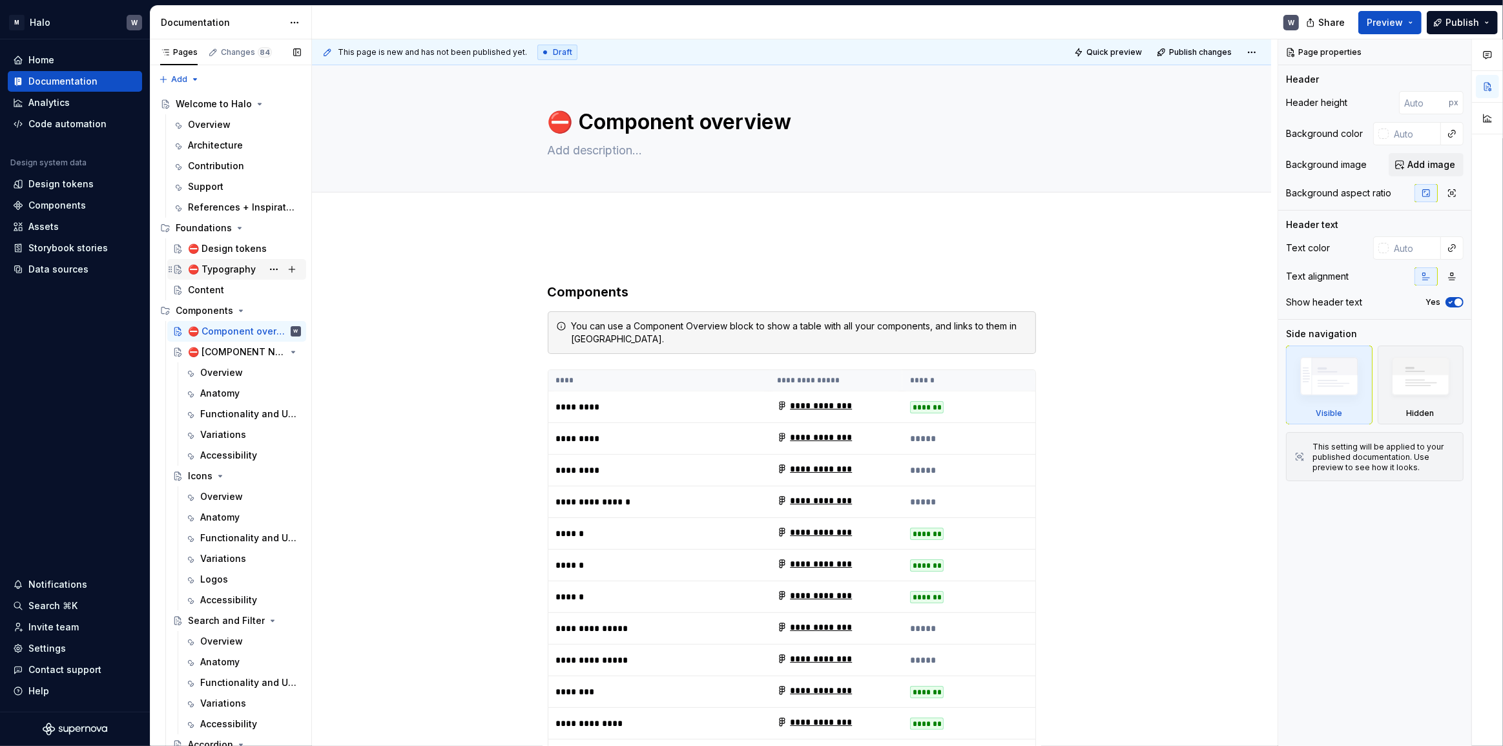
click at [217, 268] on div "⛔ Typography" at bounding box center [222, 269] width 68 height 13
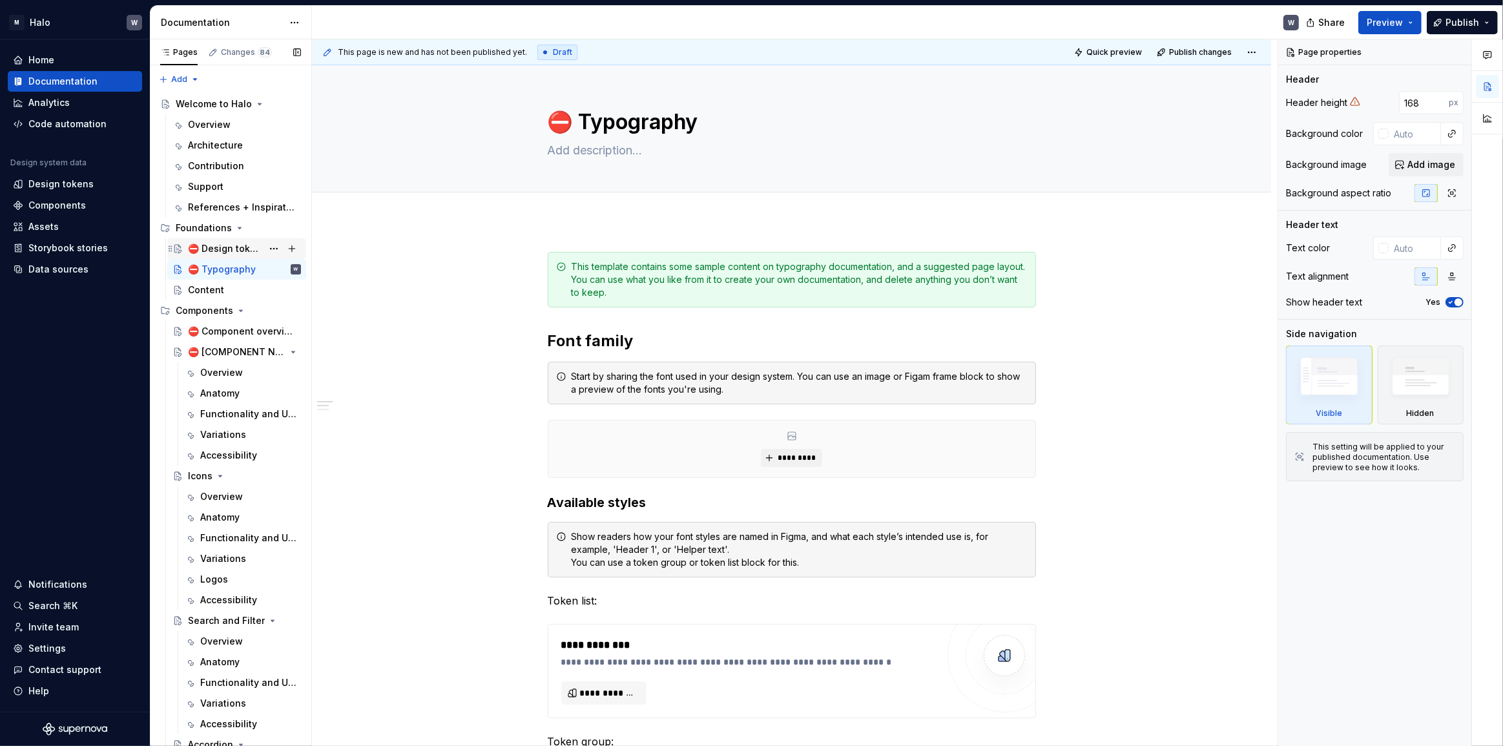
click at [226, 249] on div "⛔ Design tokens" at bounding box center [225, 248] width 74 height 13
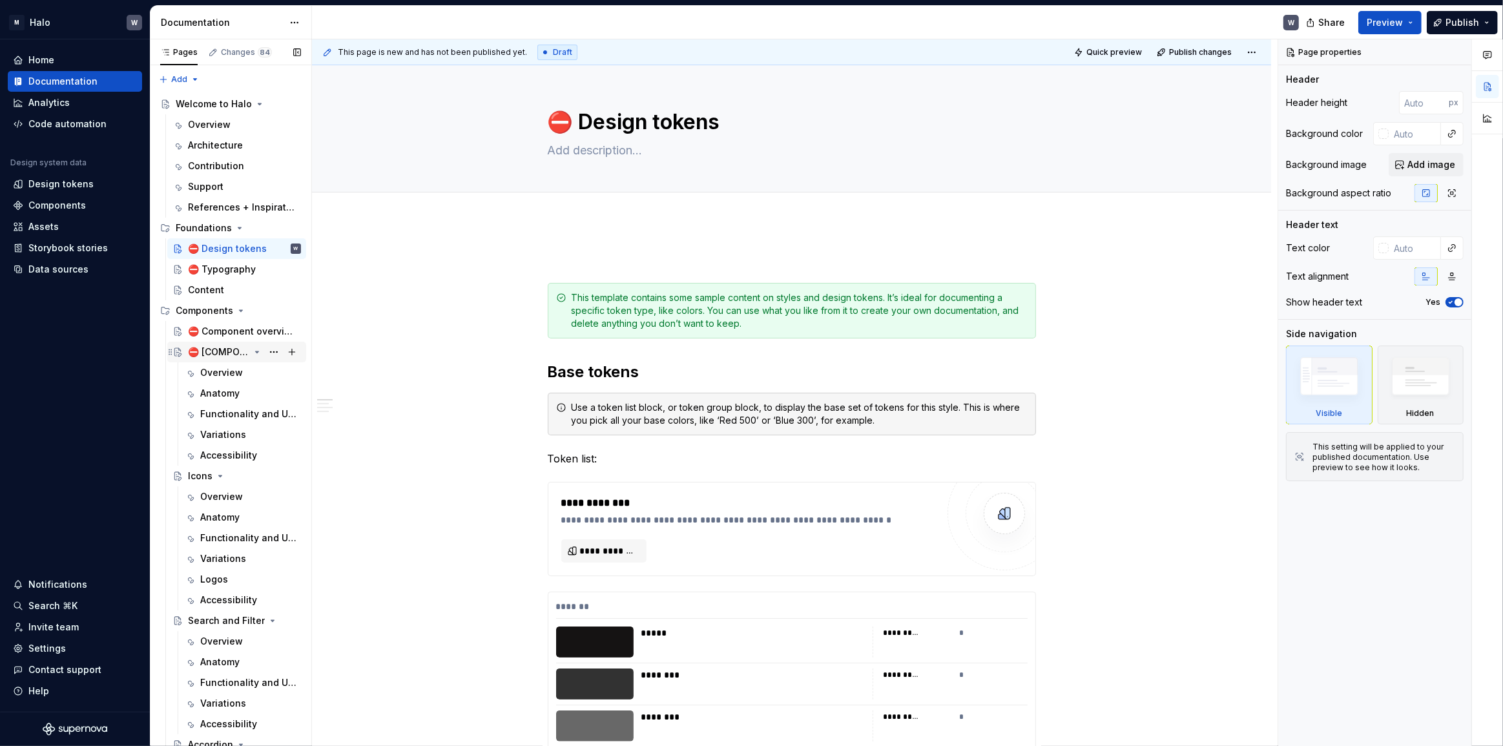
click at [217, 349] on div "⛔ [COMPONENT NAME]" at bounding box center [218, 352] width 61 height 13
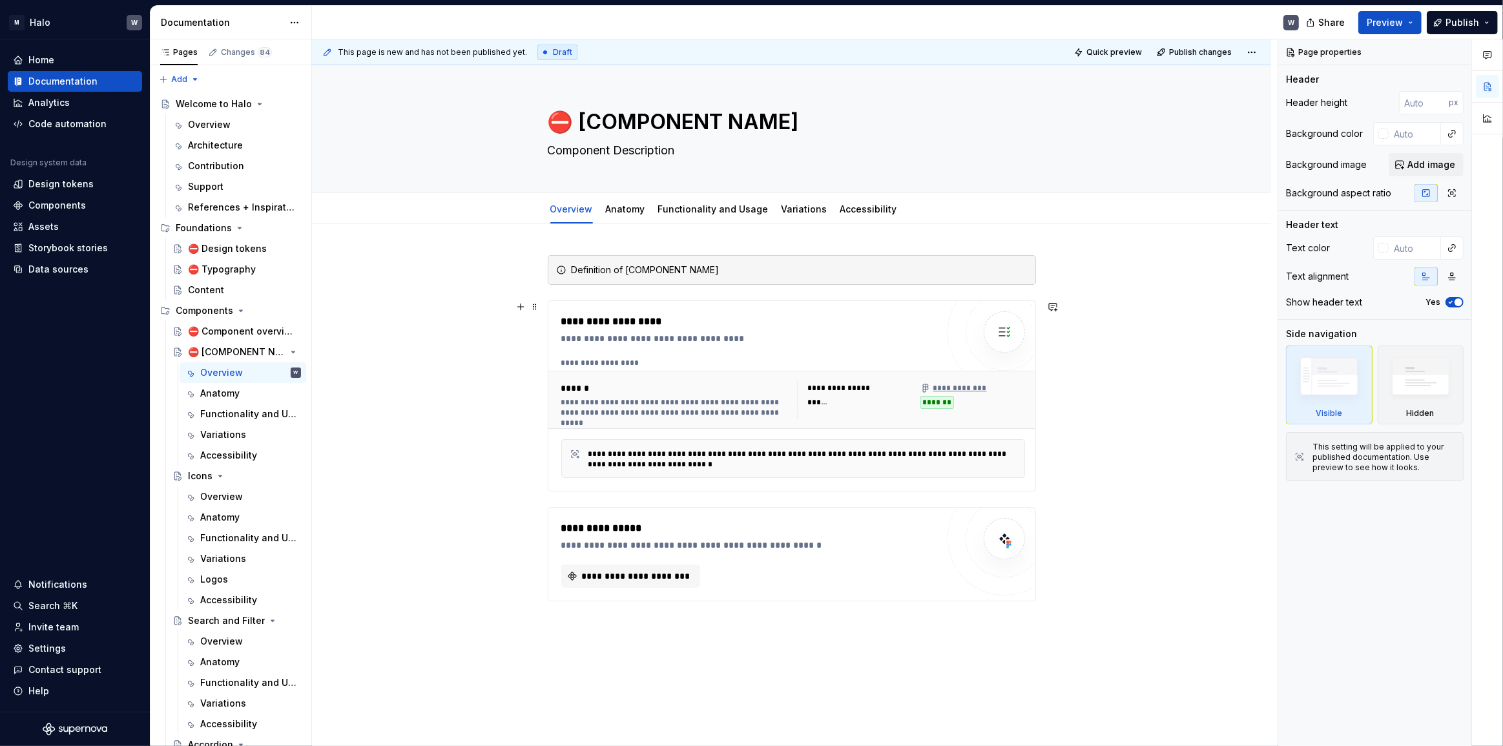
scroll to position [58, 0]
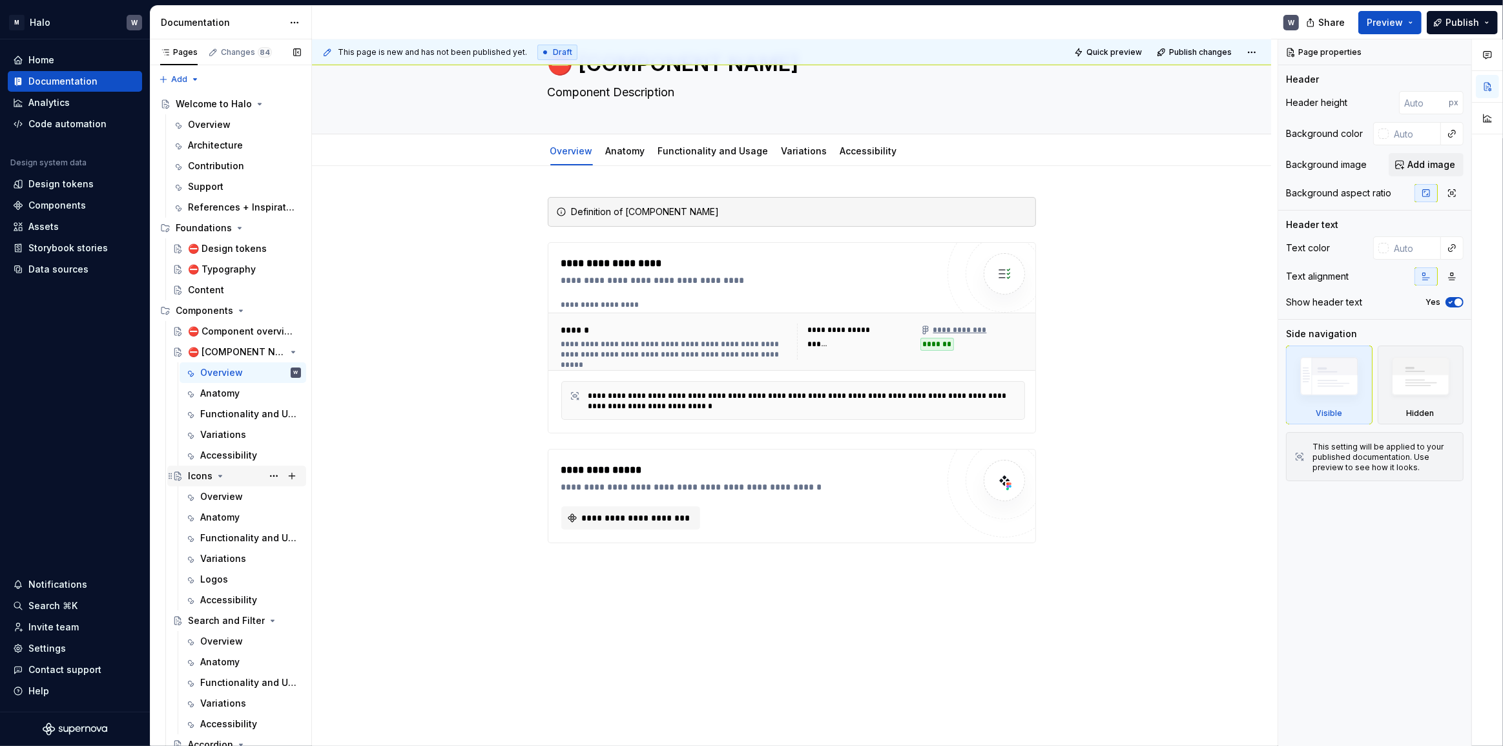
click at [203, 464] on div "Icons" at bounding box center [200, 476] width 25 height 13
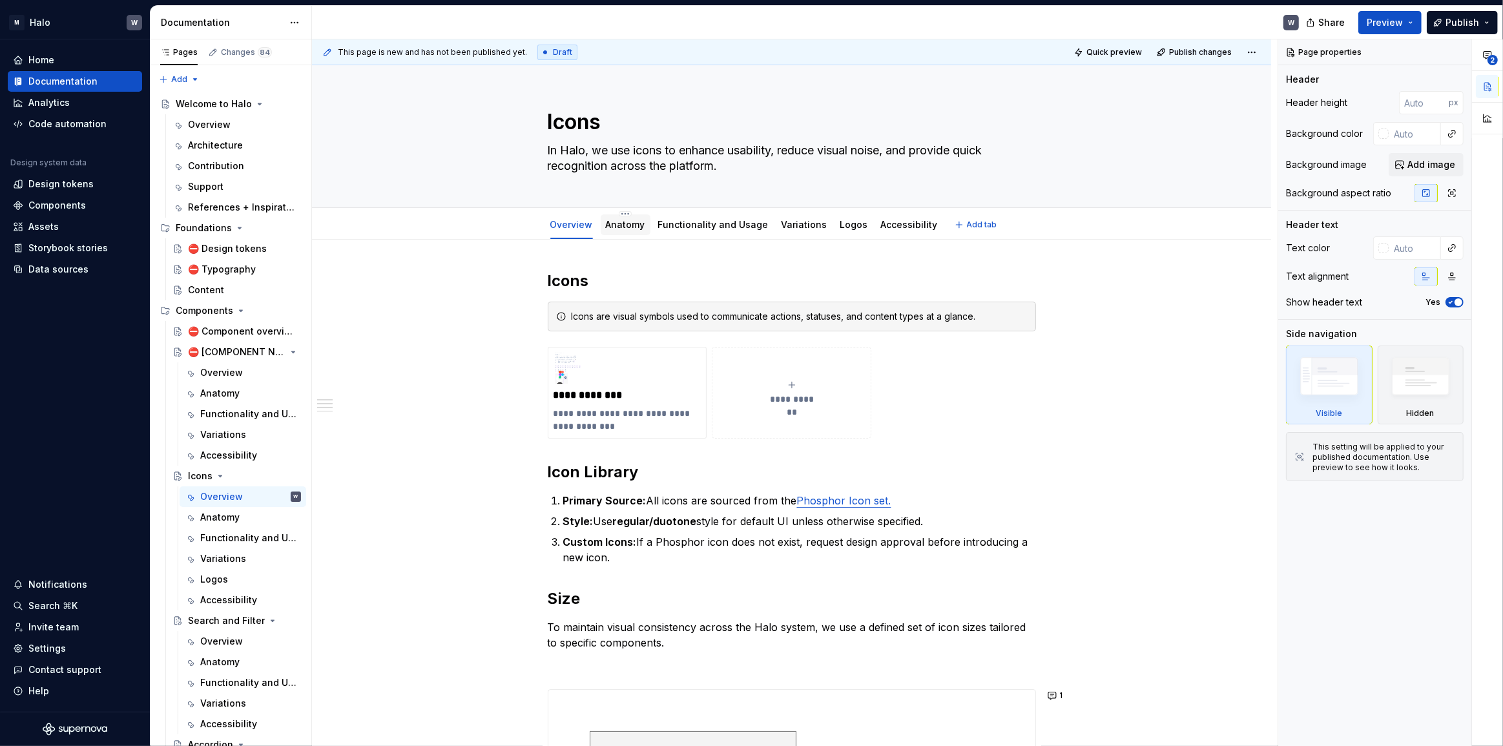
click at [619, 222] on link "Anatomy" at bounding box center [625, 224] width 39 height 11
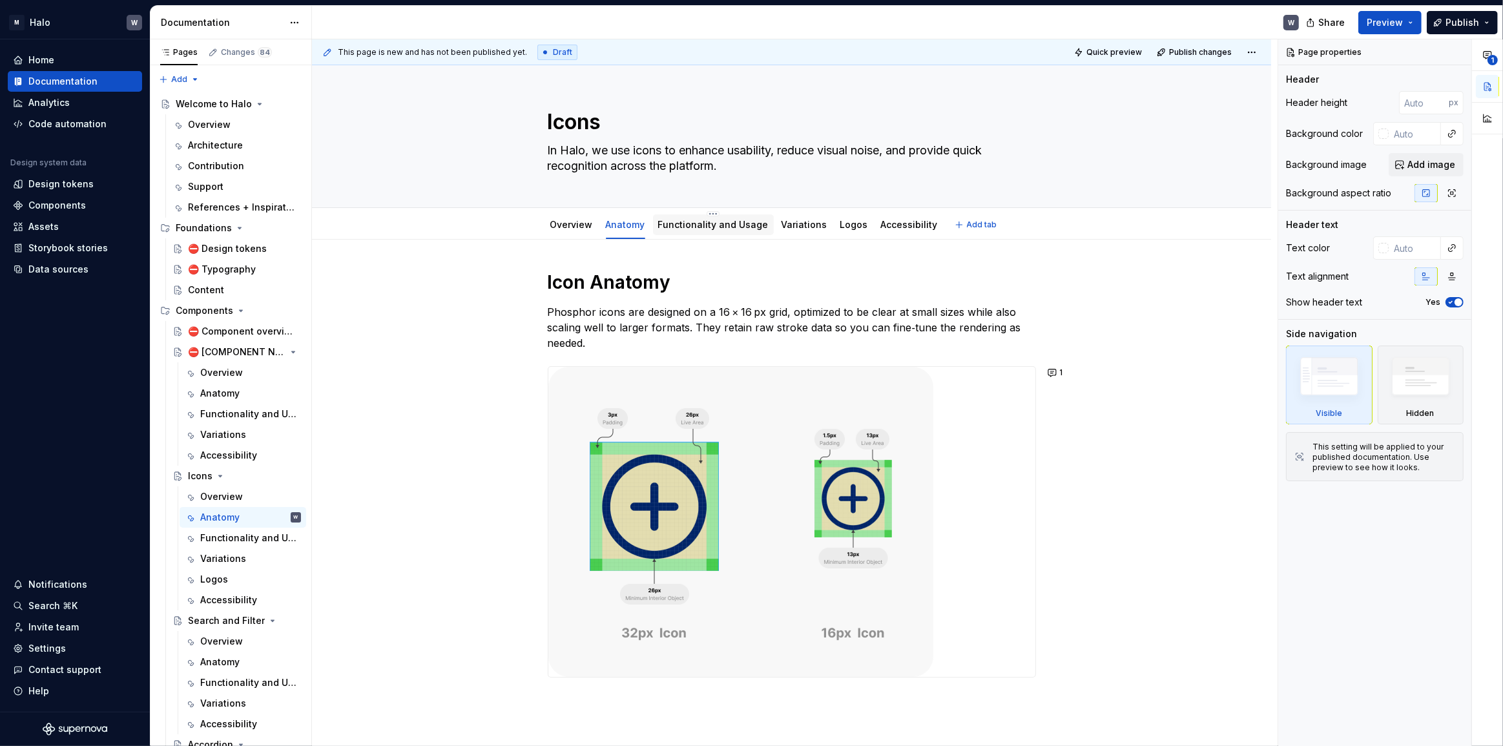
click at [727, 226] on link "Functionality and Usage" at bounding box center [713, 224] width 110 height 11
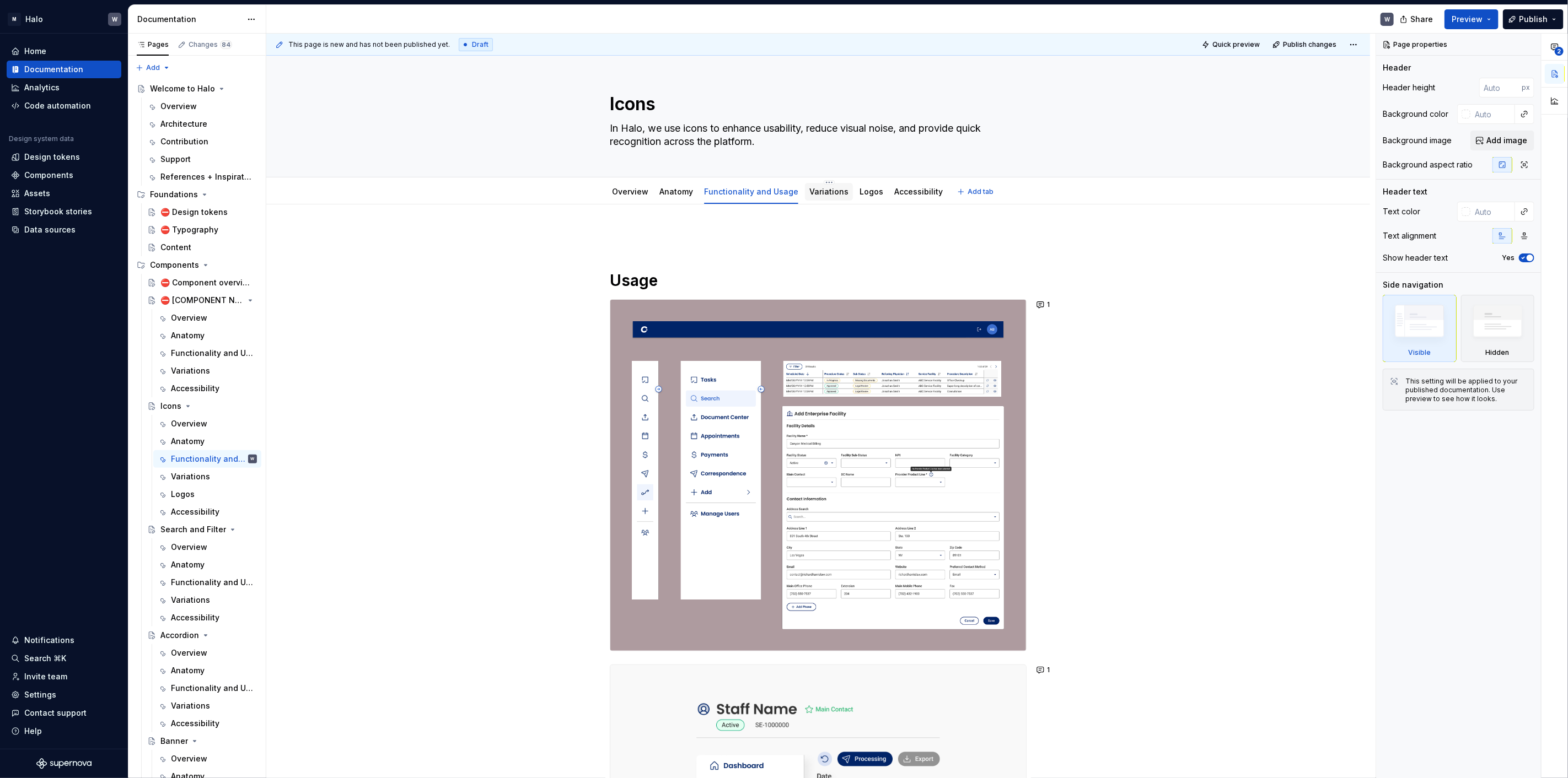
click at [769, 190] on link "Variations" at bounding box center [829, 191] width 39 height 9
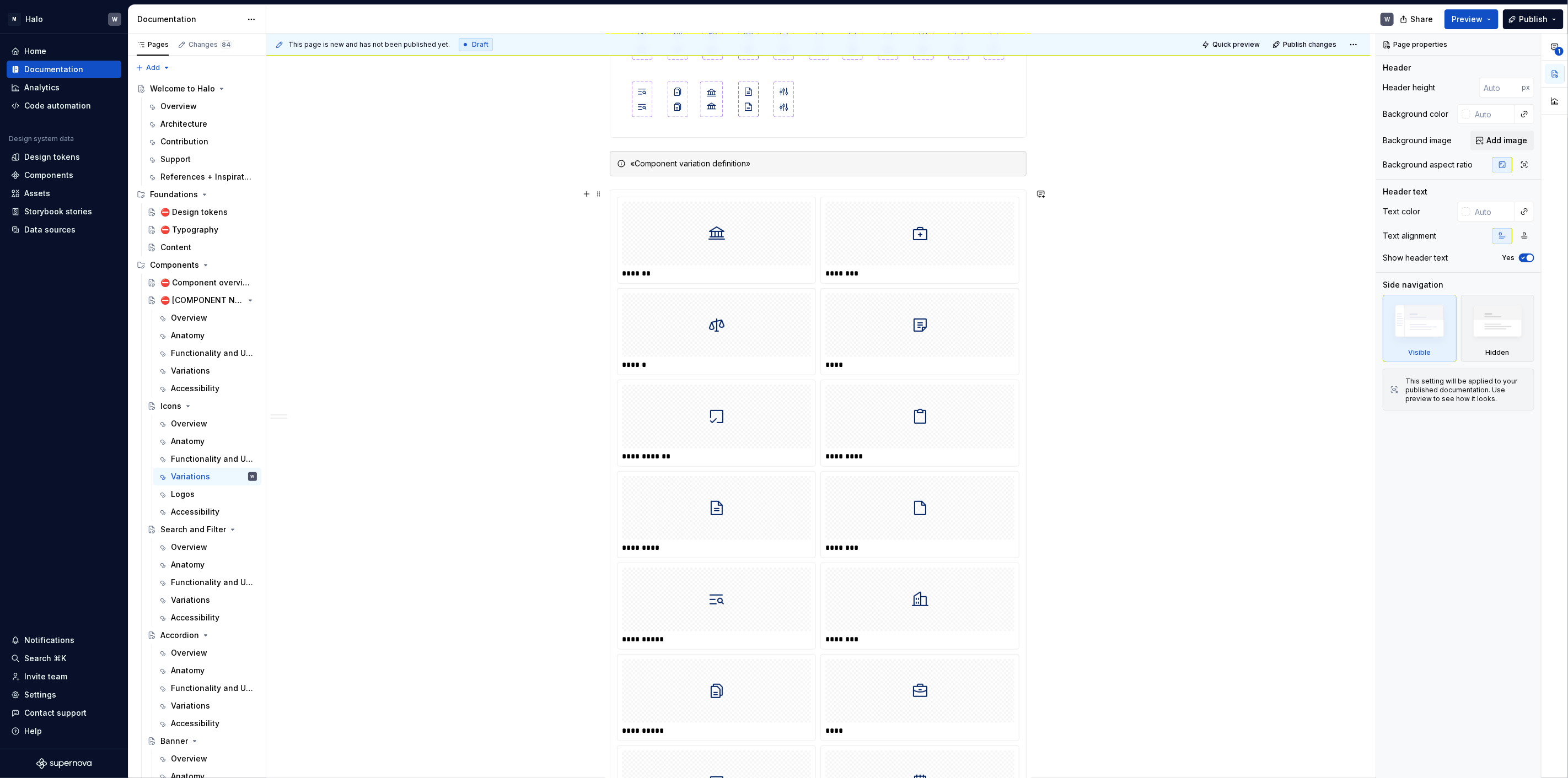
scroll to position [245, 0]
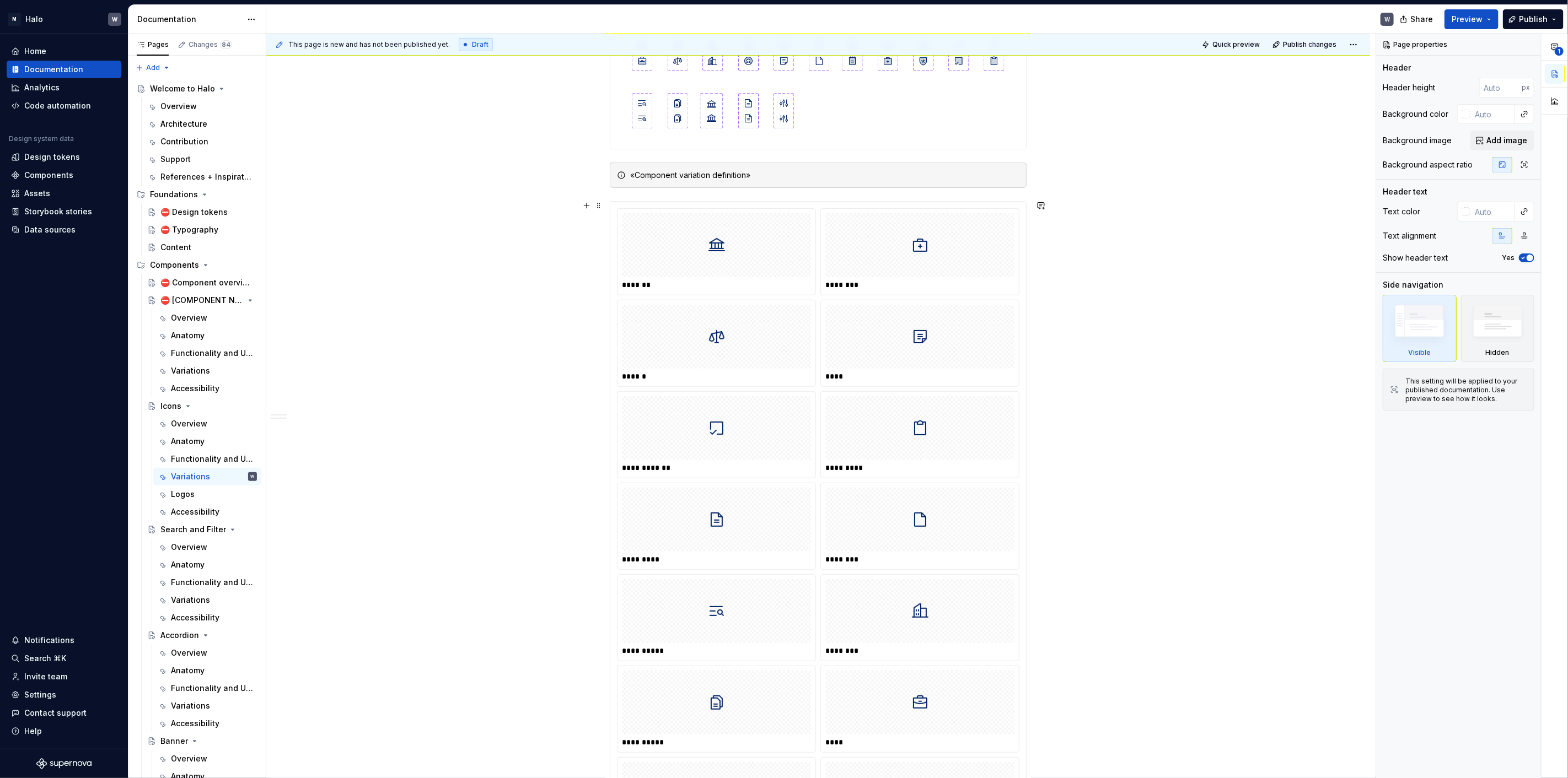
click at [718, 253] on img at bounding box center [716, 245] width 18 height 55
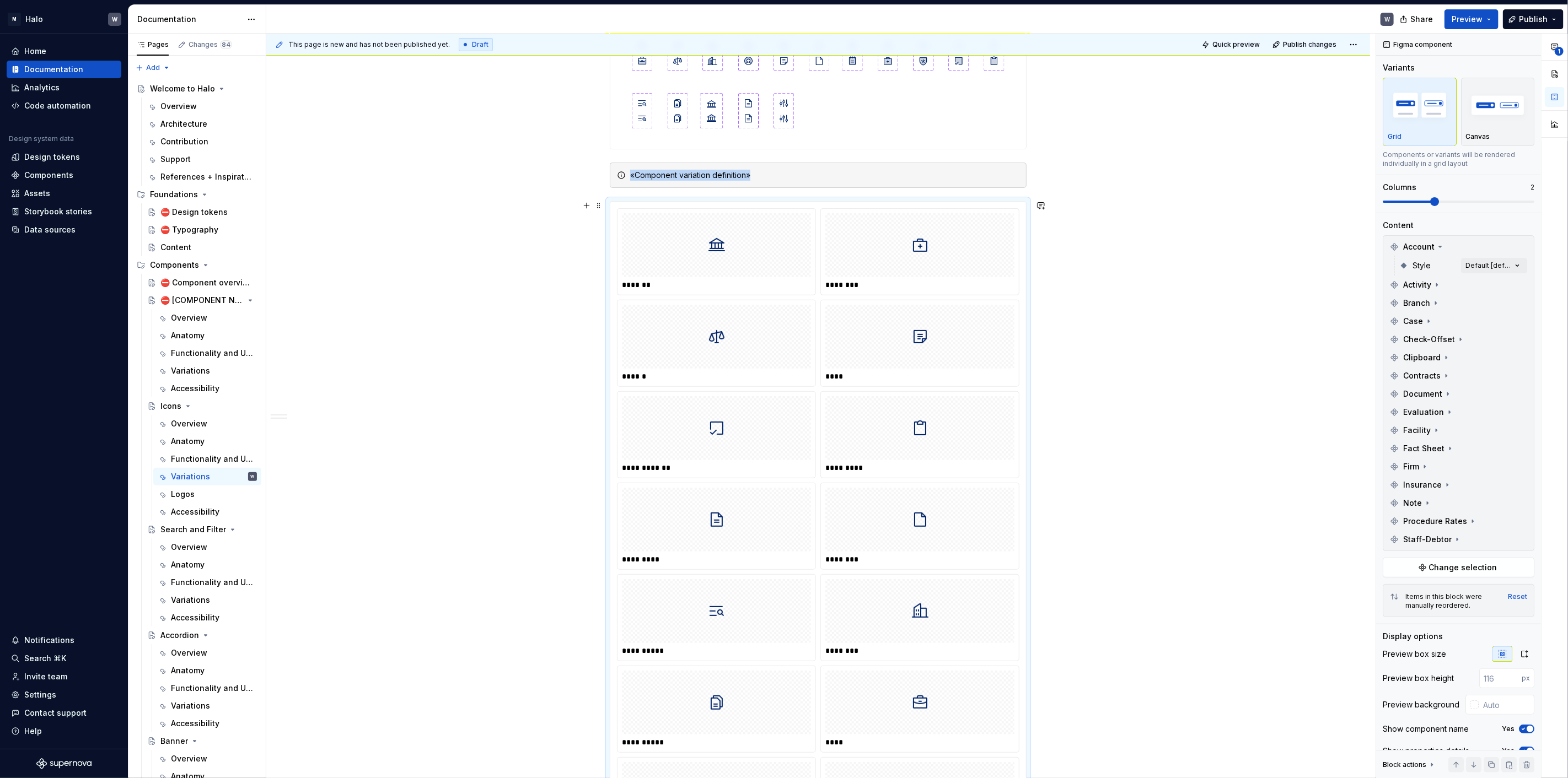
click at [475, 379] on div "**********" at bounding box center [818, 685] width 1104 height 1451
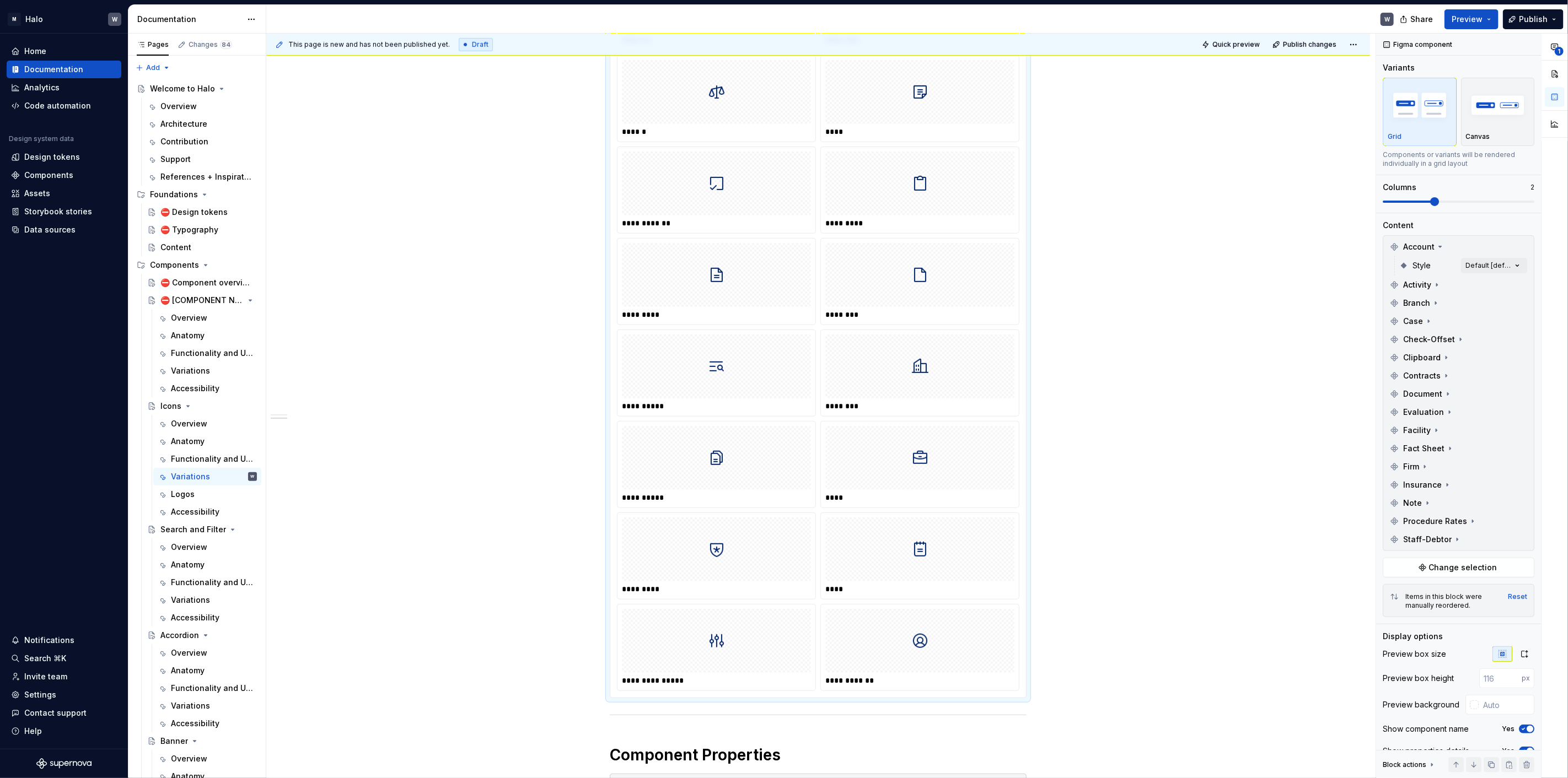
scroll to position [734, 0]
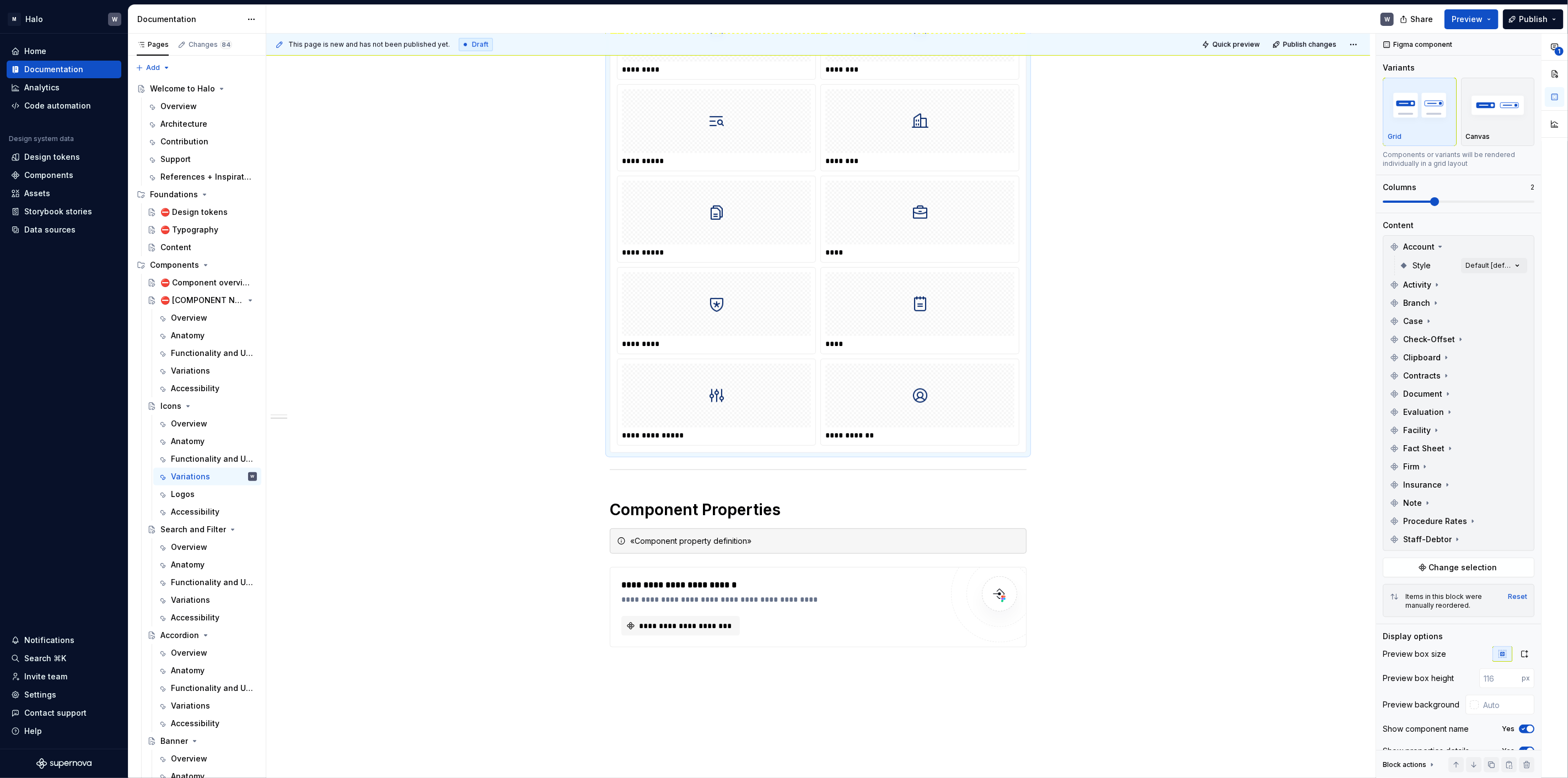
type textarea "*"
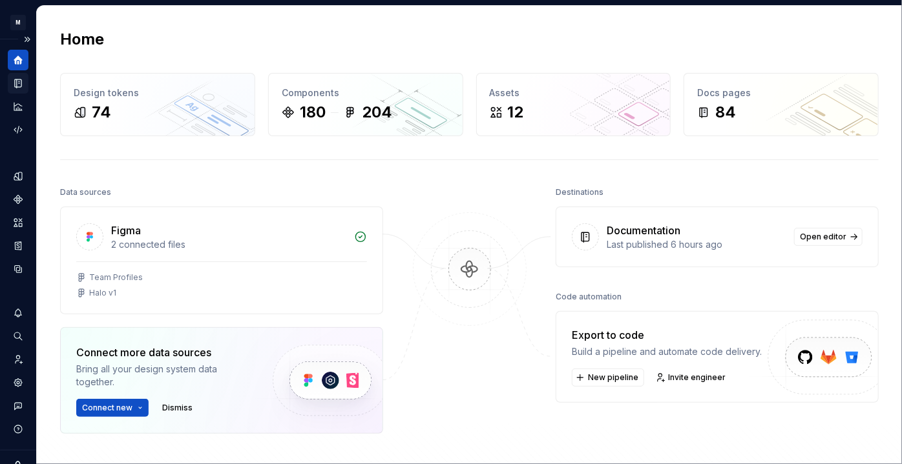
click at [16, 87] on icon "Documentation" at bounding box center [18, 83] width 6 height 8
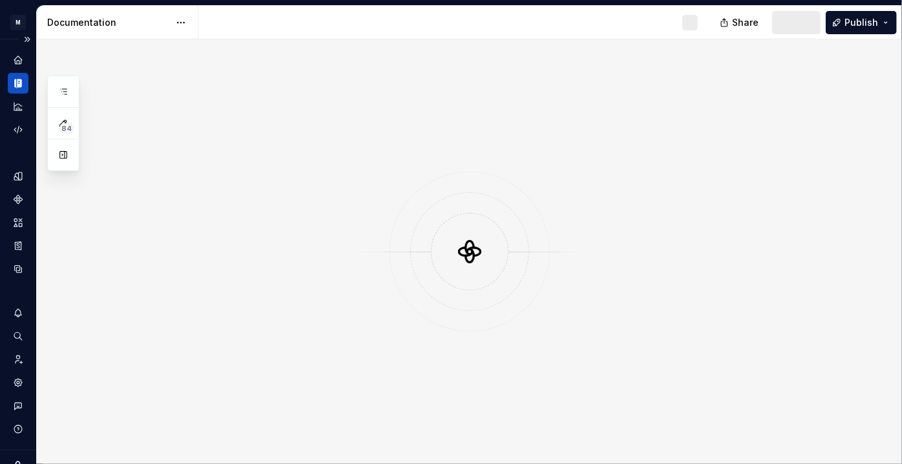
click at [17, 87] on icon "Documentation" at bounding box center [19, 83] width 5 height 8
